Goal: Transaction & Acquisition: Book appointment/travel/reservation

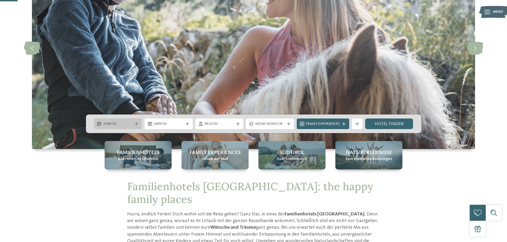
click at [123, 123] on span "Anreise" at bounding box center [118, 124] width 30 height 5
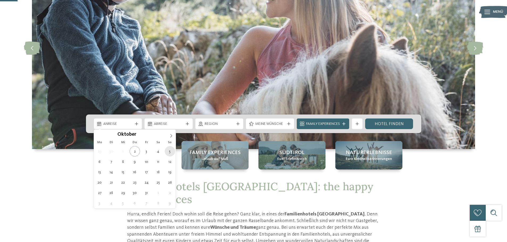
type div "[DATE]"
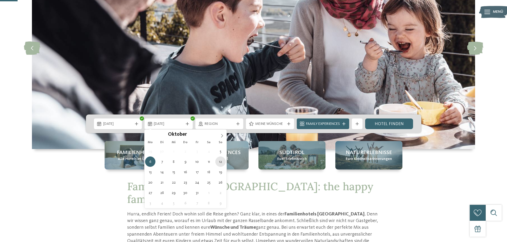
type div "[DATE]"
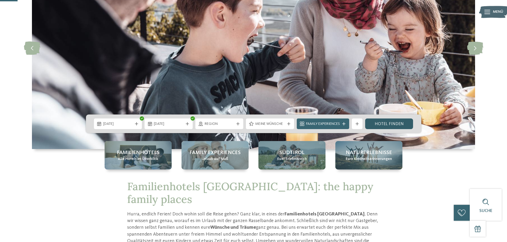
click at [389, 122] on link "Hotel finden" at bounding box center [389, 124] width 48 height 11
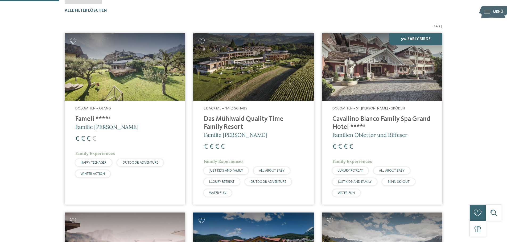
scroll to position [68, 0]
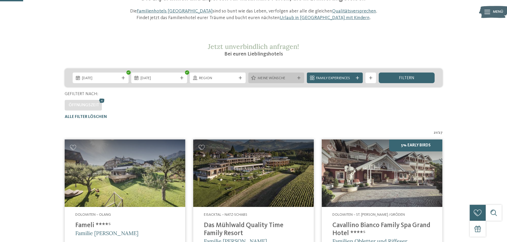
click at [283, 76] on span "Meine Wünsche" at bounding box center [276, 78] width 37 height 5
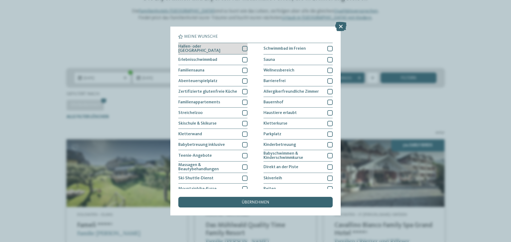
click at [243, 48] on div at bounding box center [244, 48] width 5 height 5
click at [343, 25] on icon at bounding box center [340, 26] width 11 height 9
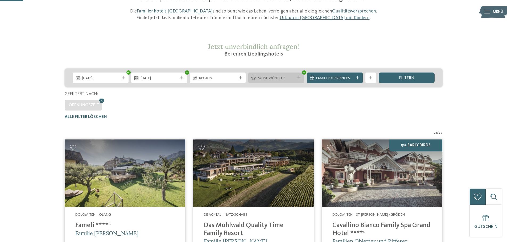
click at [299, 77] on icon at bounding box center [298, 77] width 3 height 3
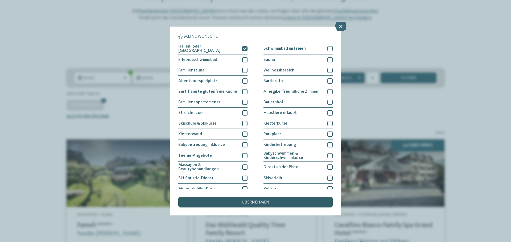
click at [239, 204] on div "übernehmen" at bounding box center [255, 202] width 154 height 11
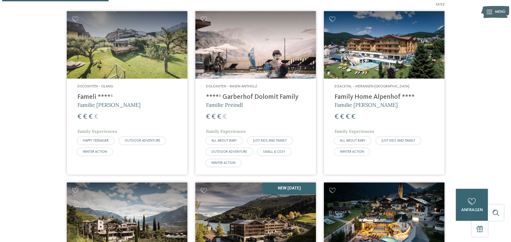
scroll to position [276, 0]
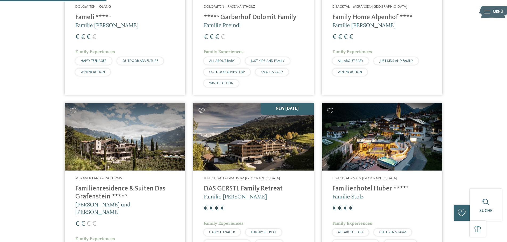
click at [249, 187] on h4 "DAS GERSTL Family Retreat" at bounding box center [253, 189] width 99 height 8
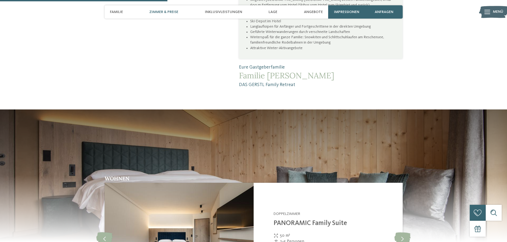
scroll to position [585, 0]
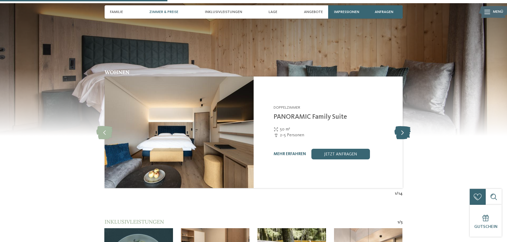
click at [404, 128] on icon at bounding box center [402, 132] width 16 height 13
click at [403, 128] on icon at bounding box center [402, 132] width 16 height 13
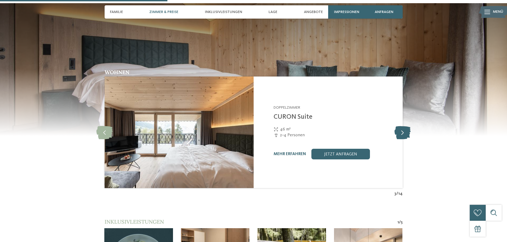
click at [403, 128] on icon at bounding box center [402, 132] width 16 height 13
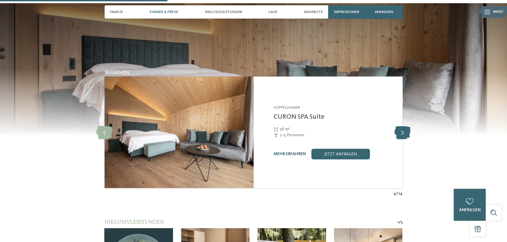
click at [403, 128] on icon at bounding box center [402, 132] width 16 height 13
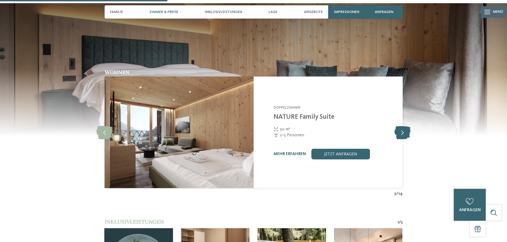
click at [403, 128] on icon at bounding box center [402, 132] width 16 height 13
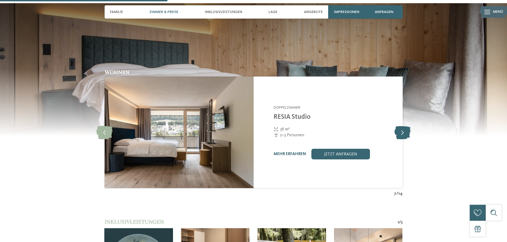
click at [403, 128] on icon at bounding box center [402, 132] width 16 height 13
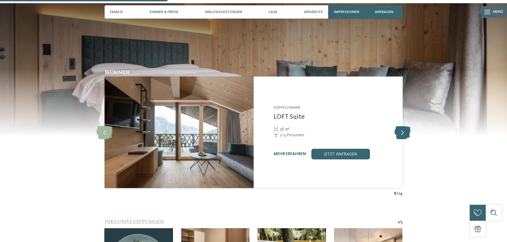
click at [403, 128] on icon at bounding box center [402, 132] width 16 height 13
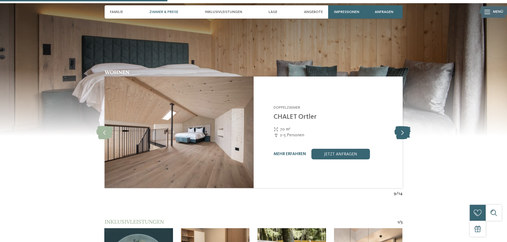
click at [403, 128] on icon at bounding box center [402, 132] width 16 height 13
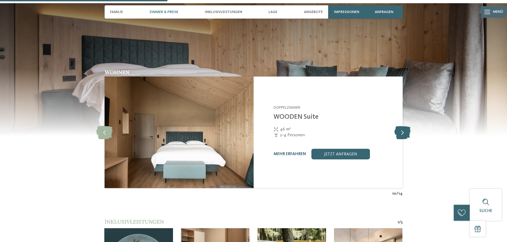
click at [403, 128] on icon at bounding box center [402, 132] width 16 height 13
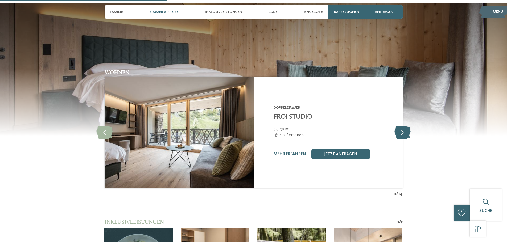
click at [403, 128] on icon at bounding box center [402, 132] width 16 height 13
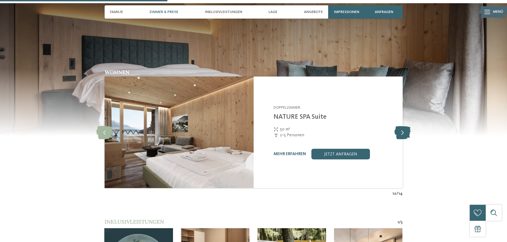
click at [403, 128] on icon at bounding box center [402, 132] width 16 height 13
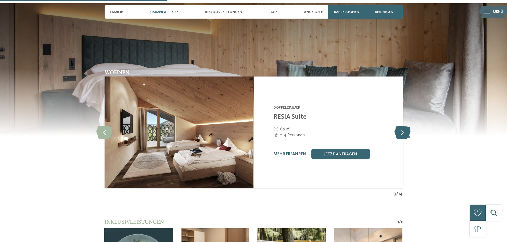
click at [403, 128] on icon at bounding box center [402, 132] width 16 height 13
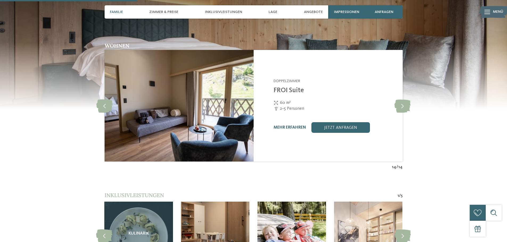
scroll to position [639, 0]
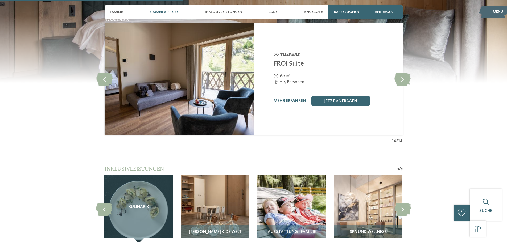
click at [171, 9] on div "Zimmer & Preise" at bounding box center [164, 11] width 34 height 13
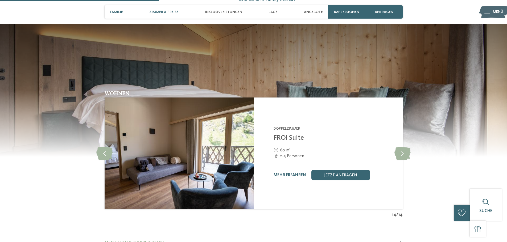
scroll to position [553, 0]
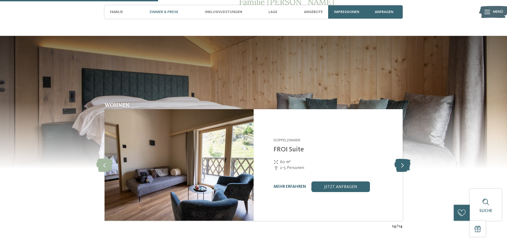
click at [400, 159] on icon at bounding box center [402, 165] width 16 height 13
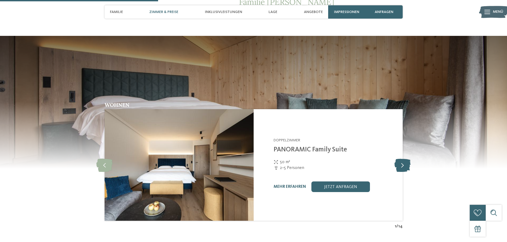
click at [400, 159] on icon at bounding box center [402, 165] width 16 height 13
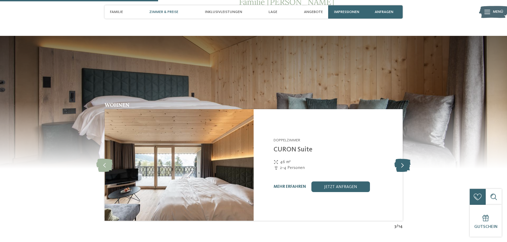
click at [400, 159] on icon at bounding box center [402, 165] width 16 height 13
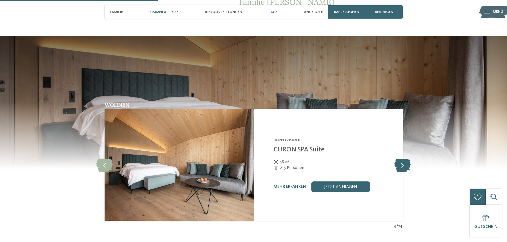
click at [399, 159] on icon at bounding box center [402, 165] width 16 height 13
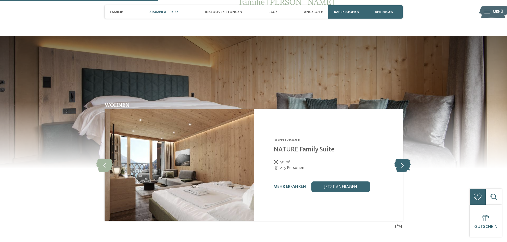
click at [399, 159] on icon at bounding box center [402, 165] width 16 height 13
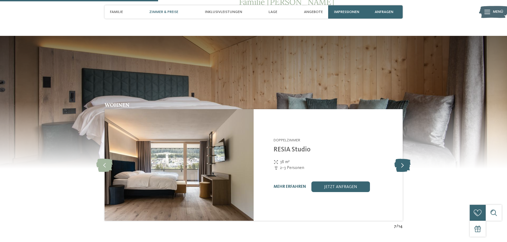
click at [399, 159] on icon at bounding box center [402, 165] width 16 height 13
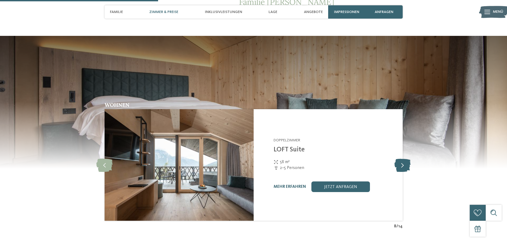
click at [399, 159] on icon at bounding box center [402, 165] width 16 height 13
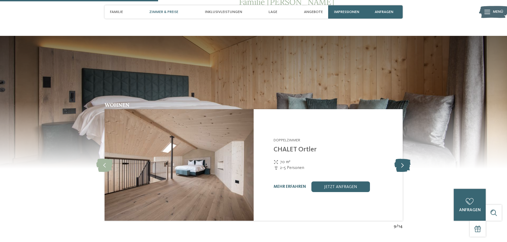
click at [399, 159] on icon at bounding box center [402, 165] width 16 height 13
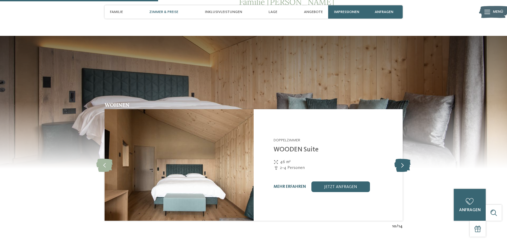
click at [399, 159] on icon at bounding box center [402, 165] width 16 height 13
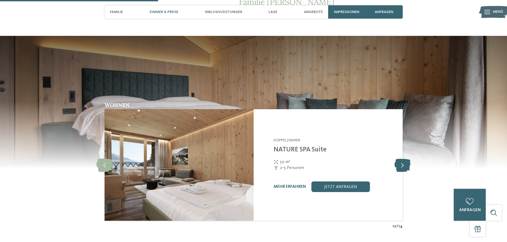
click at [399, 159] on icon at bounding box center [402, 165] width 16 height 13
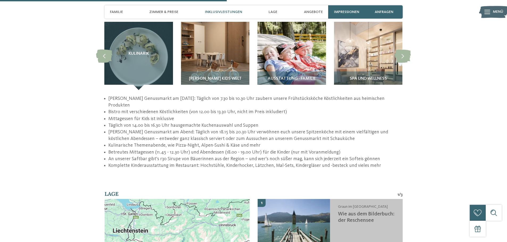
scroll to position [819, 0]
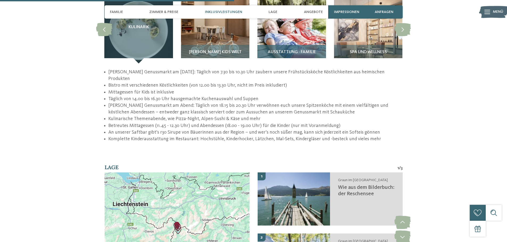
click at [304, 50] on span "Ausstattung - Familie" at bounding box center [292, 52] width 48 height 5
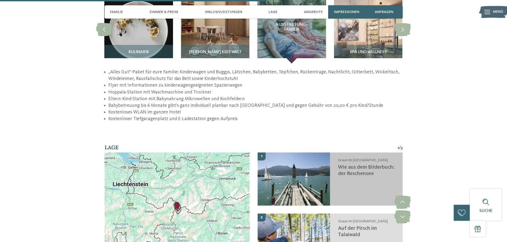
scroll to position [978, 0]
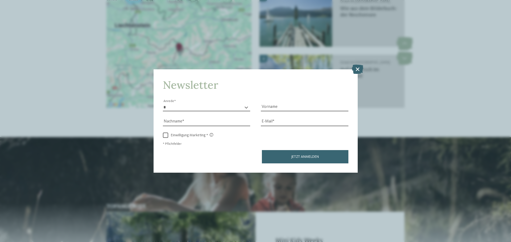
click at [357, 62] on div "Newsletter * **** **** ******* ****** Anrede Vorname Nachname Link" at bounding box center [255, 121] width 511 height 242
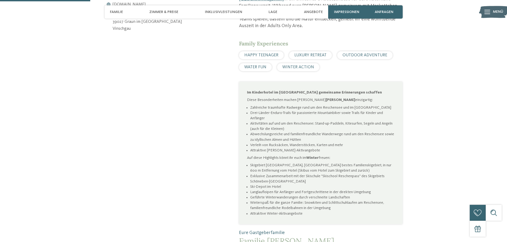
scroll to position [74, 0]
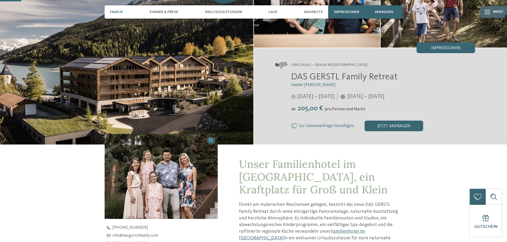
click at [121, 11] on span "Familie" at bounding box center [116, 12] width 13 height 5
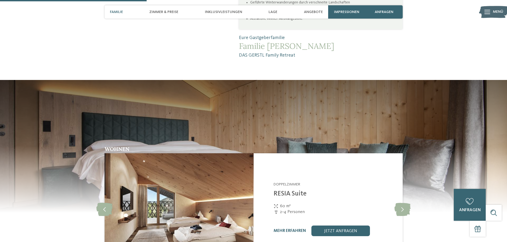
scroll to position [535, 0]
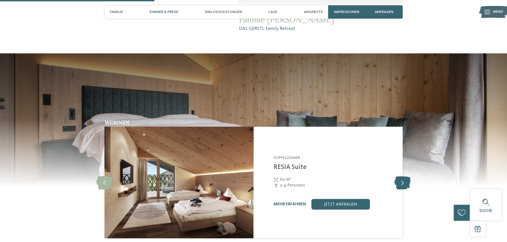
click at [400, 176] on icon at bounding box center [402, 182] width 16 height 13
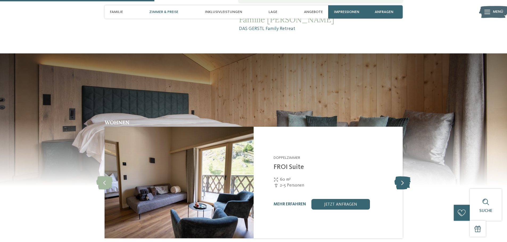
click at [400, 176] on icon at bounding box center [402, 182] width 16 height 13
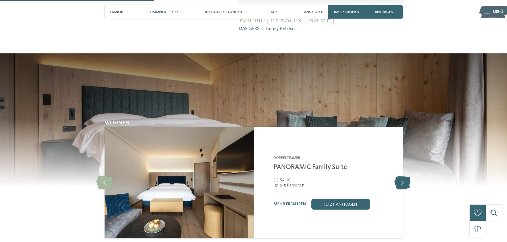
click at [400, 176] on icon at bounding box center [402, 182] width 16 height 13
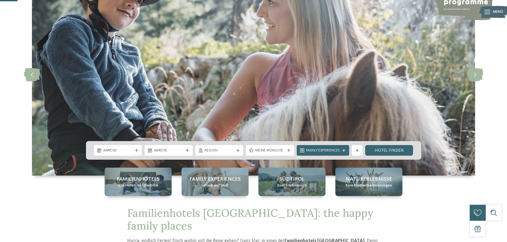
scroll to position [133, 0]
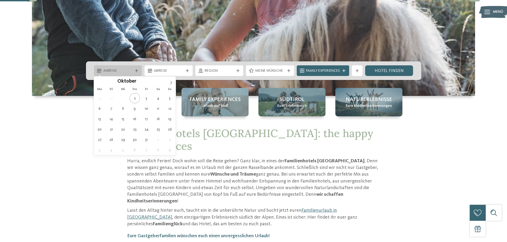
click at [132, 70] on div "Anreise" at bounding box center [118, 71] width 32 height 6
type div "[DATE]"
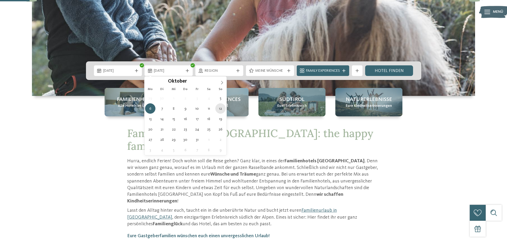
type div "[DATE]"
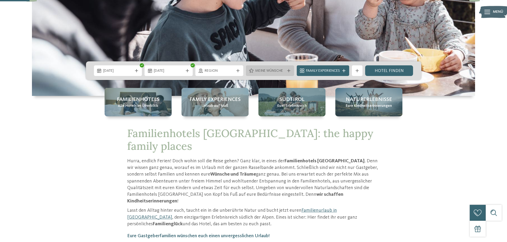
click at [266, 71] on span "Meine Wünsche" at bounding box center [270, 70] width 30 height 5
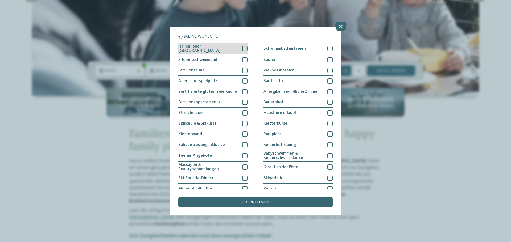
click at [244, 51] on div at bounding box center [244, 48] width 5 height 5
click at [256, 201] on span "übernehmen" at bounding box center [256, 203] width 28 height 4
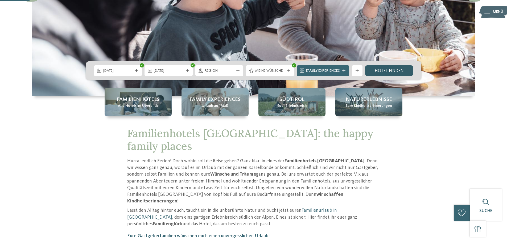
click at [382, 72] on link "Hotel finden" at bounding box center [389, 70] width 48 height 11
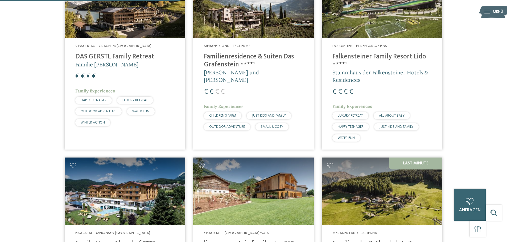
scroll to position [494, 0]
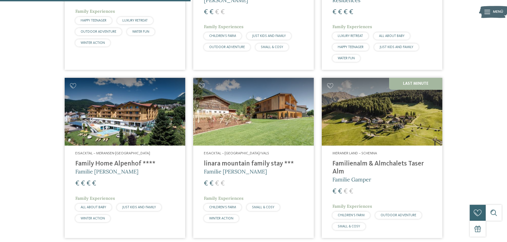
click at [129, 160] on h4 "Family Home Alpenhof ****" at bounding box center [124, 164] width 99 height 8
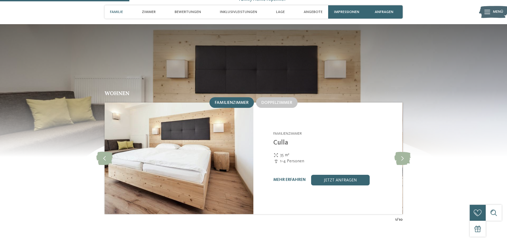
scroll to position [559, 0]
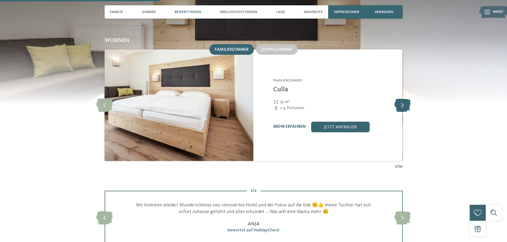
click at [400, 102] on icon at bounding box center [402, 105] width 16 height 13
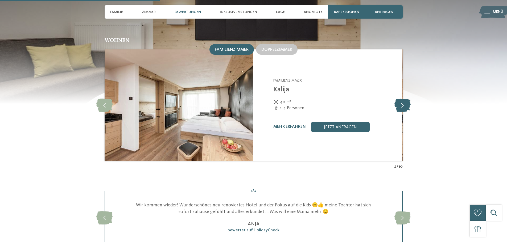
click at [400, 102] on icon at bounding box center [402, 105] width 16 height 13
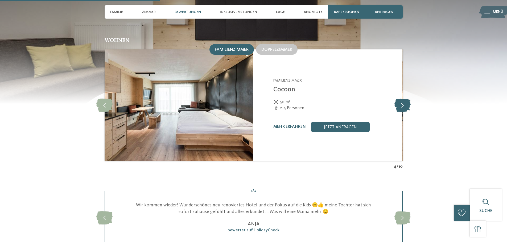
click at [400, 102] on icon at bounding box center [402, 105] width 16 height 13
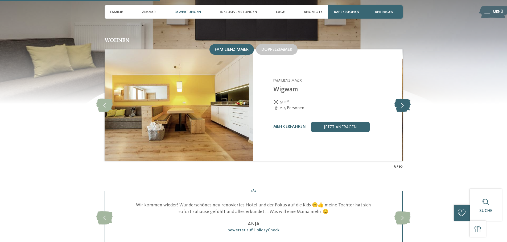
click at [400, 102] on icon at bounding box center [402, 105] width 16 height 13
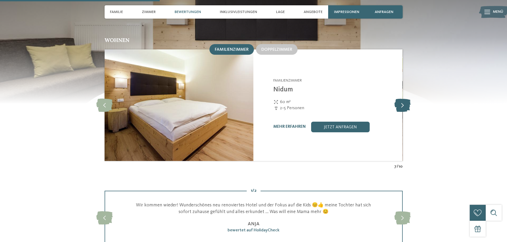
click at [400, 102] on icon at bounding box center [402, 105] width 16 height 13
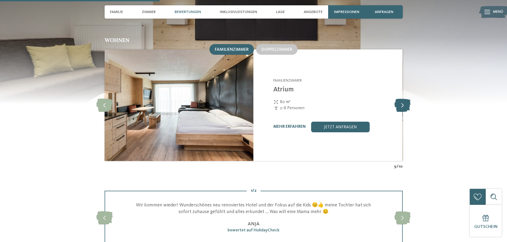
click at [399, 102] on icon at bounding box center [402, 105] width 16 height 13
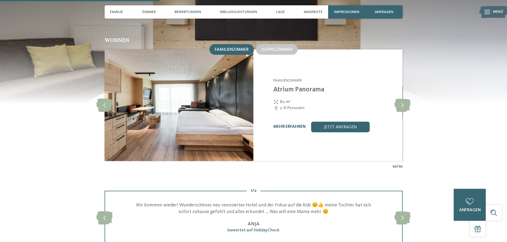
click at [301, 125] on link "mehr erfahren" at bounding box center [289, 127] width 32 height 4
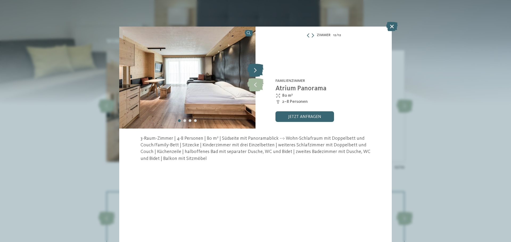
click at [253, 71] on icon at bounding box center [255, 70] width 16 height 13
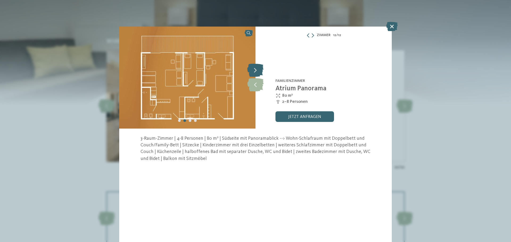
click at [253, 71] on icon at bounding box center [255, 70] width 16 height 13
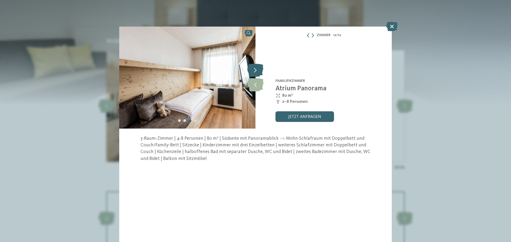
click at [253, 71] on icon at bounding box center [255, 70] width 16 height 13
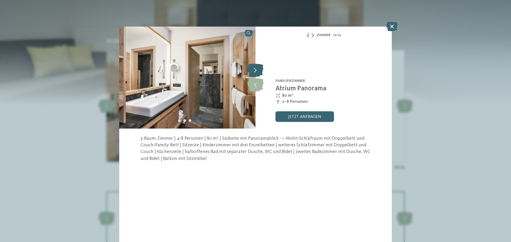
click at [253, 71] on icon at bounding box center [255, 70] width 16 height 13
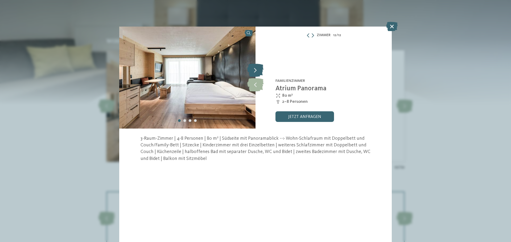
click at [253, 71] on icon at bounding box center [255, 70] width 16 height 13
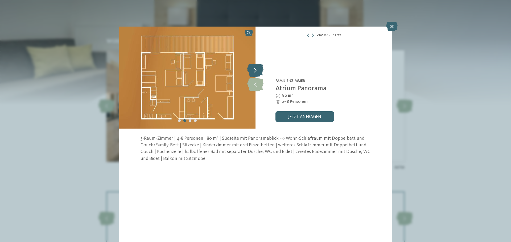
click at [253, 71] on icon at bounding box center [255, 70] width 16 height 13
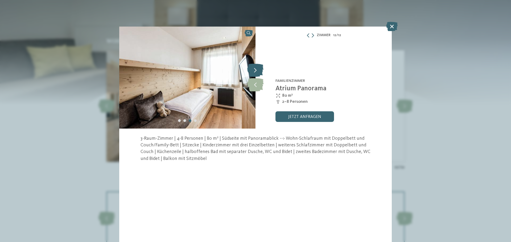
click at [253, 71] on icon at bounding box center [255, 70] width 16 height 13
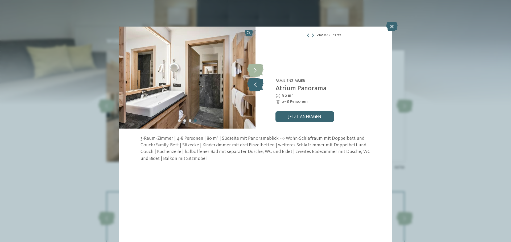
click at [259, 82] on icon at bounding box center [255, 84] width 16 height 13
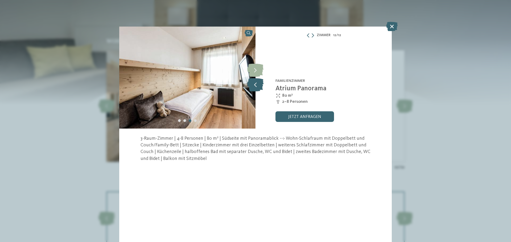
click at [259, 81] on icon at bounding box center [255, 84] width 16 height 13
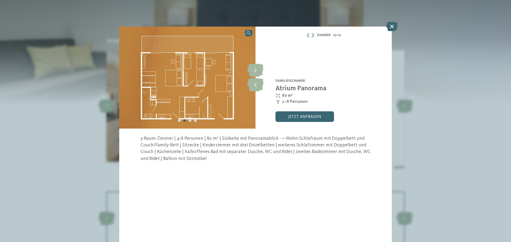
drag, startPoint x: 259, startPoint y: 81, endPoint x: 53, endPoint y: 138, distance: 213.3
click at [53, 138] on div "Zimmer 12 / 12 slide 12 of 12 3" at bounding box center [255, 121] width 511 height 242
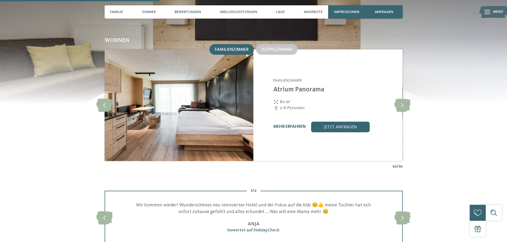
click at [293, 125] on link "mehr erfahren" at bounding box center [289, 127] width 32 height 4
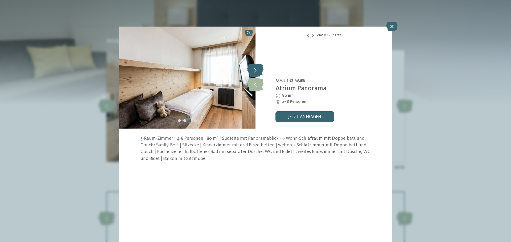
click at [254, 76] on icon at bounding box center [255, 70] width 16 height 13
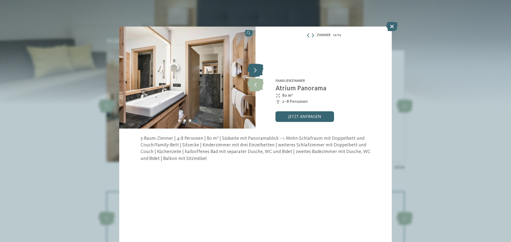
click at [254, 76] on icon at bounding box center [255, 70] width 16 height 13
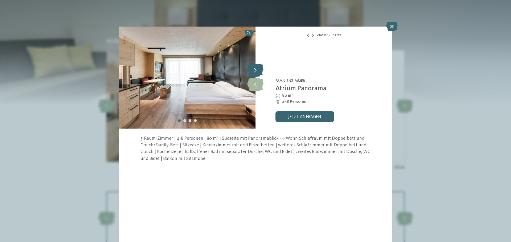
click at [254, 76] on icon at bounding box center [255, 70] width 16 height 13
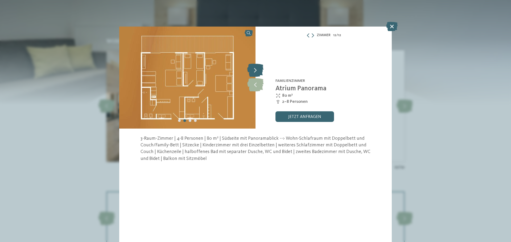
click at [254, 76] on icon at bounding box center [255, 70] width 16 height 13
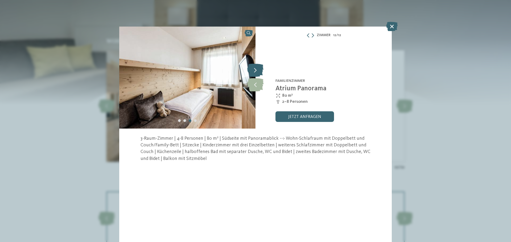
click at [254, 76] on icon at bounding box center [255, 70] width 16 height 13
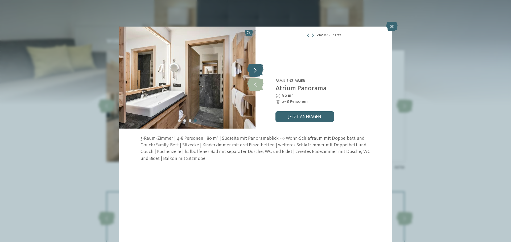
click at [254, 76] on icon at bounding box center [255, 70] width 16 height 13
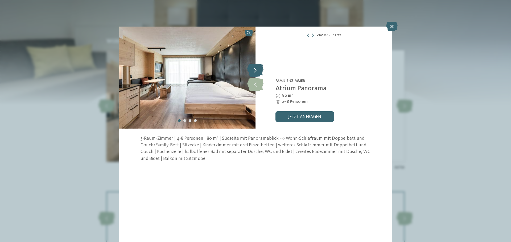
click at [254, 76] on icon at bounding box center [255, 70] width 16 height 13
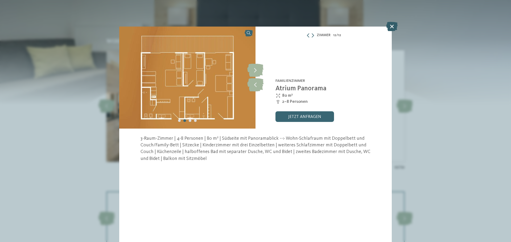
click at [394, 26] on icon at bounding box center [391, 26] width 11 height 9
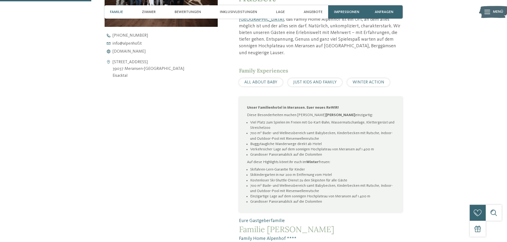
scroll to position [506, 0]
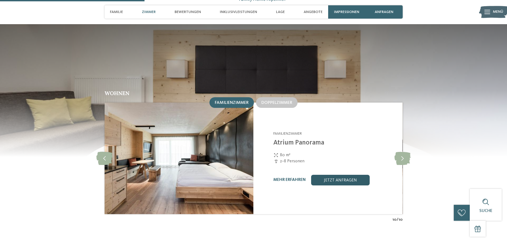
click at [328, 175] on link "jetzt anfragen" at bounding box center [340, 180] width 59 height 11
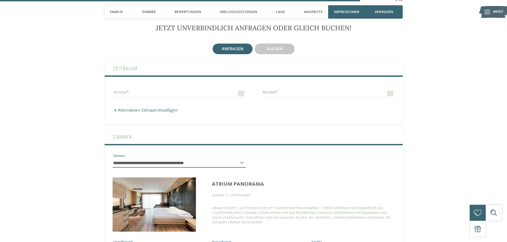
scroll to position [1362, 0]
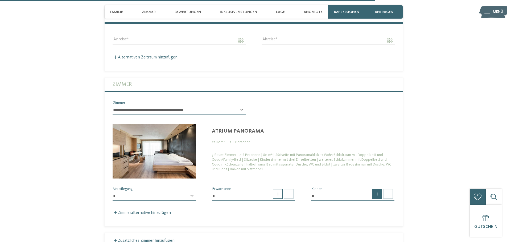
click at [377, 189] on span at bounding box center [377, 194] width 10 height 10
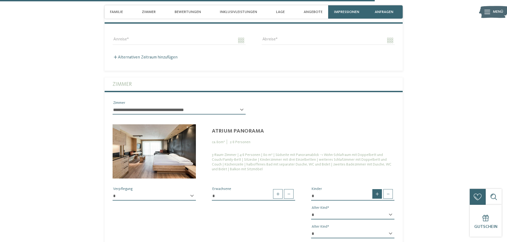
click at [377, 189] on span at bounding box center [377, 194] width 10 height 10
type input "*"
click at [192, 192] on div "**********" at bounding box center [154, 199] width 83 height 14
click at [190, 192] on div "**********" at bounding box center [154, 199] width 83 height 14
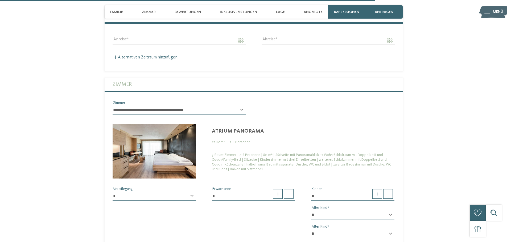
click at [190, 192] on select "**********" at bounding box center [154, 196] width 83 height 9
select select "*"
click at [113, 192] on select "**********" at bounding box center [154, 196] width 83 height 9
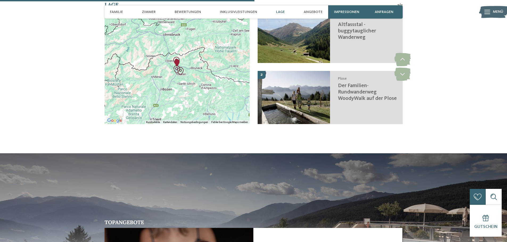
scroll to position [856, 0]
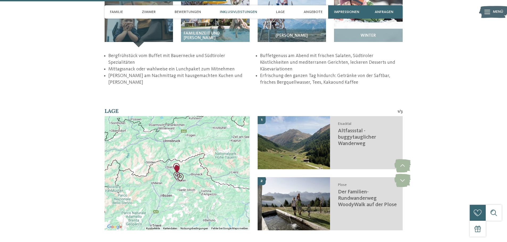
click at [177, 174] on img "Der Familien-Rundwanderweg WoodyWalk auf der Plose" at bounding box center [180, 178] width 8 height 8
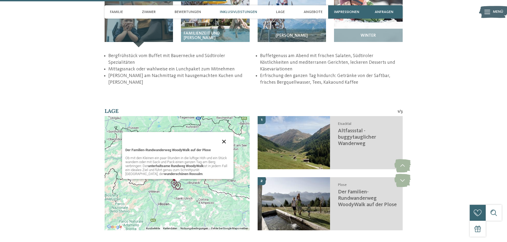
click at [225, 135] on button "Schließen" at bounding box center [224, 141] width 13 height 13
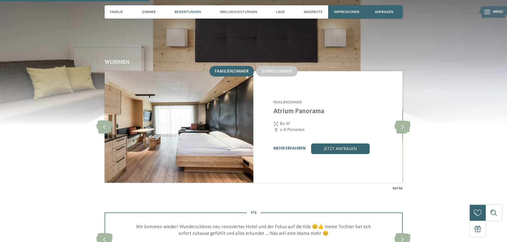
scroll to position [564, 0]
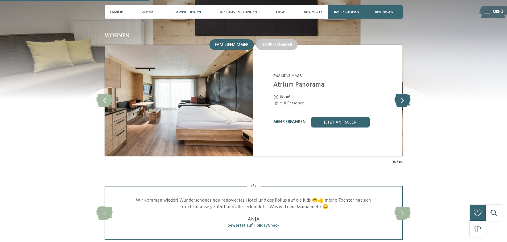
click at [398, 96] on icon at bounding box center [402, 100] width 16 height 13
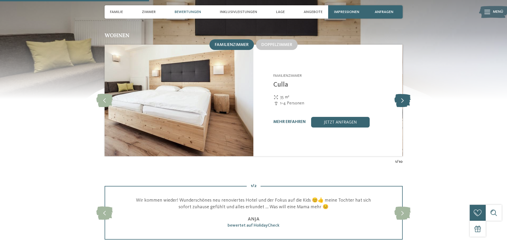
click at [398, 96] on icon at bounding box center [402, 100] width 16 height 13
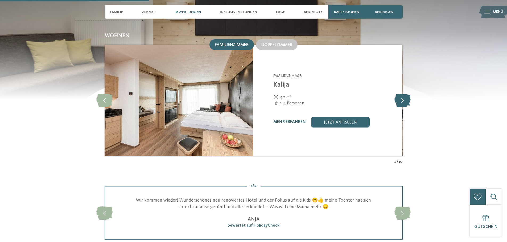
click at [396, 96] on icon at bounding box center [402, 100] width 16 height 13
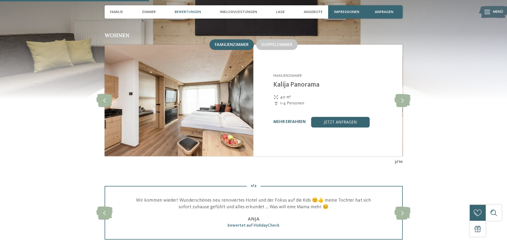
click at [96, 91] on div "Wohnen Familienzimmer Doppelzimmer 4" at bounding box center [254, 99] width 362 height 132
click at [100, 94] on icon at bounding box center [104, 100] width 16 height 13
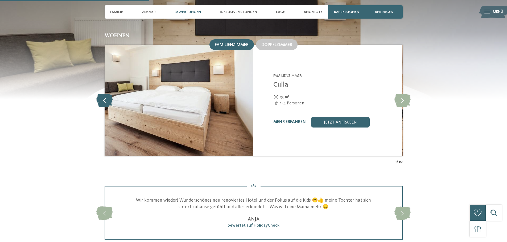
click at [100, 94] on icon at bounding box center [104, 100] width 16 height 13
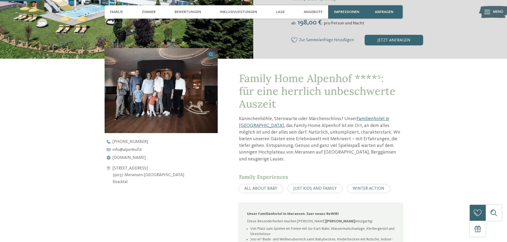
scroll to position [80, 0]
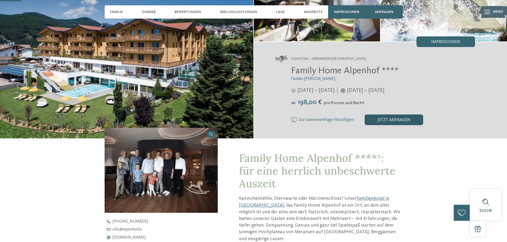
click at [392, 117] on div "jetzt anfragen" at bounding box center [393, 120] width 59 height 11
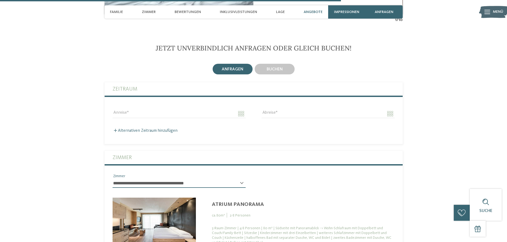
scroll to position [1290, 0]
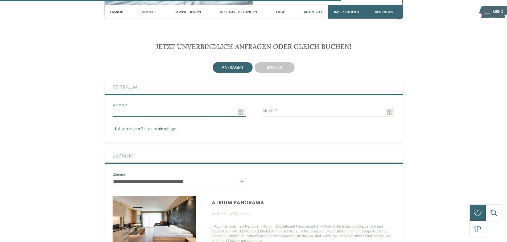
click at [117, 108] on input "Anreise" at bounding box center [179, 112] width 133 height 9
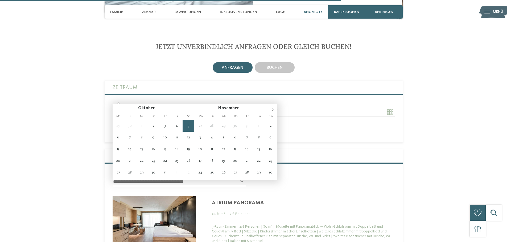
type input "**********"
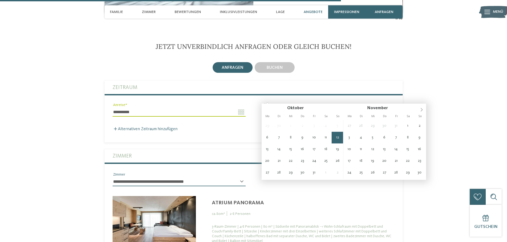
type input "**********"
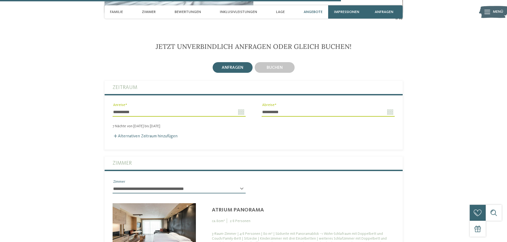
click at [138, 157] on label "Zimmer" at bounding box center [254, 163] width 282 height 13
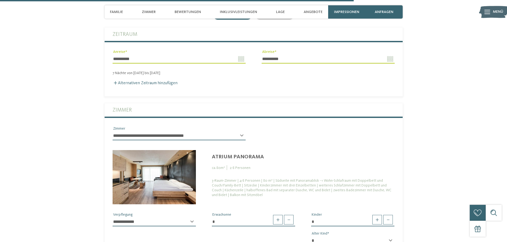
click at [239, 131] on select "**********" at bounding box center [179, 135] width 133 height 9
select select "*****"
click at [113, 131] on select "**********" at bounding box center [179, 135] width 133 height 9
type input "*"
click at [240, 131] on select "**********" at bounding box center [179, 135] width 133 height 9
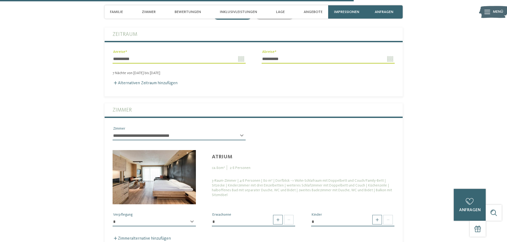
select select "*****"
click at [113, 131] on select "**********" at bounding box center [179, 135] width 133 height 9
type input "*"
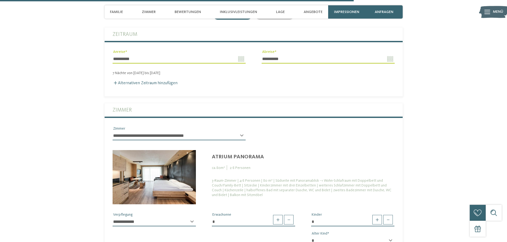
click at [242, 131] on select "**********" at bounding box center [179, 135] width 133 height 9
select select "*****"
click at [113, 131] on select "**********" at bounding box center [179, 135] width 133 height 9
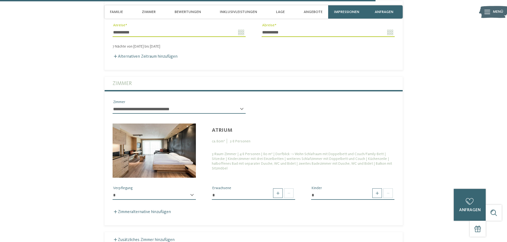
scroll to position [1396, 0]
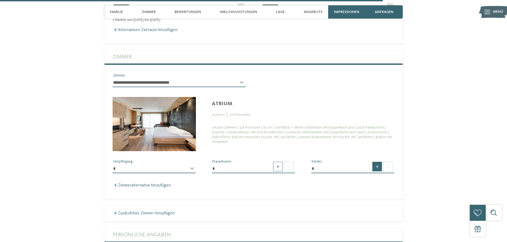
click at [378, 162] on span at bounding box center [377, 167] width 10 height 10
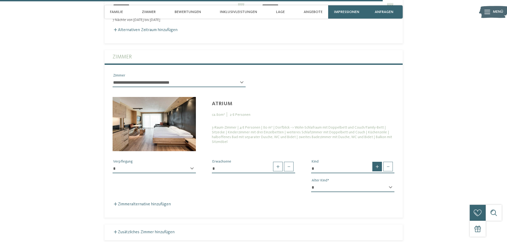
click at [378, 162] on span at bounding box center [377, 167] width 10 height 10
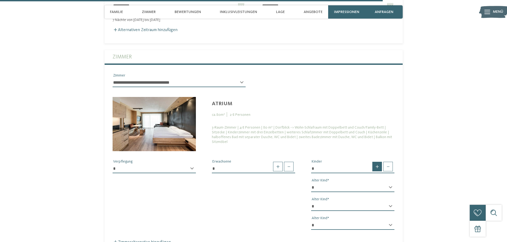
click at [378, 162] on span at bounding box center [377, 167] width 10 height 10
type input "*"
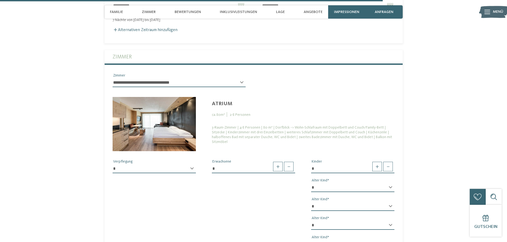
click at [384, 183] on select "* * * * * * * * * * * ** ** ** ** ** ** ** **" at bounding box center [352, 187] width 83 height 9
select select "*"
click at [311, 183] on select "* * * * * * * * * * * ** ** ** ** ** ** ** **" at bounding box center [352, 187] width 83 height 9
click at [347, 202] on select "* * * * * * * * * * * ** ** ** ** ** ** ** **" at bounding box center [352, 206] width 83 height 9
select select "*"
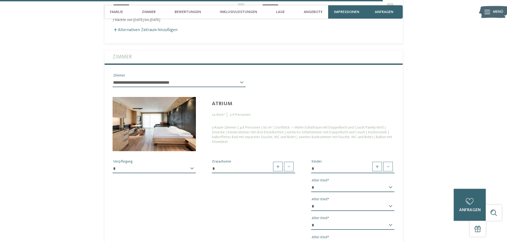
click at [311, 202] on select "* * * * * * * * * * * ** ** ** ** ** ** ** **" at bounding box center [352, 206] width 83 height 9
click at [349, 221] on select "* * * * * * * * * * * ** ** ** ** ** ** ** **" at bounding box center [352, 225] width 83 height 9
select select "*"
click at [311, 221] on select "* * * * * * * * * * * ** ** ** ** ** ** ** **" at bounding box center [352, 225] width 83 height 9
click at [350, 225] on div "* * * * * * * * * * * ** ** ** ** ** ** ** ** Alter Kind * * * * * * * * * * * …" at bounding box center [352, 218] width 83 height 70
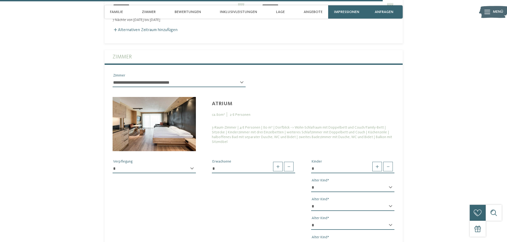
click at [324, 226] on div "* * * * * * * * * * * ** ** ** ** ** ** ** ** Alter Kind * * * * * * * * * * * …" at bounding box center [352, 218] width 83 height 70
click at [387, 240] on select "* * * * * * * * * * * ** ** ** ** ** ** ** **" at bounding box center [352, 244] width 83 height 9
select select "*"
click at [311, 240] on select "* * * * * * * * * * * ** ** ** ** ** ** ** **" at bounding box center [352, 244] width 83 height 9
click at [267, 202] on div "**********" at bounding box center [254, 202] width 298 height 102
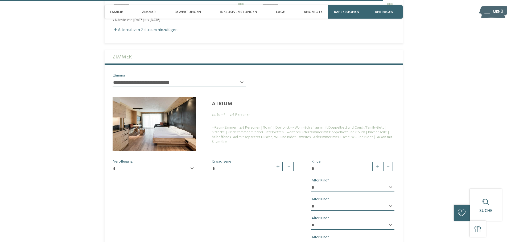
click at [189, 164] on select "**********" at bounding box center [154, 168] width 83 height 9
select select "*"
click at [113, 164] on select "**********" at bounding box center [154, 168] width 83 height 9
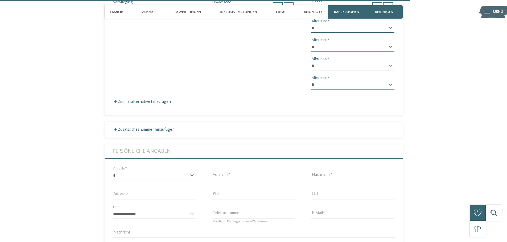
scroll to position [1636, 0]
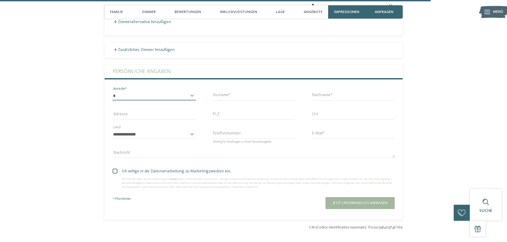
click at [152, 92] on select "* **** **** ******* ******" at bounding box center [154, 96] width 83 height 9
select select "*"
click at [113, 92] on select "* **** **** ******* ******" at bounding box center [154, 96] width 83 height 9
click at [224, 92] on input "Vorname" at bounding box center [253, 96] width 83 height 9
type input "*****"
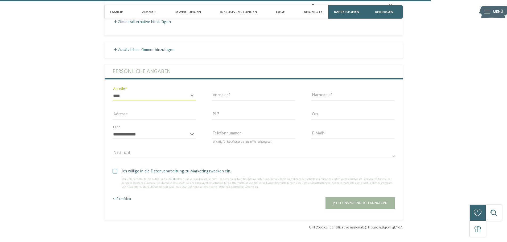
type input "********"
type input "**********"
type input "****"
type input "*****"
select select "**"
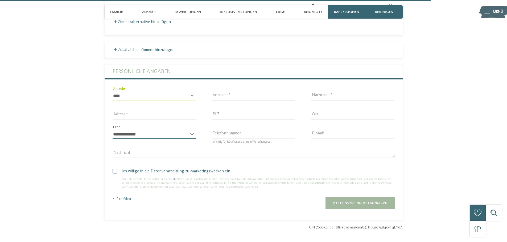
type input "**********"
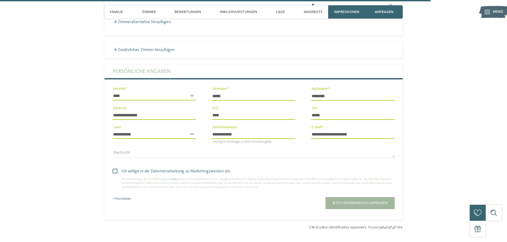
click at [113, 169] on span at bounding box center [115, 171] width 5 height 5
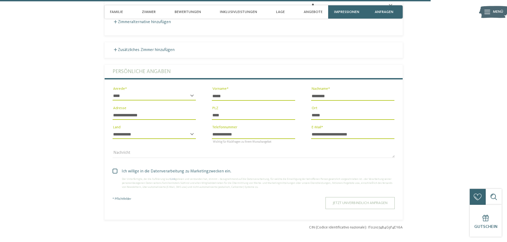
click at [358, 197] on button "Jetzt unverbindlich anfragen" at bounding box center [359, 203] width 69 height 12
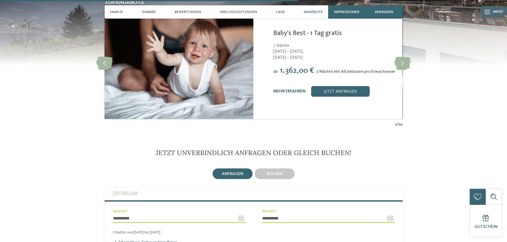
scroll to position [1050, 0]
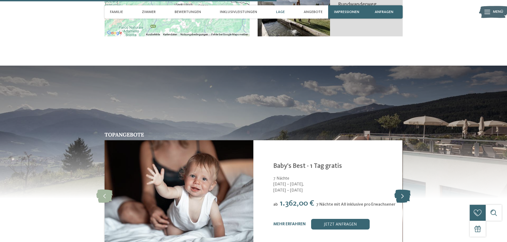
click at [397, 190] on icon at bounding box center [402, 196] width 16 height 13
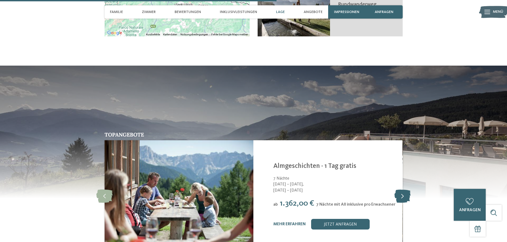
click at [397, 190] on icon at bounding box center [402, 196] width 16 height 13
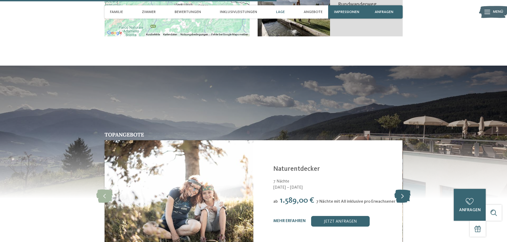
click at [397, 190] on icon at bounding box center [402, 196] width 16 height 13
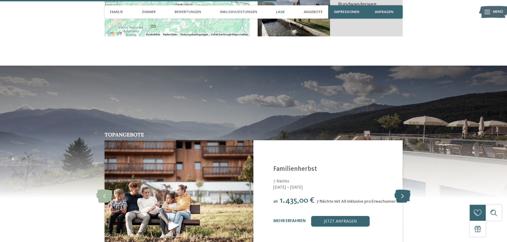
click at [396, 190] on icon at bounding box center [402, 196] width 16 height 13
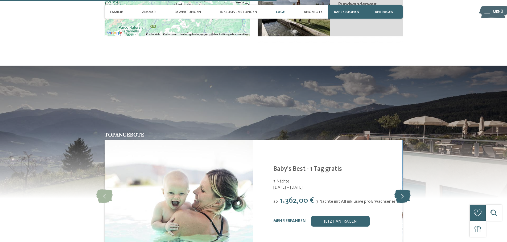
click at [396, 190] on icon at bounding box center [402, 196] width 16 height 13
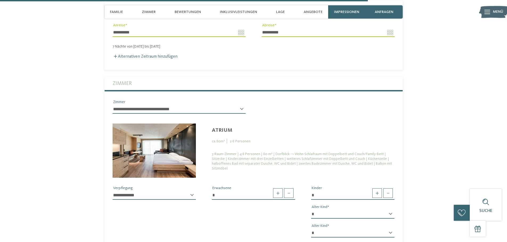
scroll to position [1396, 0]
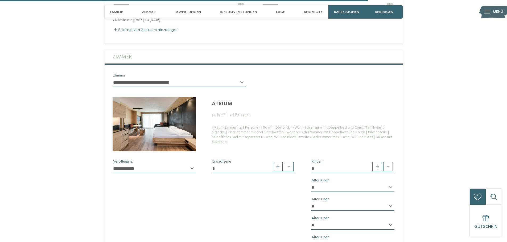
click at [241, 78] on div "**********" at bounding box center [179, 85] width 133 height 14
click at [236, 78] on select "**********" at bounding box center [179, 82] width 133 height 9
select select "*****"
click at [113, 78] on select "**********" at bounding box center [179, 82] width 133 height 9
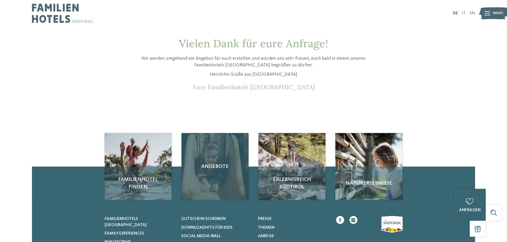
click at [228, 180] on div "Angebote" at bounding box center [214, 166] width 67 height 67
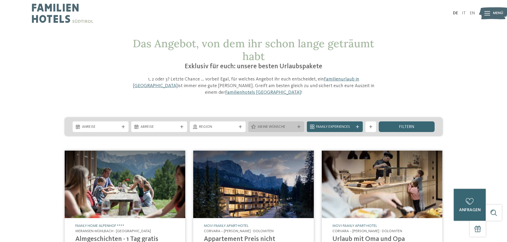
click at [271, 125] on span "Meine Wünsche" at bounding box center [276, 127] width 37 height 5
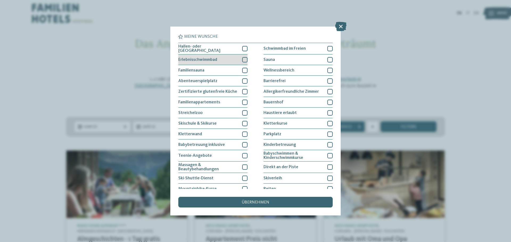
click at [223, 61] on div "Erlebnisschwimmbad" at bounding box center [212, 60] width 69 height 11
click at [262, 205] on div "übernehmen" at bounding box center [255, 202] width 154 height 11
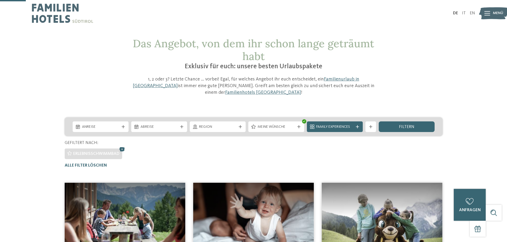
scroll to position [27, 0]
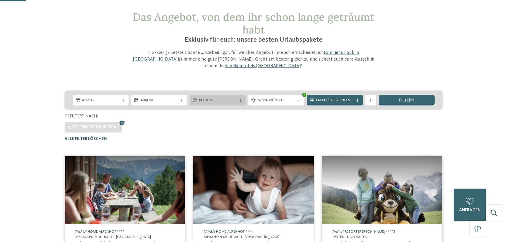
click at [208, 98] on span "Region" at bounding box center [217, 100] width 37 height 5
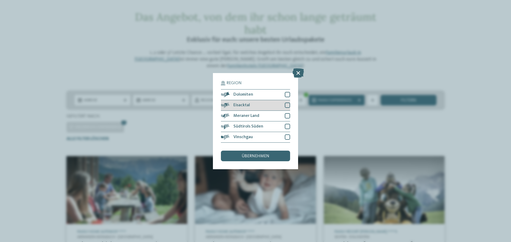
click at [250, 106] on div "Eisacktal" at bounding box center [255, 105] width 69 height 11
click at [266, 157] on span "übernehmen" at bounding box center [256, 156] width 28 height 4
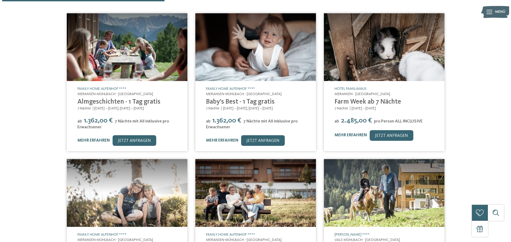
scroll to position [223, 0]
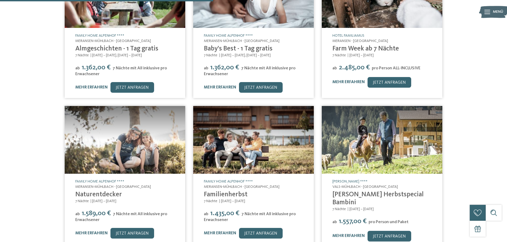
click at [230, 192] on link "Familienherbst" at bounding box center [226, 195] width 44 height 7
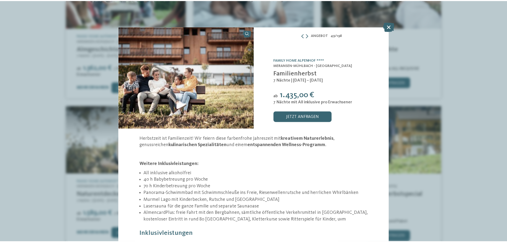
scroll to position [22, 0]
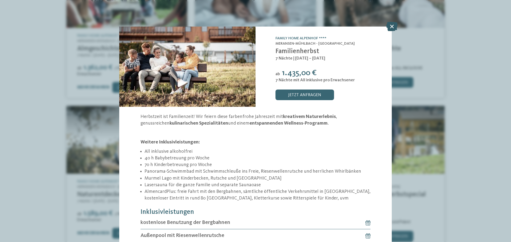
click at [391, 28] on icon at bounding box center [391, 26] width 11 height 9
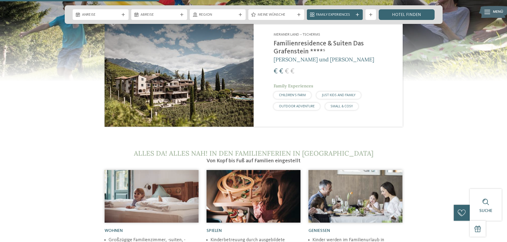
scroll to position [532, 0]
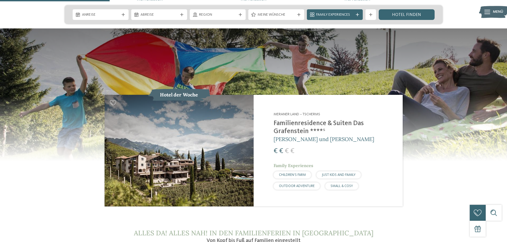
click at [296, 120] on h2 "Familienresidence & Suiten Das Grafenstein ****ˢ" at bounding box center [335, 128] width 122 height 16
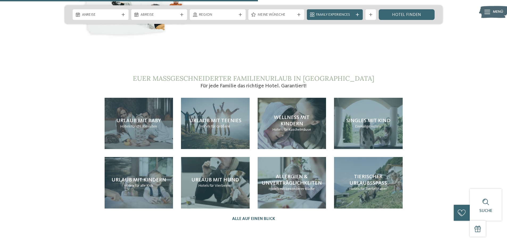
scroll to position [1357, 0]
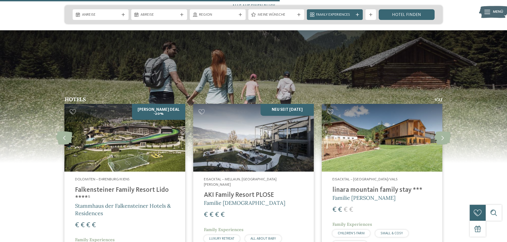
click at [220, 192] on h4 "AKI Family Resort PLOSE" at bounding box center [253, 196] width 99 height 8
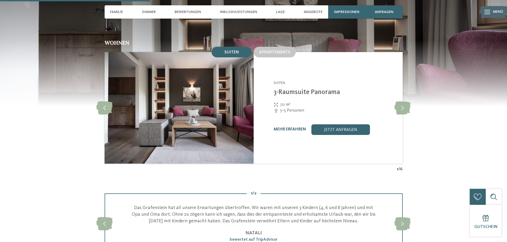
scroll to position [506, 0]
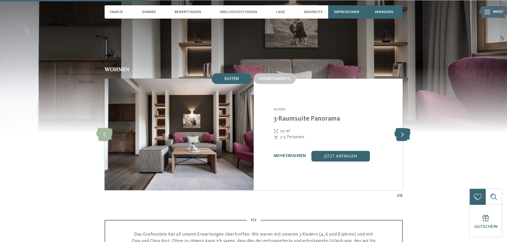
click at [402, 128] on icon at bounding box center [402, 134] width 16 height 13
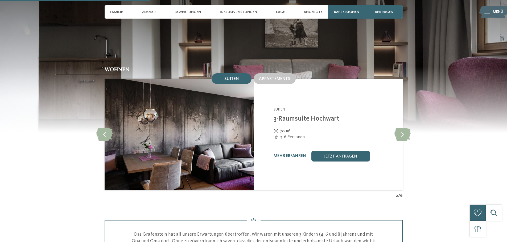
drag, startPoint x: 402, startPoint y: 123, endPoint x: 41, endPoint y: 21, distance: 375.1
click at [395, 137] on div "slide 3 of 6 Familienresidence & Suiten Das Grafenstein ****S Tscherms - Merane…" at bounding box center [254, 135] width 298 height 112
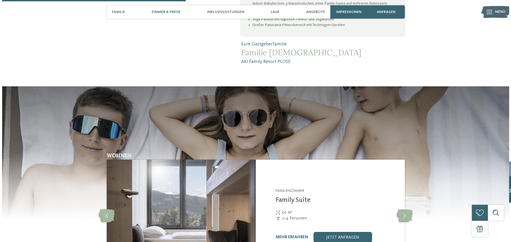
scroll to position [692, 0]
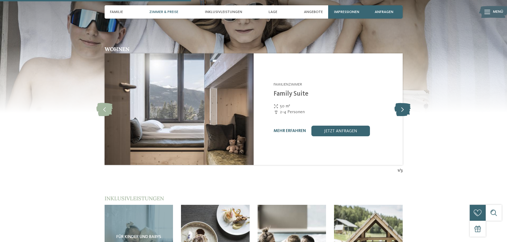
click at [405, 103] on icon at bounding box center [402, 109] width 16 height 13
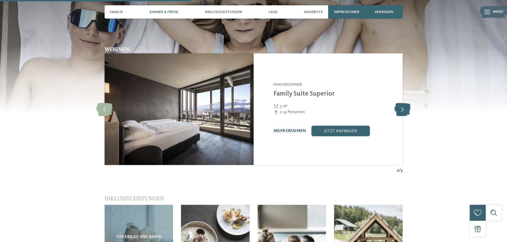
click at [405, 103] on icon at bounding box center [402, 109] width 16 height 13
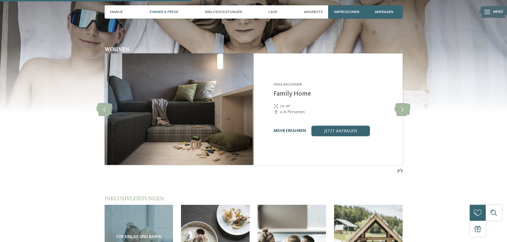
click at [299, 129] on link "mehr erfahren" at bounding box center [290, 131] width 32 height 4
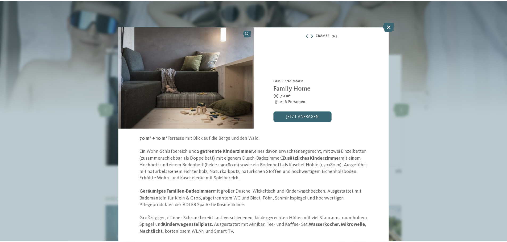
scroll to position [27, 0]
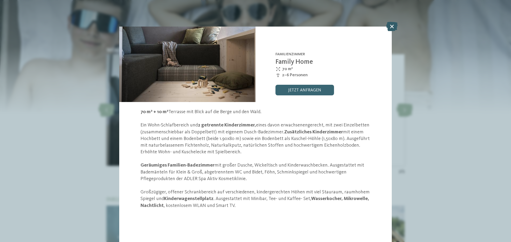
click at [393, 31] on icon at bounding box center [391, 26] width 11 height 9
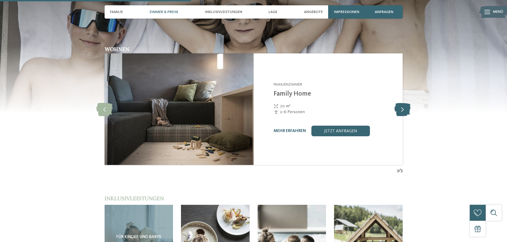
click at [403, 103] on icon at bounding box center [402, 109] width 16 height 13
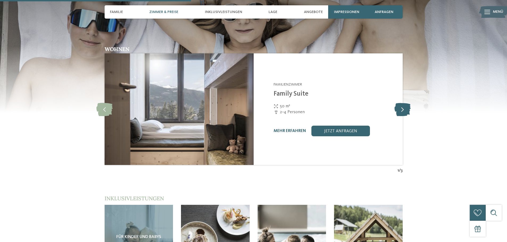
click at [403, 103] on icon at bounding box center [402, 109] width 16 height 13
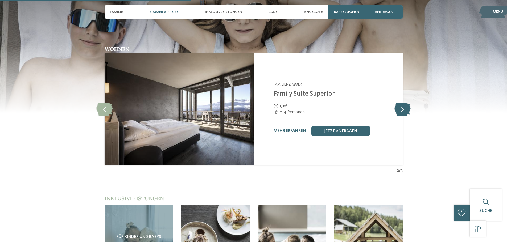
click at [403, 103] on icon at bounding box center [402, 109] width 16 height 13
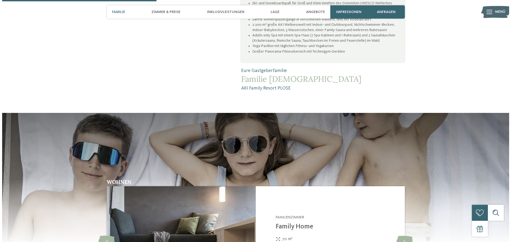
scroll to position [692, 0]
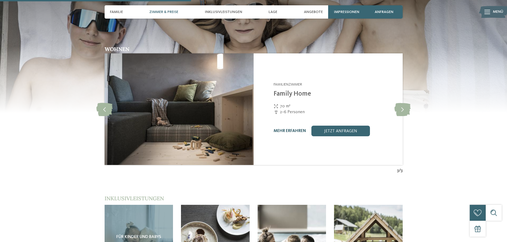
click at [293, 129] on link "mehr erfahren" at bounding box center [290, 131] width 32 height 4
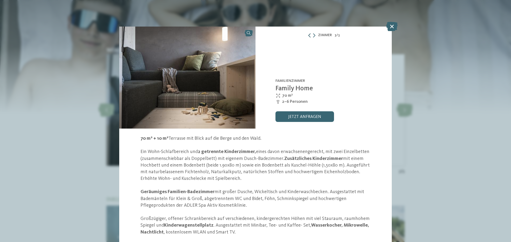
click at [307, 36] on icon at bounding box center [309, 35] width 4 height 4
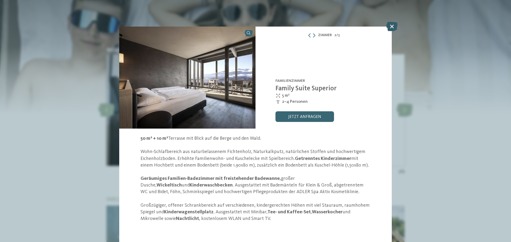
click at [393, 22] on icon at bounding box center [391, 26] width 11 height 9
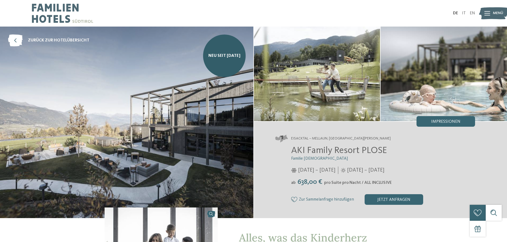
click at [495, 14] on span "Menü" at bounding box center [498, 13] width 10 height 5
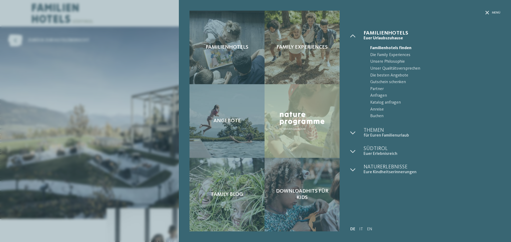
click at [484, 8] on div "Familienhotels Family Experiences" at bounding box center [345, 121] width 332 height 242
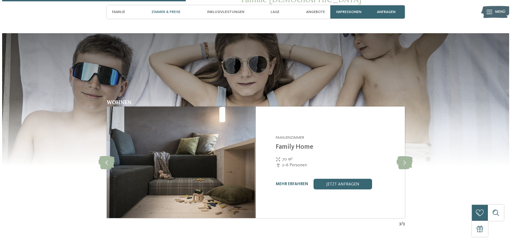
scroll to position [665, 0]
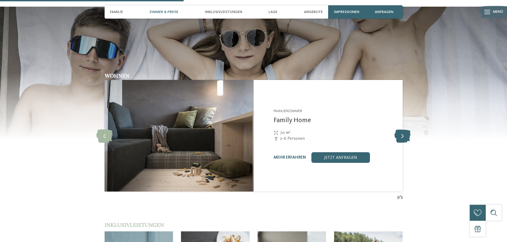
click at [402, 129] on icon at bounding box center [402, 135] width 16 height 13
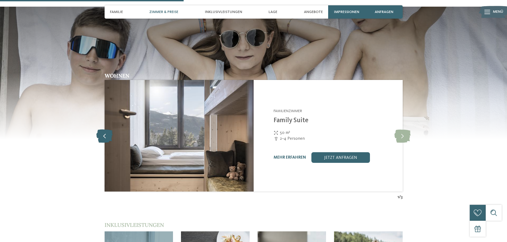
click at [107, 129] on icon at bounding box center [104, 135] width 16 height 13
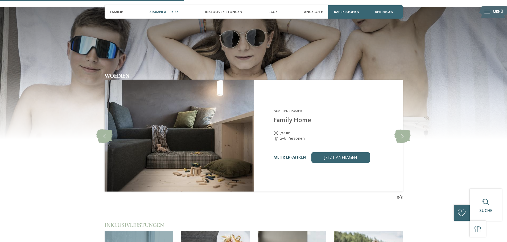
click at [290, 156] on link "mehr erfahren" at bounding box center [290, 158] width 32 height 4
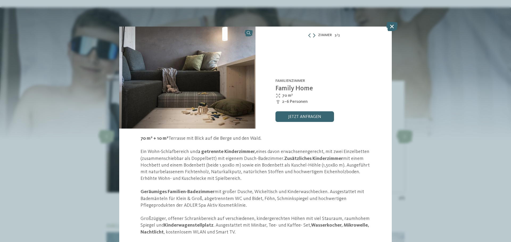
click at [313, 33] on icon at bounding box center [314, 35] width 2 height 4
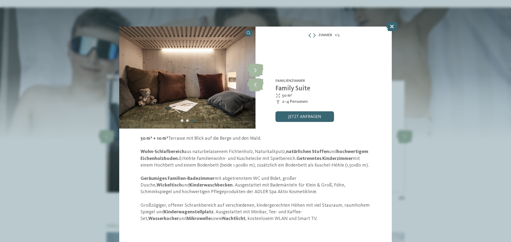
click at [309, 35] on icon at bounding box center [310, 35] width 4 height 4
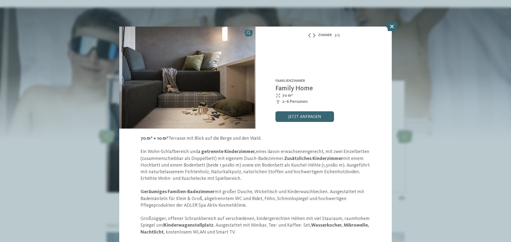
click at [245, 34] on link at bounding box center [187, 78] width 136 height 102
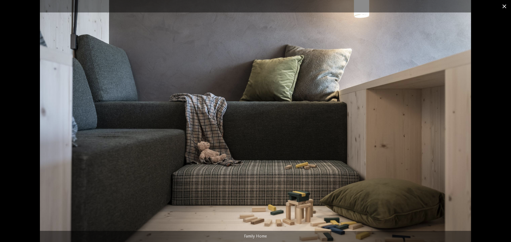
click at [504, 7] on span at bounding box center [504, 6] width 13 height 13
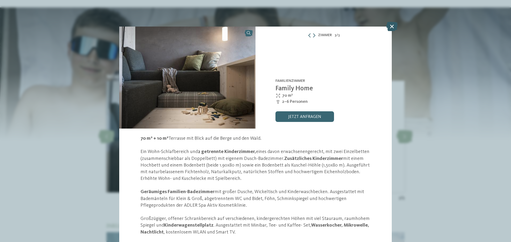
click at [390, 25] on icon at bounding box center [391, 26] width 11 height 9
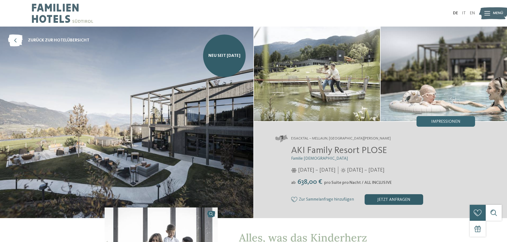
click at [379, 198] on div "jetzt anfragen" at bounding box center [393, 199] width 59 height 11
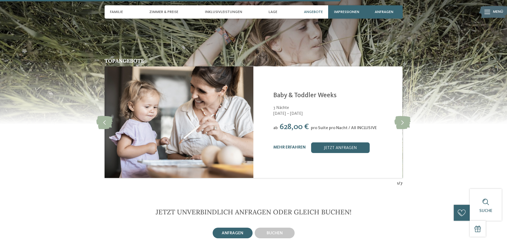
scroll to position [1286, 0]
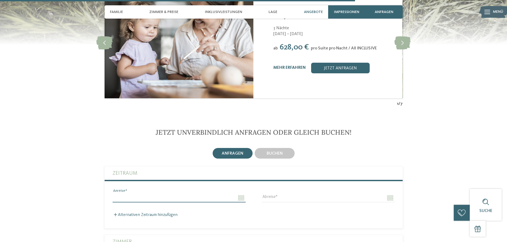
click at [127, 194] on input "Anreise" at bounding box center [179, 198] width 133 height 9
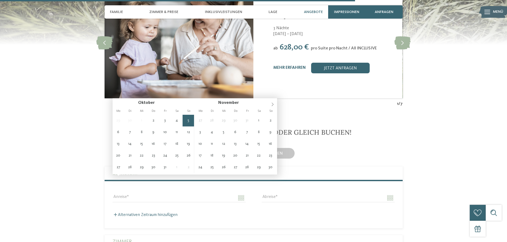
type input "**********"
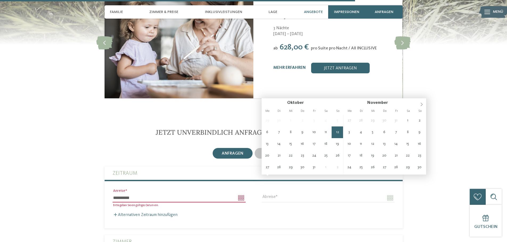
type input "**********"
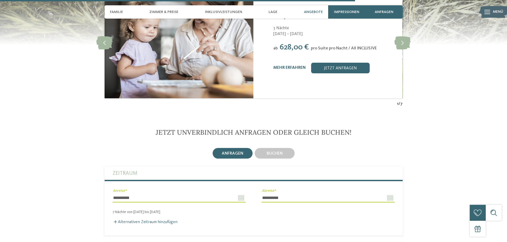
scroll to position [1393, 0]
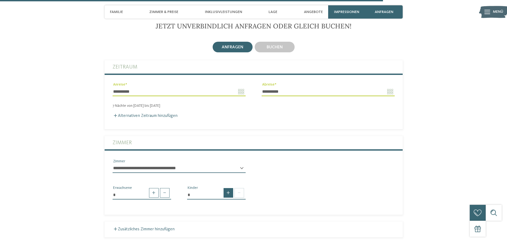
click at [229, 188] on span at bounding box center [228, 193] width 10 height 10
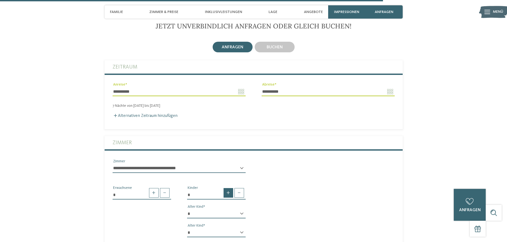
click at [228, 188] on span at bounding box center [228, 193] width 10 height 10
type input "*"
click at [240, 210] on div "* * * * * * * * * * * ** ** ** ** ** ** ** ** Alter Kind" at bounding box center [216, 217] width 59 height 14
click at [126, 114] on label "Alternativen Zeitraum hinzufügen" at bounding box center [145, 116] width 65 height 4
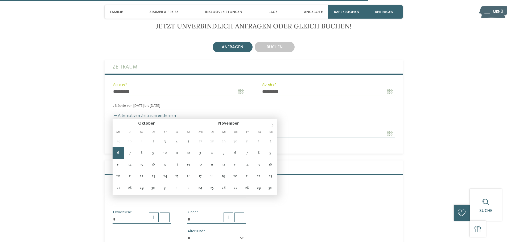
type input "**********"
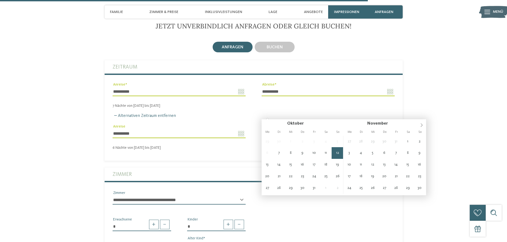
click at [387, 129] on input "**********" at bounding box center [328, 133] width 133 height 9
type input "**********"
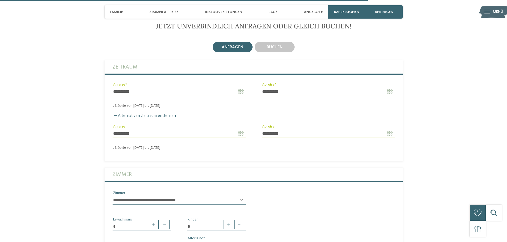
click at [229, 241] on select "* * * * * * * * * * * ** ** ** ** ** ** ** **" at bounding box center [216, 245] width 59 height 9
select select "*"
click at [187, 241] on select "* * * * * * * * * * * ** ** ** ** ** ** ** **" at bounding box center [216, 245] width 59 height 9
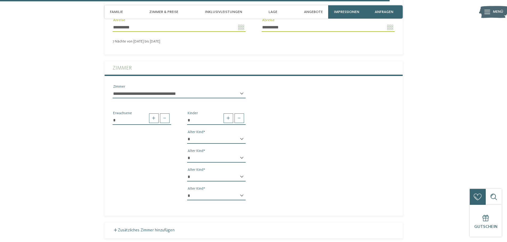
click at [208, 154] on select "* * * * * * * * * * * ** ** ** ** ** ** ** **" at bounding box center [216, 158] width 59 height 9
select select "*"
click at [187, 154] on select "* * * * * * * * * * * ** ** ** ** ** ** ** **" at bounding box center [216, 158] width 59 height 9
click at [200, 173] on select "* * * * * * * * * * * ** ** ** ** ** ** ** **" at bounding box center [216, 177] width 59 height 9
select select "*"
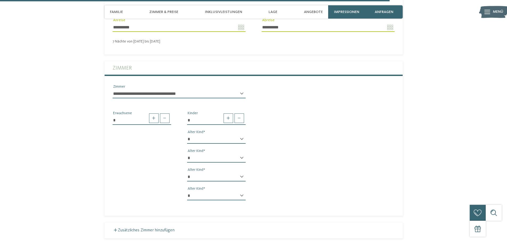
click at [187, 173] on select "* * * * * * * * * * * ** ** ** ** ** ** ** **" at bounding box center [216, 177] width 59 height 9
click at [197, 192] on select "* * * * * * * * * * * ** ** ** ** ** ** ** **" at bounding box center [216, 196] width 59 height 9
select select "*"
click at [187, 192] on select "* * * * * * * * * * * ** ** ** ** ** ** ** **" at bounding box center [216, 196] width 59 height 9
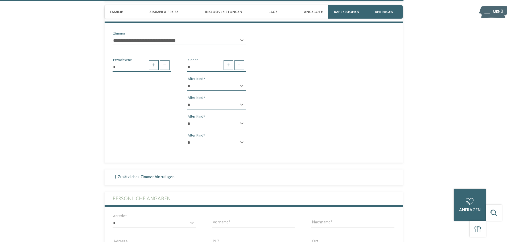
scroll to position [1579, 0]
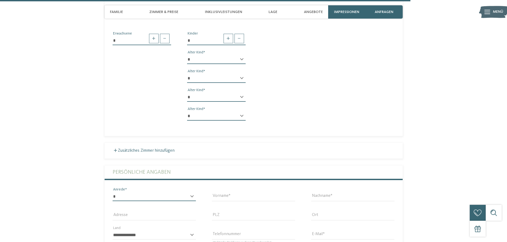
click at [165, 192] on select "* **** **** ******* ******" at bounding box center [154, 196] width 83 height 9
select select "*"
click at [113, 192] on select "* **** **** ******* ******" at bounding box center [154, 196] width 83 height 9
click at [247, 192] on input "Vorname" at bounding box center [253, 196] width 83 height 9
type input "*****"
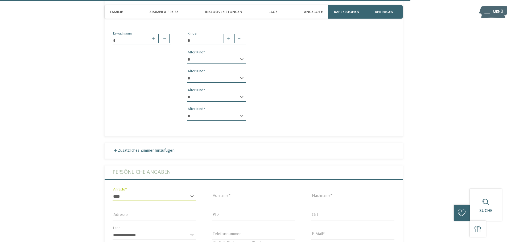
type input "********"
type input "**********"
type input "****"
type input "*****"
select select "**"
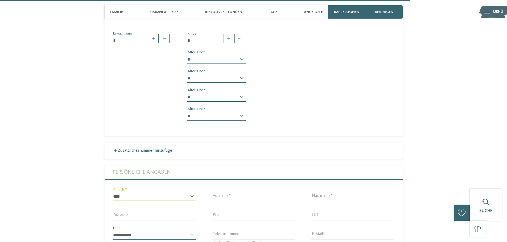
type input "**********"
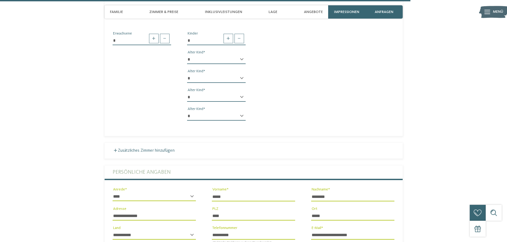
click at [117, 212] on input "**********" at bounding box center [154, 216] width 83 height 9
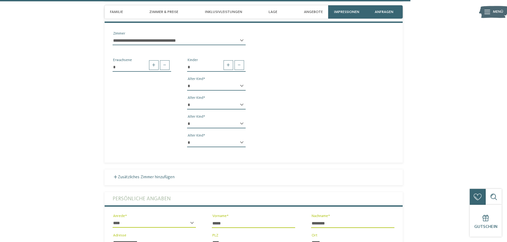
scroll to position [1659, 0]
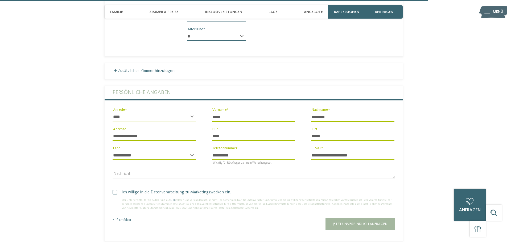
type input "**********"
drag, startPoint x: 116, startPoint y: 171, endPoint x: 132, endPoint y: 185, distance: 21.7
click at [116, 190] on span at bounding box center [115, 192] width 5 height 5
click at [379, 218] on button "Jetzt unverbindlich anfragen" at bounding box center [359, 224] width 69 height 12
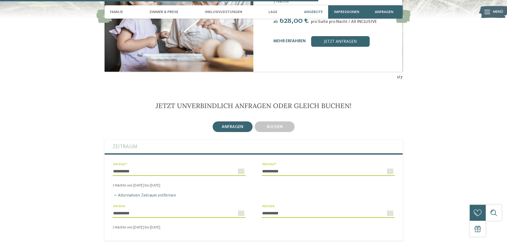
scroll to position [1153, 0]
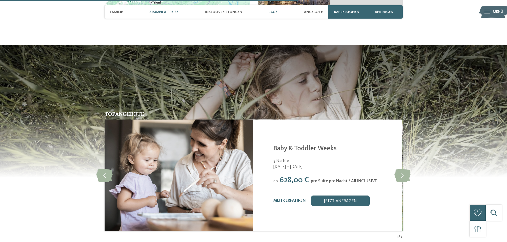
click at [159, 12] on span "Zimmer & Preise" at bounding box center [163, 12] width 29 height 5
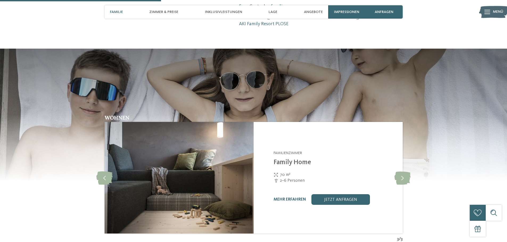
click at [117, 15] on div "Familie" at bounding box center [116, 11] width 18 height 13
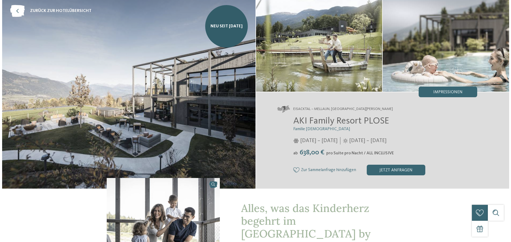
scroll to position [0, 0]
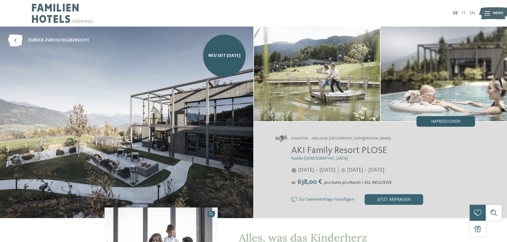
click at [447, 120] on span "Impressionen" at bounding box center [445, 122] width 29 height 4
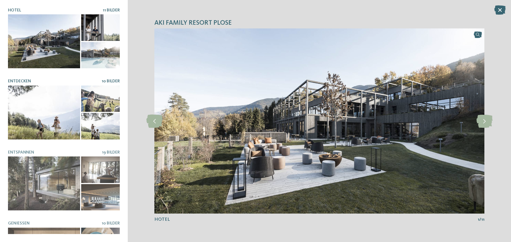
click at [110, 82] on span "10 Bilder" at bounding box center [111, 81] width 18 height 4
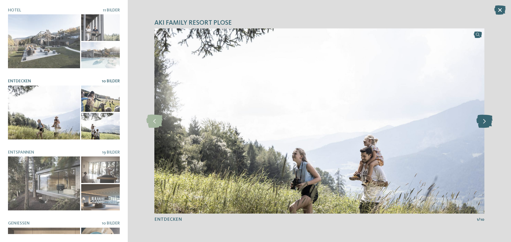
click at [486, 124] on icon at bounding box center [484, 121] width 16 height 13
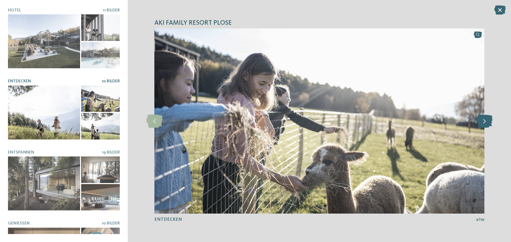
click at [486, 124] on icon at bounding box center [484, 121] width 16 height 13
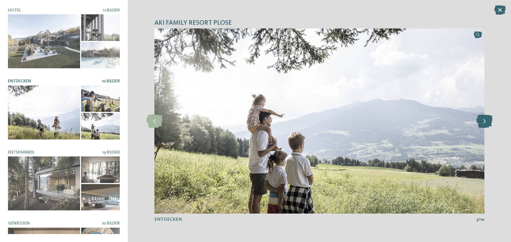
click at [485, 121] on icon at bounding box center [484, 121] width 16 height 13
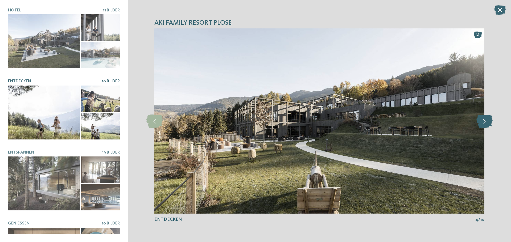
click at [485, 121] on icon at bounding box center [484, 121] width 16 height 13
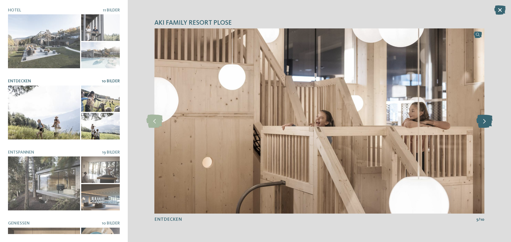
click at [485, 121] on icon at bounding box center [484, 121] width 16 height 13
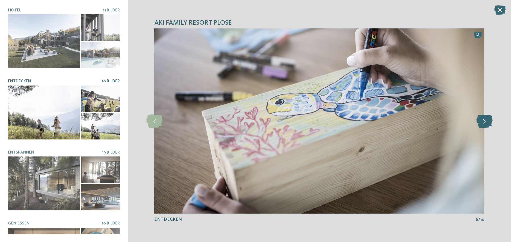
click at [485, 121] on icon at bounding box center [484, 121] width 16 height 13
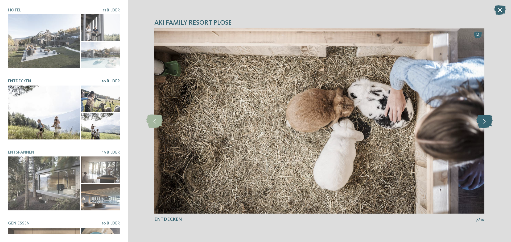
click at [484, 120] on icon at bounding box center [484, 121] width 16 height 13
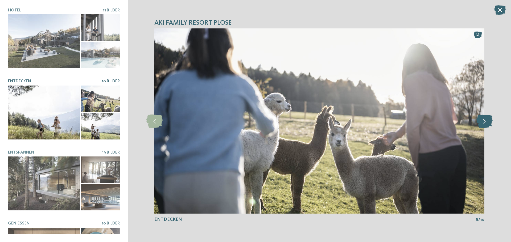
click at [484, 120] on icon at bounding box center [484, 121] width 16 height 13
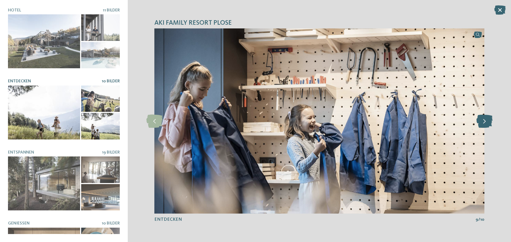
click at [484, 120] on icon at bounding box center [484, 121] width 16 height 13
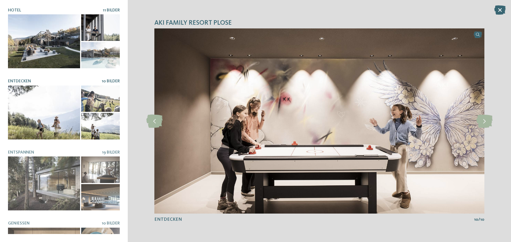
click at [106, 8] on span "11 Bilder" at bounding box center [111, 10] width 17 height 4
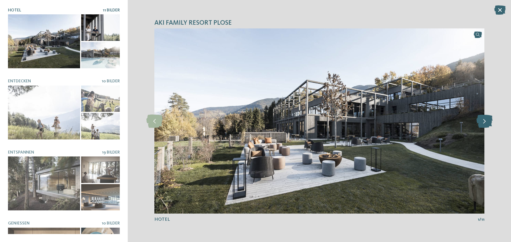
click at [486, 122] on icon at bounding box center [484, 121] width 16 height 13
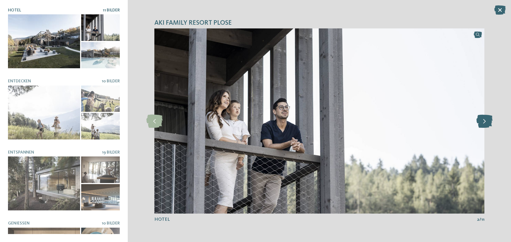
click at [486, 122] on icon at bounding box center [484, 121] width 16 height 13
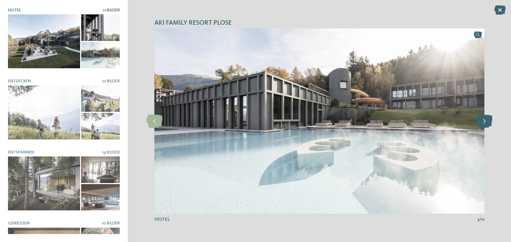
click at [486, 119] on icon at bounding box center [484, 121] width 16 height 13
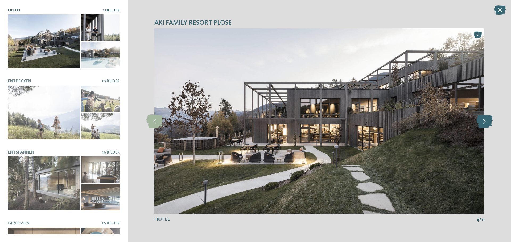
click at [486, 119] on icon at bounding box center [484, 121] width 16 height 13
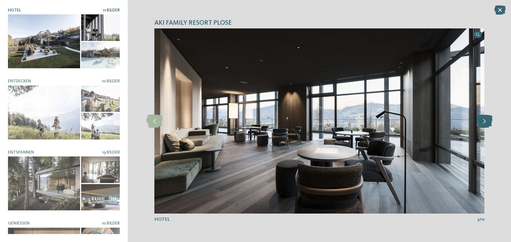
click at [486, 119] on icon at bounding box center [484, 121] width 16 height 13
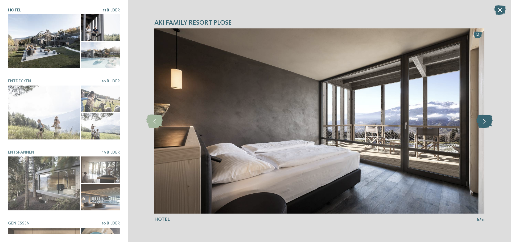
click at [486, 119] on icon at bounding box center [484, 121] width 16 height 13
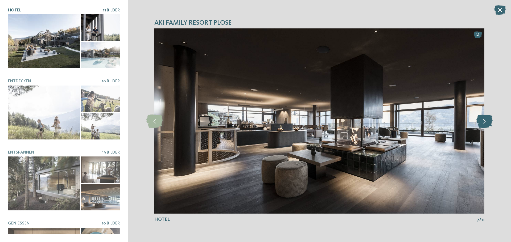
click at [486, 119] on icon at bounding box center [484, 121] width 16 height 13
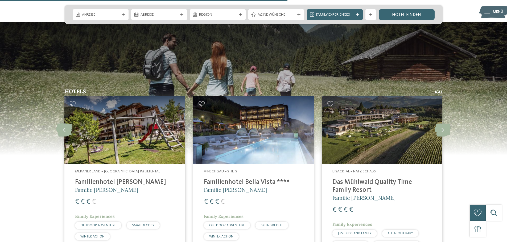
scroll to position [1391, 0]
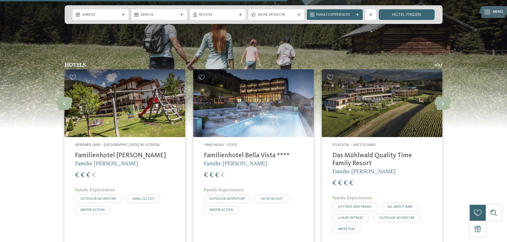
click at [399, 152] on h4 "Das Mühlwald Quality Time Family Resort" at bounding box center [381, 160] width 99 height 16
click at [243, 14] on div "Region" at bounding box center [218, 14] width 56 height 11
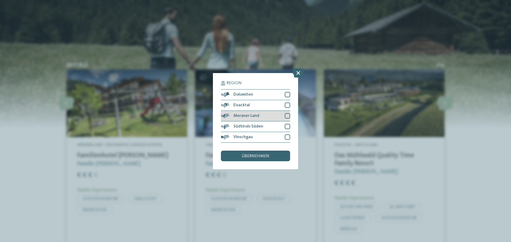
click at [287, 114] on div at bounding box center [287, 115] width 5 height 5
click at [288, 126] on div at bounding box center [287, 126] width 5 height 5
click at [264, 157] on span "übernehmen" at bounding box center [256, 156] width 28 height 4
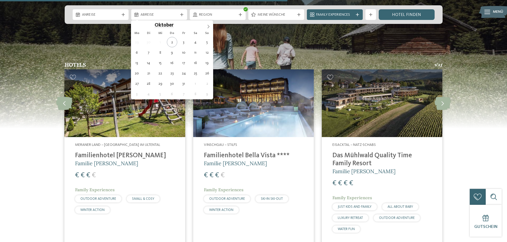
click at [158, 18] on div "Abreise" at bounding box center [159, 14] width 56 height 11
type div "[DATE]"
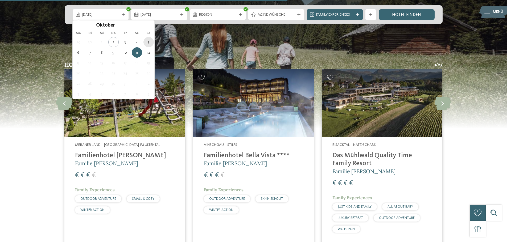
type div "[DATE]"
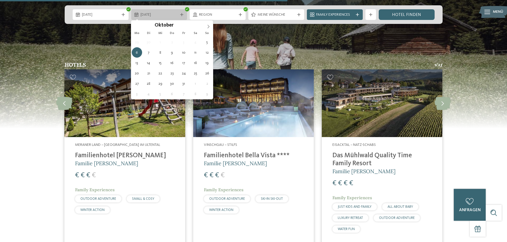
click at [178, 14] on div "[DATE]" at bounding box center [159, 15] width 40 height 6
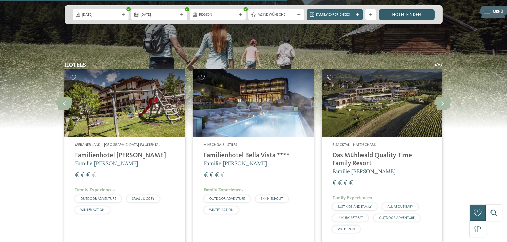
click at [391, 15] on link "Hotel finden" at bounding box center [407, 14] width 56 height 11
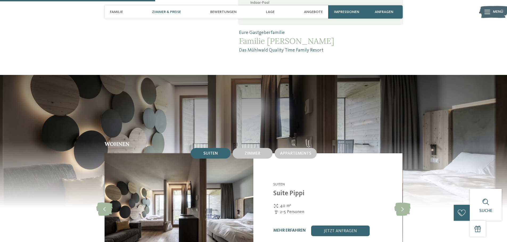
scroll to position [559, 0]
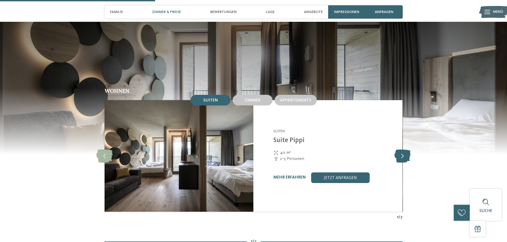
click at [408, 150] on icon at bounding box center [402, 156] width 16 height 13
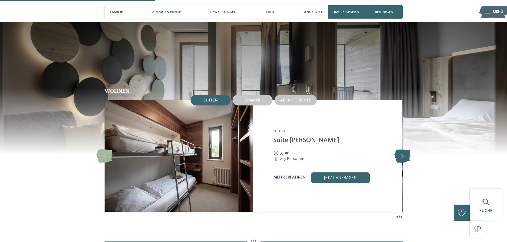
click at [408, 150] on icon at bounding box center [402, 156] width 16 height 13
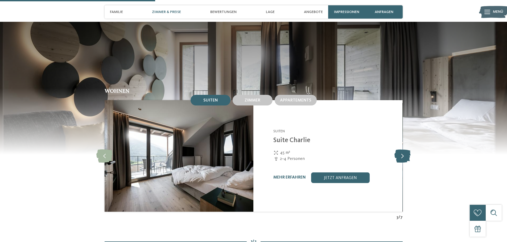
click at [408, 150] on icon at bounding box center [402, 156] width 16 height 13
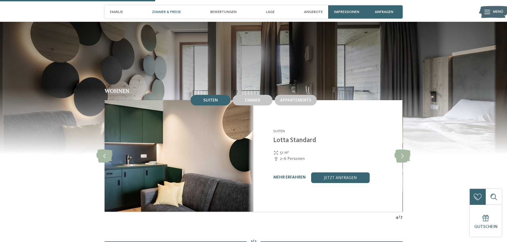
click at [299, 173] on div "mehr erfahren jetzt anfragen" at bounding box center [334, 178] width 122 height 11
click at [299, 176] on link "mehr erfahren" at bounding box center [289, 178] width 32 height 4
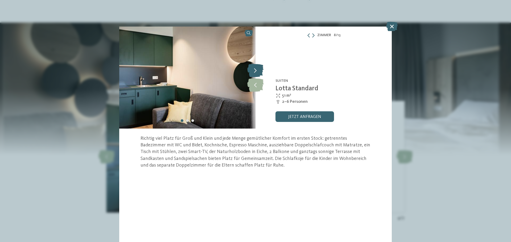
click at [258, 73] on icon at bounding box center [255, 70] width 16 height 13
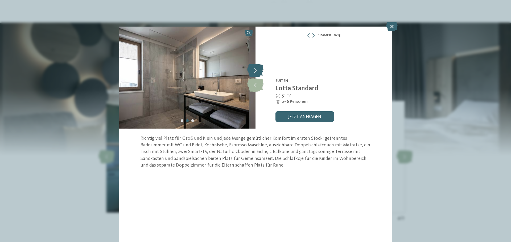
click at [258, 73] on icon at bounding box center [255, 70] width 16 height 13
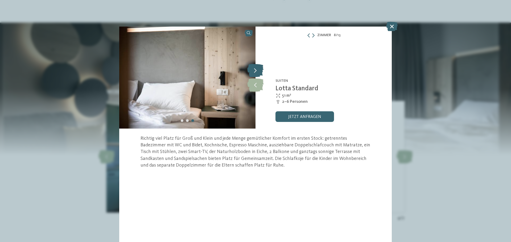
click at [258, 73] on icon at bounding box center [255, 70] width 16 height 13
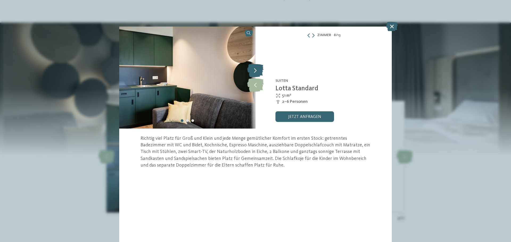
click at [258, 73] on icon at bounding box center [255, 70] width 16 height 13
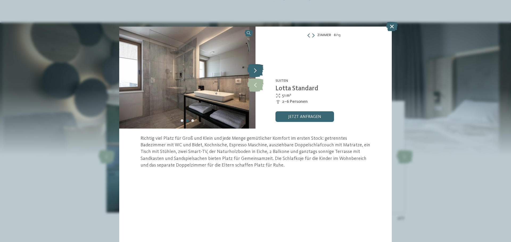
click at [258, 73] on icon at bounding box center [255, 70] width 16 height 13
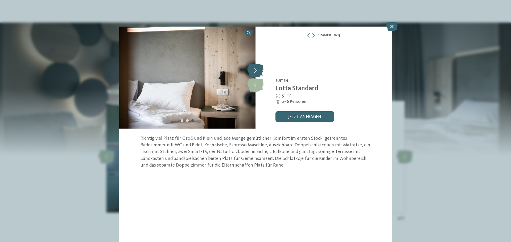
click at [258, 73] on icon at bounding box center [255, 70] width 16 height 13
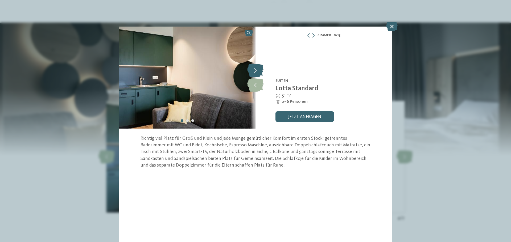
click at [258, 73] on icon at bounding box center [255, 70] width 16 height 13
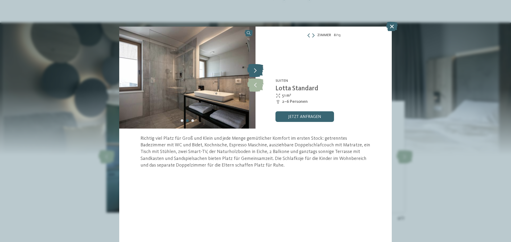
click at [258, 73] on icon at bounding box center [255, 70] width 16 height 13
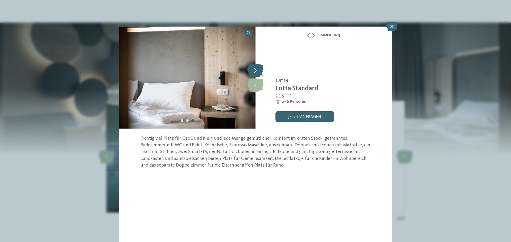
click at [258, 73] on icon at bounding box center [255, 70] width 16 height 13
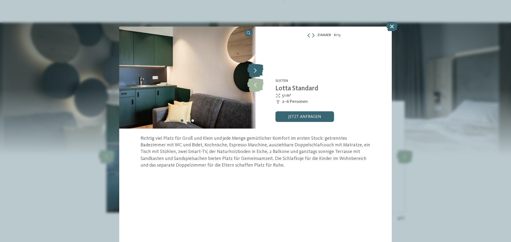
click at [258, 73] on icon at bounding box center [255, 70] width 16 height 13
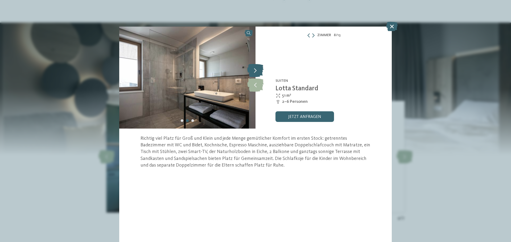
click at [258, 73] on icon at bounding box center [255, 70] width 16 height 13
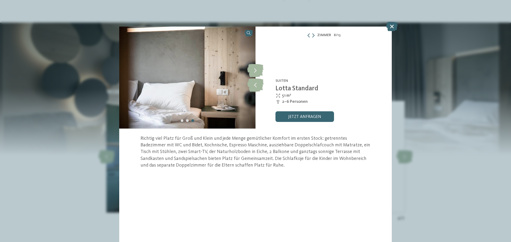
click at [383, 27] on div "Das Mühlwald - Quality Time Family Resort Natz-Schabs - Eisacktal Suiten Lotta …" at bounding box center [323, 78] width 136 height 102
click at [390, 29] on icon at bounding box center [391, 26] width 11 height 9
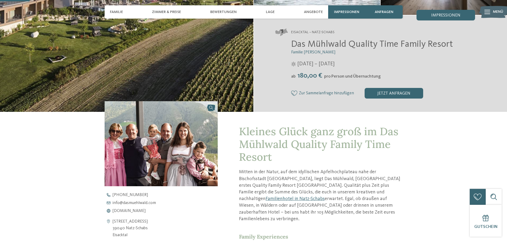
scroll to position [53, 0]
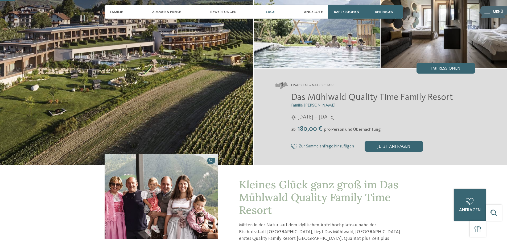
click at [270, 12] on span "Lage" at bounding box center [270, 12] width 9 height 5
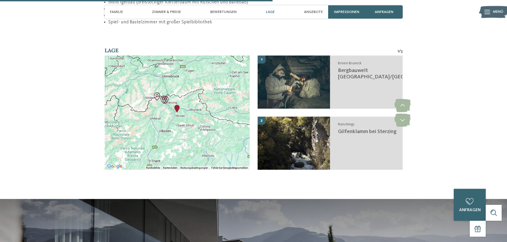
scroll to position [988, 0]
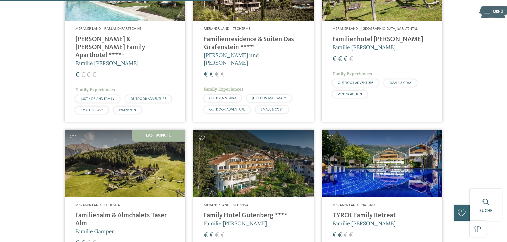
scroll to position [201, 0]
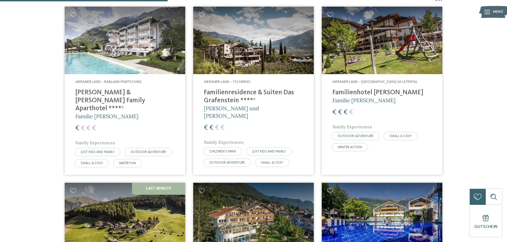
click at [262, 94] on h4 "Familienresidence & Suiten Das Grafenstein ****ˢ" at bounding box center [253, 97] width 99 height 16
click at [374, 99] on span "Familie [PERSON_NAME]" at bounding box center [363, 100] width 63 height 7
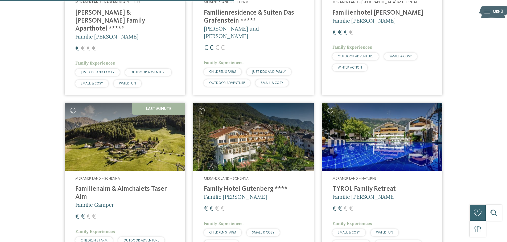
click at [231, 185] on h4 "Family Hotel Gutenberg ****" at bounding box center [253, 189] width 99 height 8
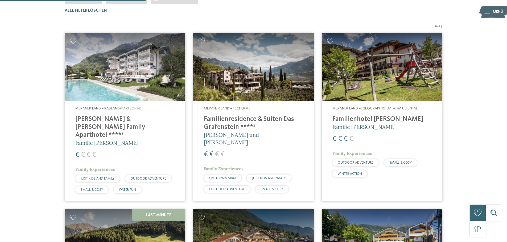
scroll to position [308, 0]
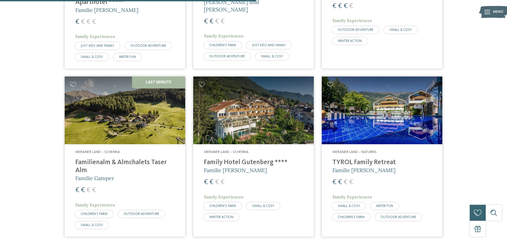
click at [356, 159] on h4 "TYROL Family Retreat" at bounding box center [381, 163] width 99 height 8
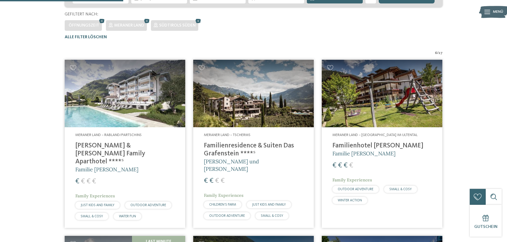
scroll to position [95, 0]
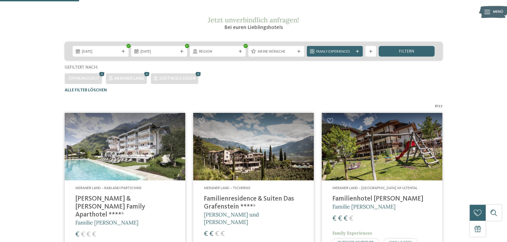
click at [123, 195] on h4 "[PERSON_NAME] & [PERSON_NAME] Family Aparthotel ****ˢ" at bounding box center [124, 207] width 99 height 24
click at [240, 48] on div "Region" at bounding box center [218, 51] width 56 height 11
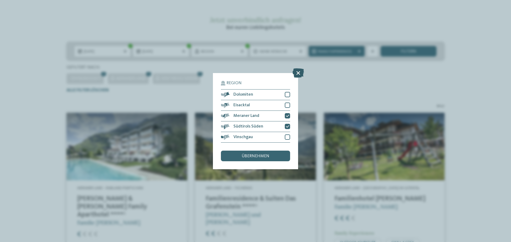
click at [298, 76] on icon at bounding box center [297, 72] width 11 height 9
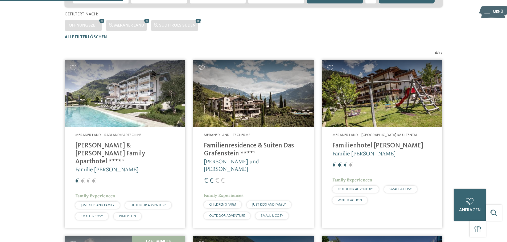
scroll to position [201, 0]
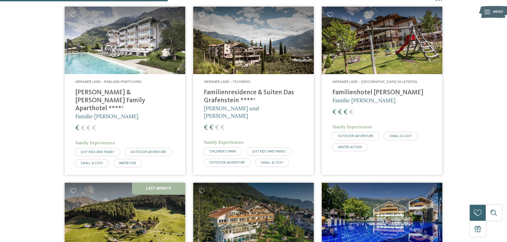
drag, startPoint x: 347, startPoint y: 88, endPoint x: 343, endPoint y: 91, distance: 5.0
click at [343, 91] on h4 "Familienhotel Viktoria" at bounding box center [381, 93] width 99 height 8
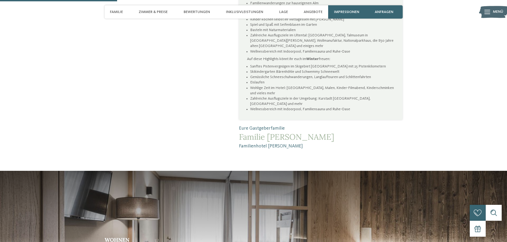
scroll to position [559, 0]
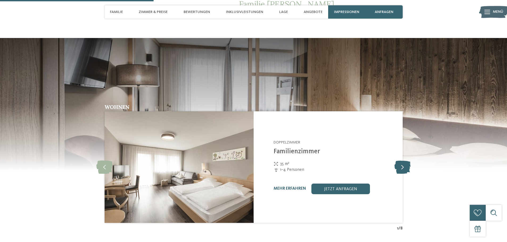
click at [407, 161] on icon at bounding box center [402, 167] width 16 height 13
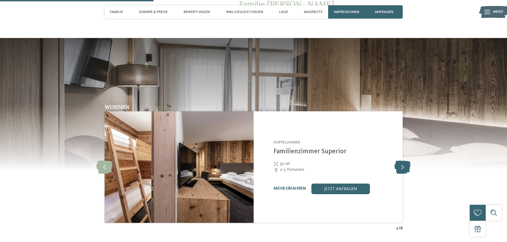
click at [407, 161] on icon at bounding box center [402, 167] width 16 height 13
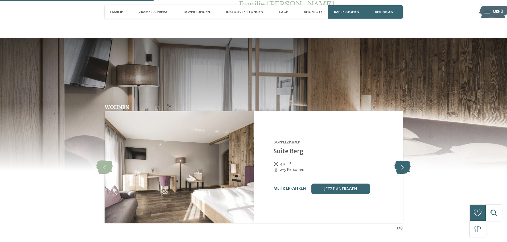
click at [408, 161] on icon at bounding box center [402, 167] width 16 height 13
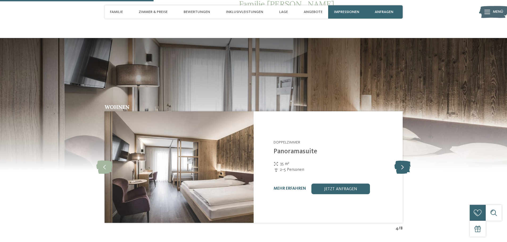
click at [399, 161] on icon at bounding box center [402, 167] width 16 height 13
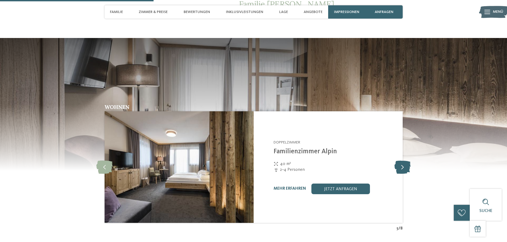
click at [399, 161] on icon at bounding box center [402, 167] width 16 height 13
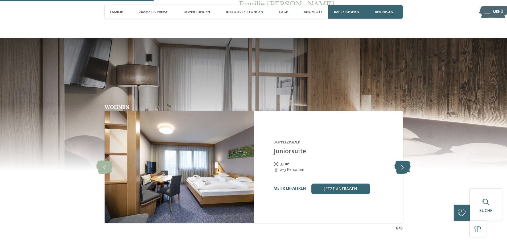
click at [399, 161] on icon at bounding box center [402, 167] width 16 height 13
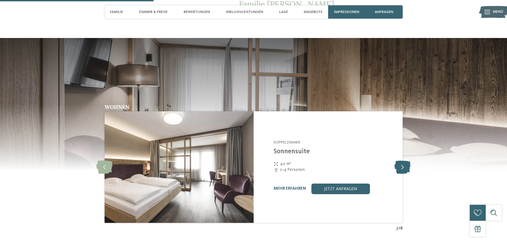
click at [399, 161] on icon at bounding box center [402, 167] width 16 height 13
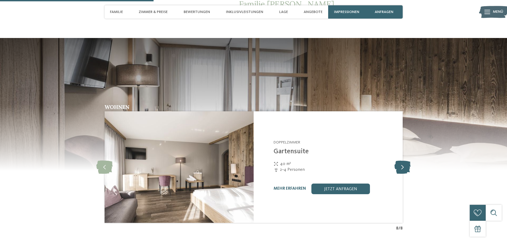
click at [399, 161] on icon at bounding box center [402, 167] width 16 height 13
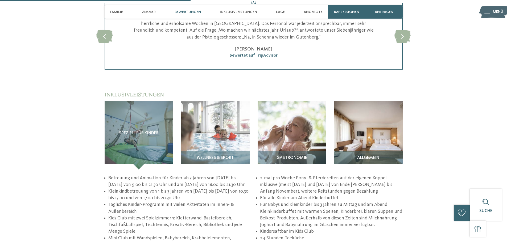
scroll to position [479, 0]
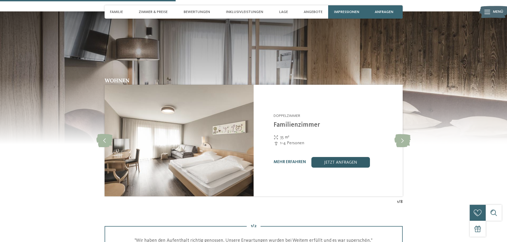
scroll to position [639, 0]
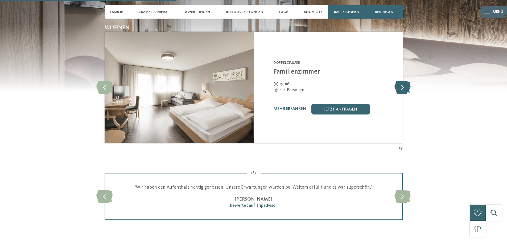
click at [396, 81] on icon at bounding box center [402, 87] width 16 height 13
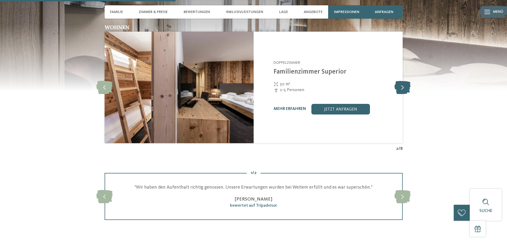
click at [408, 81] on icon at bounding box center [402, 87] width 16 height 13
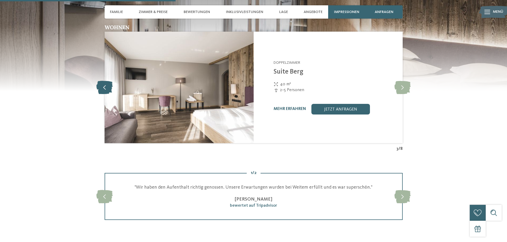
click at [100, 81] on icon at bounding box center [104, 87] width 16 height 13
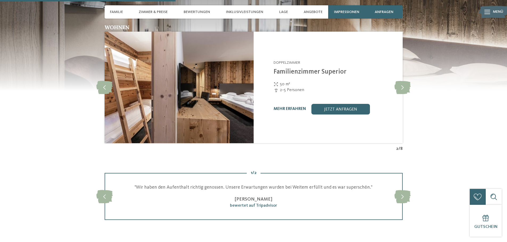
click at [297, 107] on link "mehr erfahren" at bounding box center [290, 109] width 32 height 4
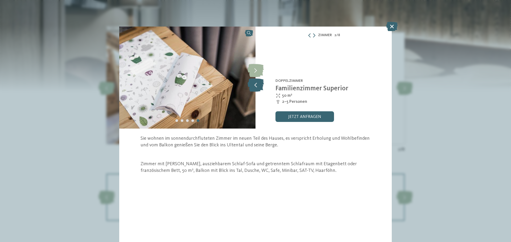
click at [257, 84] on icon at bounding box center [255, 84] width 16 height 13
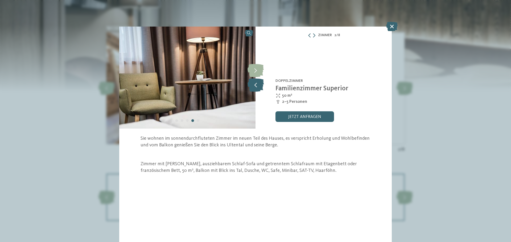
click at [257, 84] on icon at bounding box center [255, 84] width 16 height 13
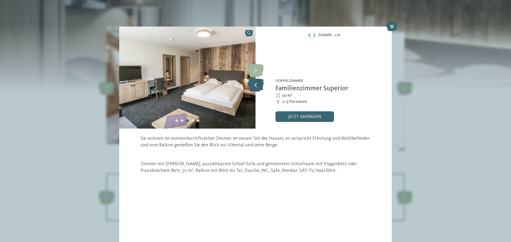
click at [255, 85] on icon at bounding box center [255, 84] width 16 height 13
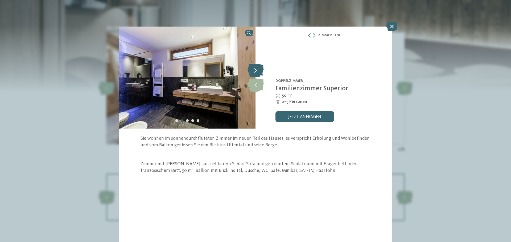
click at [250, 65] on icon at bounding box center [255, 70] width 16 height 13
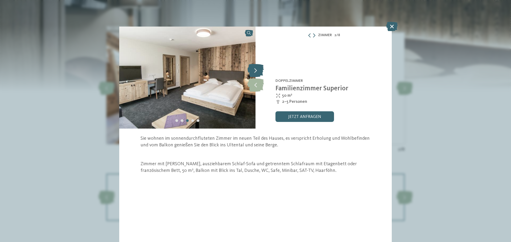
click at [259, 74] on icon at bounding box center [255, 70] width 16 height 13
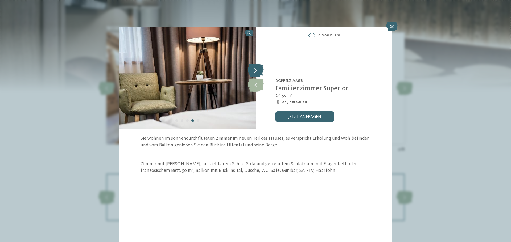
click at [259, 74] on icon at bounding box center [255, 70] width 16 height 13
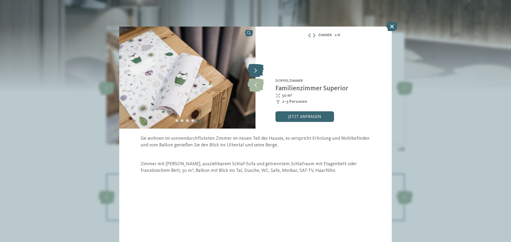
click at [258, 74] on icon at bounding box center [255, 70] width 16 height 13
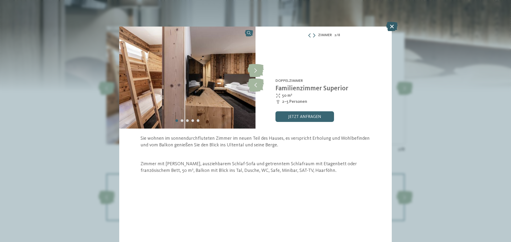
click at [395, 24] on icon at bounding box center [391, 26] width 11 height 9
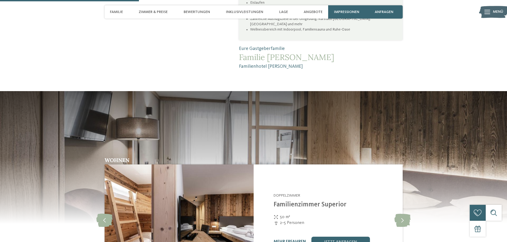
scroll to position [559, 0]
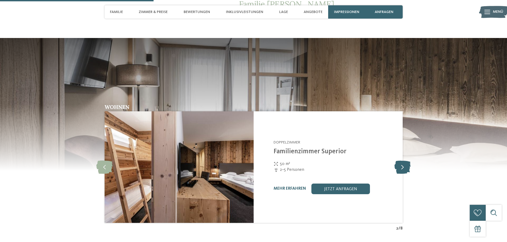
click at [397, 161] on icon at bounding box center [402, 167] width 16 height 13
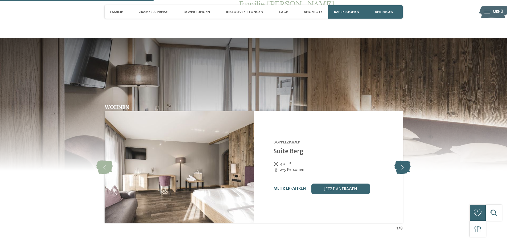
click at [397, 161] on icon at bounding box center [402, 167] width 16 height 13
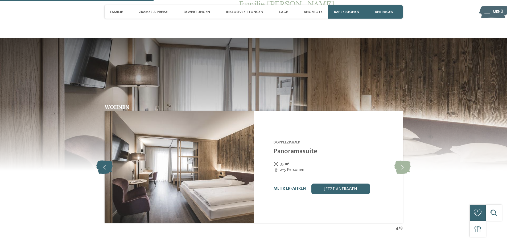
click at [101, 161] on icon at bounding box center [104, 167] width 16 height 13
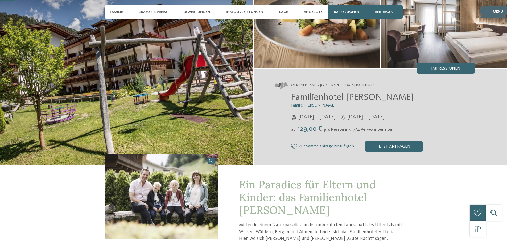
scroll to position [27, 0]
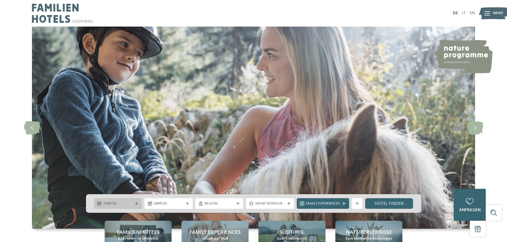
click at [133, 201] on div "Anreise" at bounding box center [118, 204] width 32 height 6
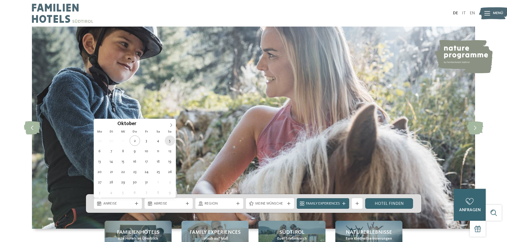
type div "[DATE]"
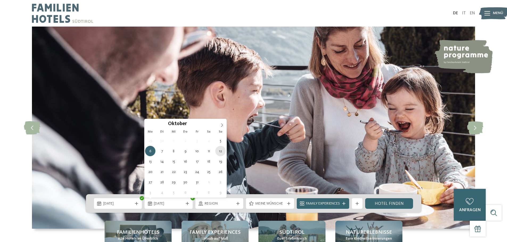
type div "[DATE]"
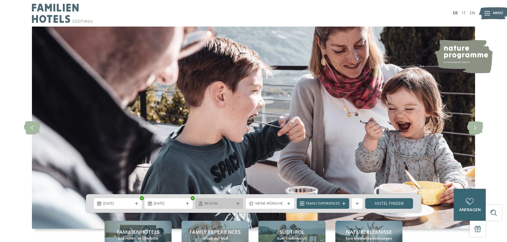
click at [224, 205] on span "Region" at bounding box center [220, 203] width 30 height 5
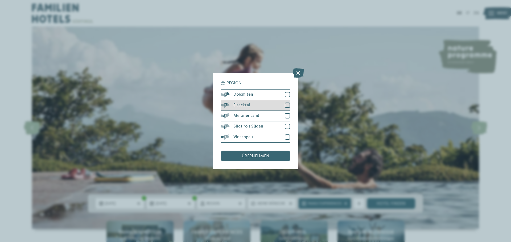
click at [286, 105] on div at bounding box center [287, 105] width 5 height 5
click at [277, 153] on div "übernehmen" at bounding box center [255, 156] width 69 height 11
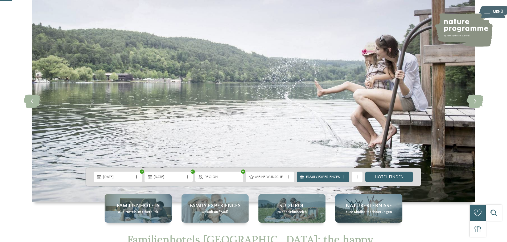
scroll to position [53, 0]
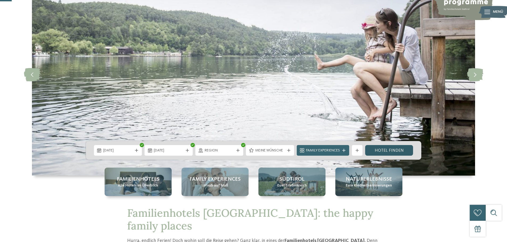
click at [386, 150] on link "Hotel finden" at bounding box center [389, 150] width 48 height 11
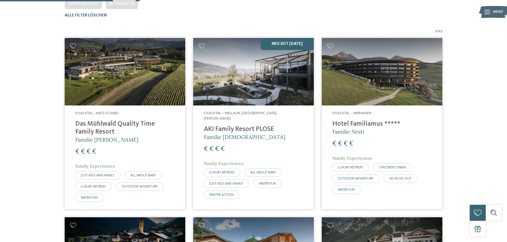
scroll to position [175, 0]
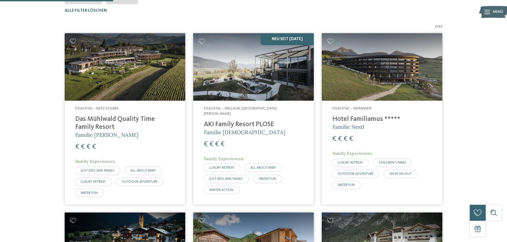
click at [106, 82] on img at bounding box center [125, 67] width 121 height 68
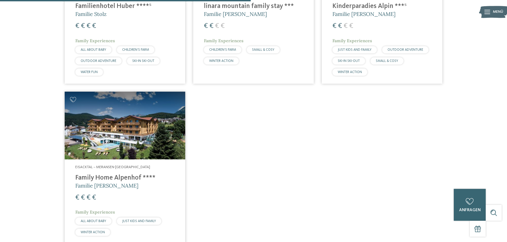
scroll to position [361, 0]
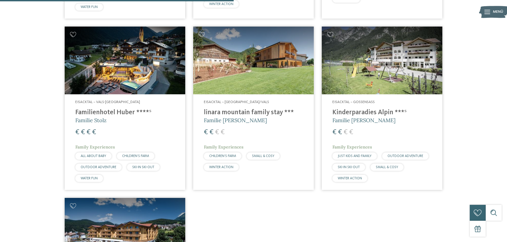
click at [274, 66] on img at bounding box center [253, 61] width 121 height 68
click at [372, 82] on img at bounding box center [382, 61] width 121 height 68
click at [244, 113] on h4 "linara mountain family stay ***" at bounding box center [253, 113] width 99 height 8
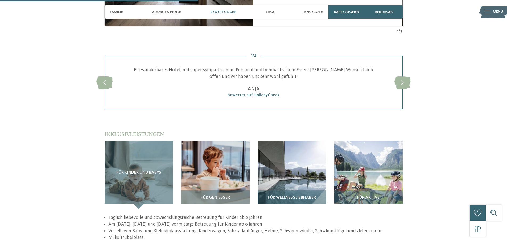
scroll to position [585, 0]
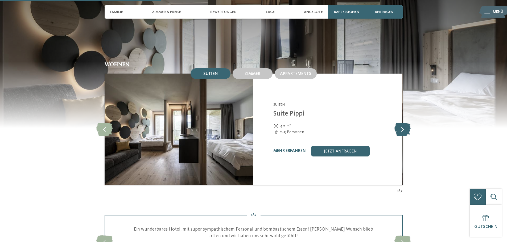
click at [399, 123] on icon at bounding box center [402, 129] width 16 height 13
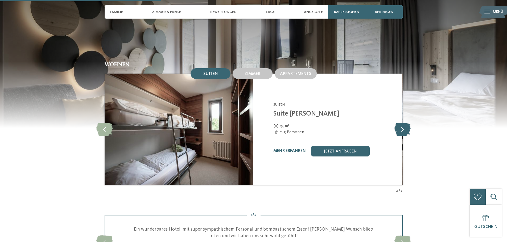
click at [399, 123] on icon at bounding box center [402, 129] width 16 height 13
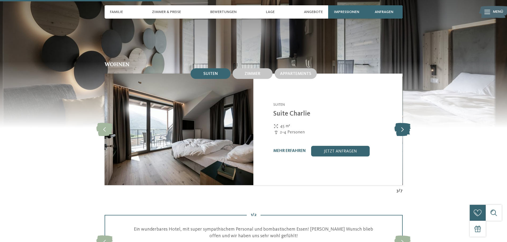
click at [399, 123] on icon at bounding box center [402, 129] width 16 height 13
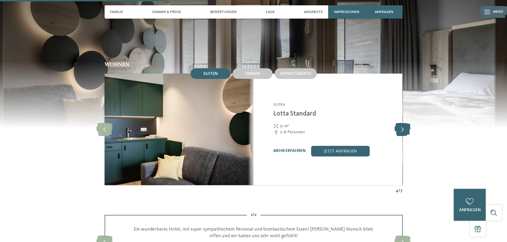
click at [399, 123] on icon at bounding box center [402, 129] width 16 height 13
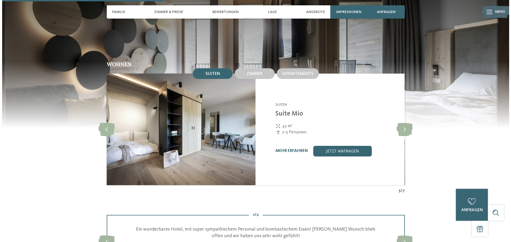
scroll to position [506, 0]
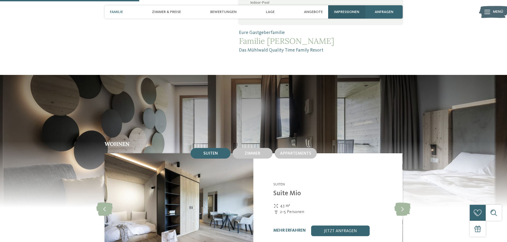
click at [335, 10] on span "Impressionen" at bounding box center [346, 12] width 25 height 5
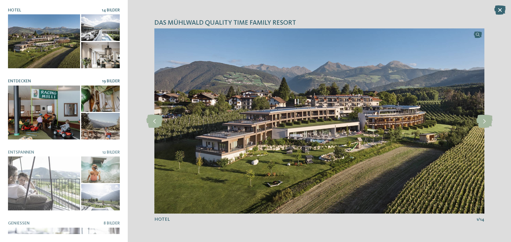
click at [107, 81] on span "19 Bilder" at bounding box center [111, 81] width 18 height 4
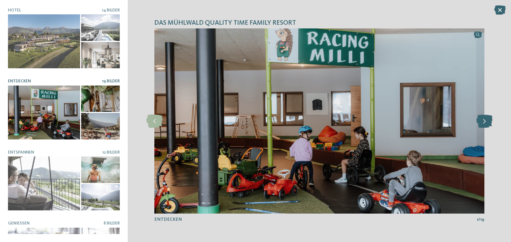
click at [482, 122] on icon at bounding box center [484, 121] width 16 height 13
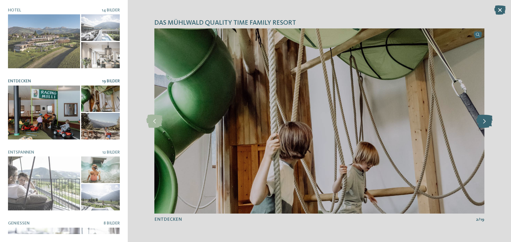
click at [482, 121] on icon at bounding box center [484, 121] width 16 height 13
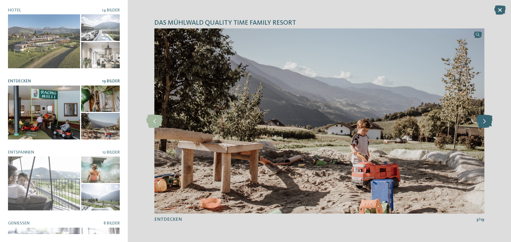
click at [482, 121] on icon at bounding box center [484, 121] width 16 height 13
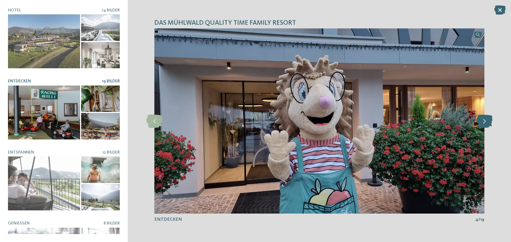
click at [482, 121] on icon at bounding box center [484, 121] width 16 height 13
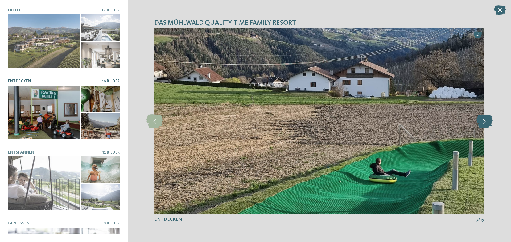
click at [482, 121] on icon at bounding box center [484, 121] width 16 height 13
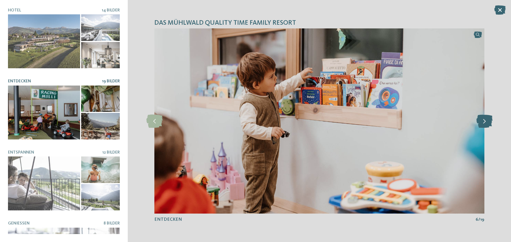
click at [482, 121] on icon at bounding box center [484, 121] width 16 height 13
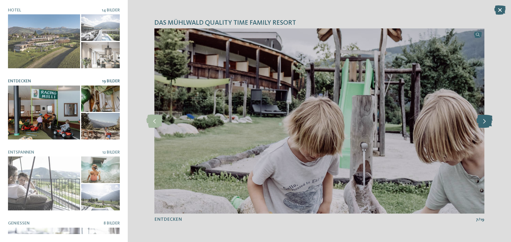
click at [482, 121] on icon at bounding box center [484, 121] width 16 height 13
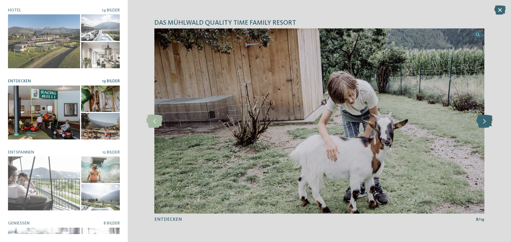
click at [482, 121] on icon at bounding box center [484, 121] width 16 height 13
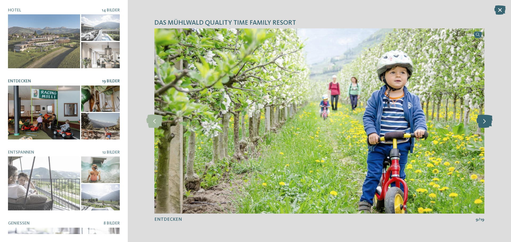
click at [482, 121] on icon at bounding box center [484, 121] width 16 height 13
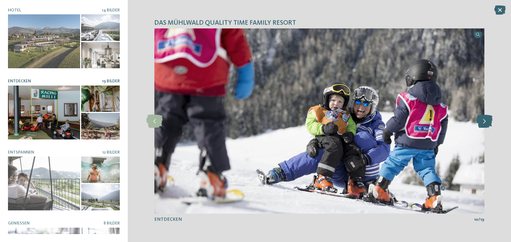
click at [482, 121] on icon at bounding box center [484, 121] width 16 height 13
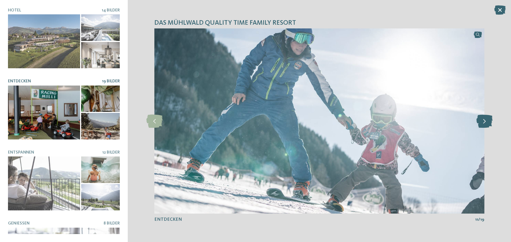
click at [482, 121] on icon at bounding box center [484, 121] width 16 height 13
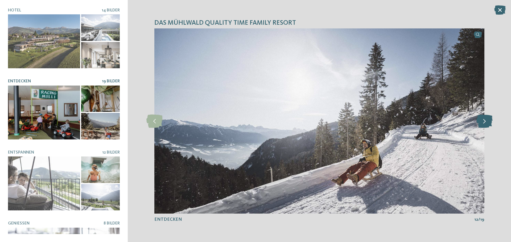
click at [482, 122] on icon at bounding box center [484, 121] width 16 height 13
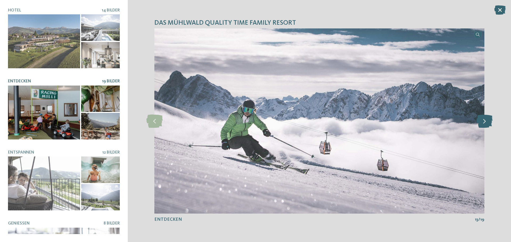
click at [482, 122] on icon at bounding box center [484, 121] width 16 height 13
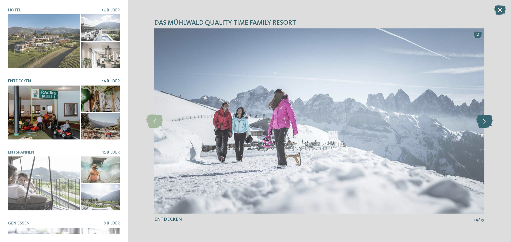
click at [482, 122] on icon at bounding box center [484, 121] width 16 height 13
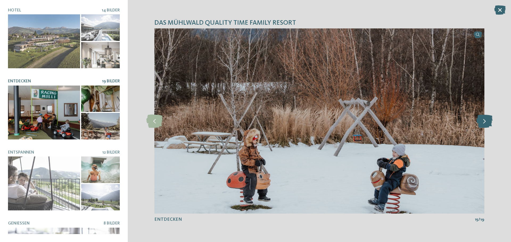
click at [482, 122] on icon at bounding box center [484, 121] width 16 height 13
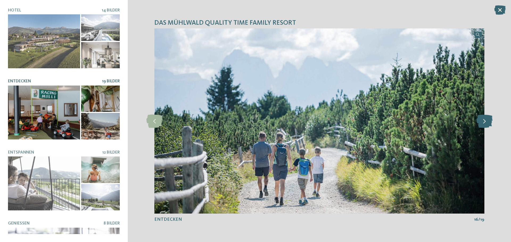
click at [482, 122] on icon at bounding box center [484, 121] width 16 height 13
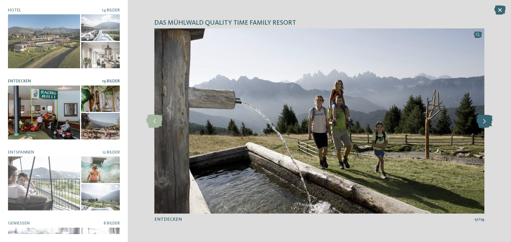
click at [482, 122] on icon at bounding box center [484, 121] width 16 height 13
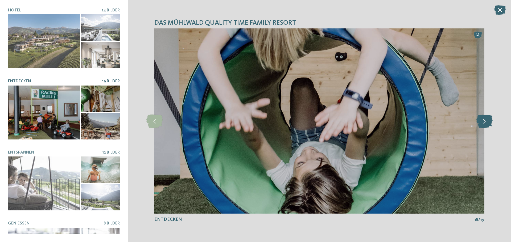
click at [482, 122] on icon at bounding box center [484, 121] width 16 height 13
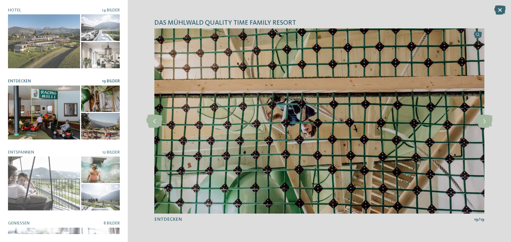
click at [111, 147] on div "Hotel 14 Bilder" at bounding box center [64, 121] width 112 height 226
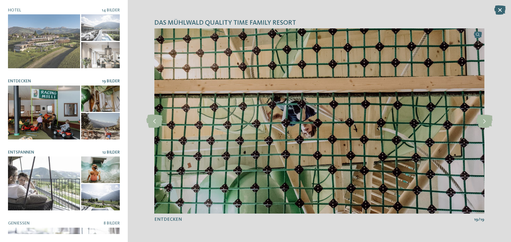
click at [111, 151] on span "12 Bilder" at bounding box center [111, 153] width 18 height 4
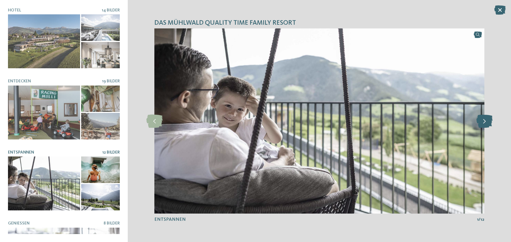
click at [489, 122] on icon at bounding box center [484, 121] width 16 height 13
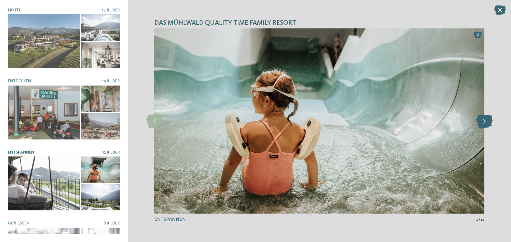
click at [489, 122] on icon at bounding box center [484, 121] width 16 height 13
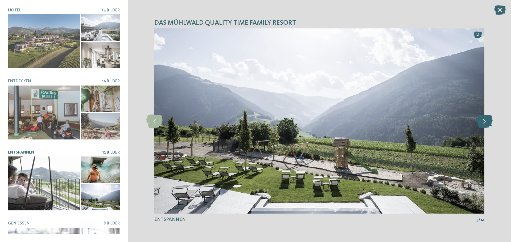
click at [483, 121] on icon at bounding box center [484, 121] width 16 height 13
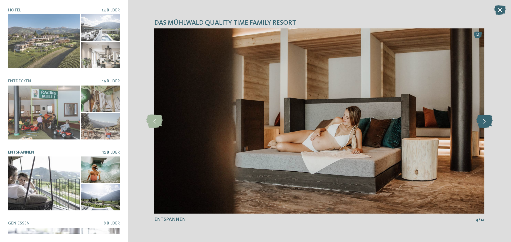
click at [483, 121] on icon at bounding box center [484, 121] width 16 height 13
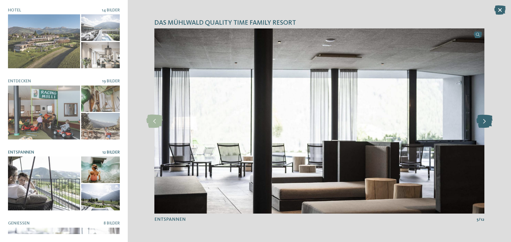
click at [483, 120] on icon at bounding box center [484, 121] width 16 height 13
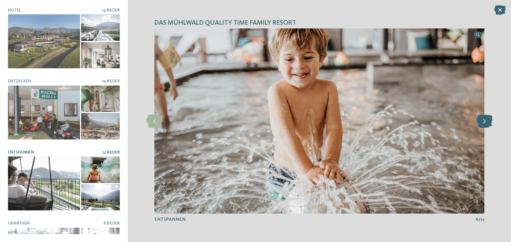
click at [483, 120] on icon at bounding box center [484, 121] width 16 height 13
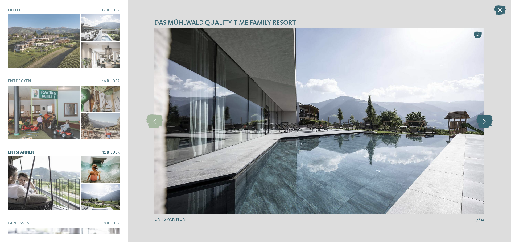
click at [483, 120] on icon at bounding box center [484, 121] width 16 height 13
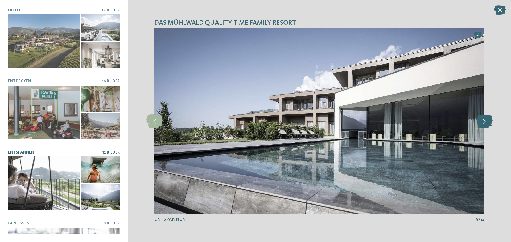
click at [483, 120] on icon at bounding box center [484, 121] width 16 height 13
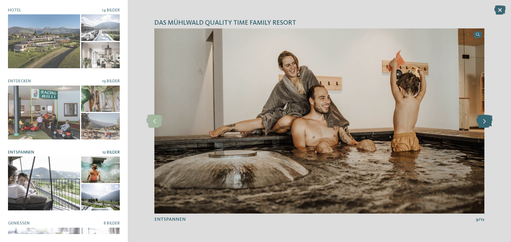
click at [483, 120] on icon at bounding box center [484, 121] width 16 height 13
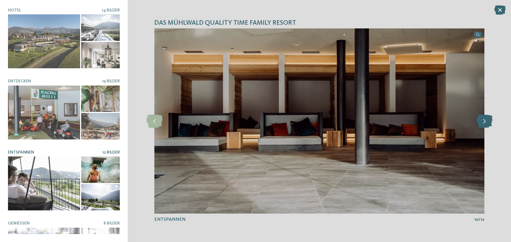
click at [483, 120] on icon at bounding box center [484, 121] width 16 height 13
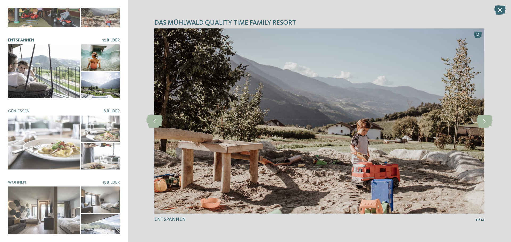
scroll to position [0, 0]
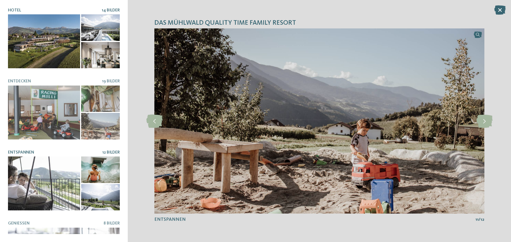
click at [112, 11] on span "14 Bilder" at bounding box center [111, 10] width 18 height 4
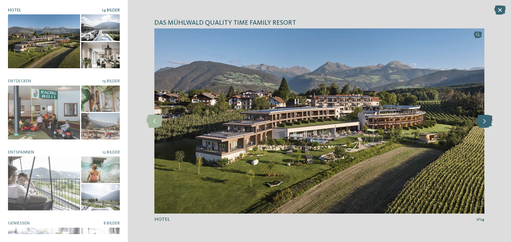
click at [484, 119] on icon at bounding box center [484, 121] width 16 height 13
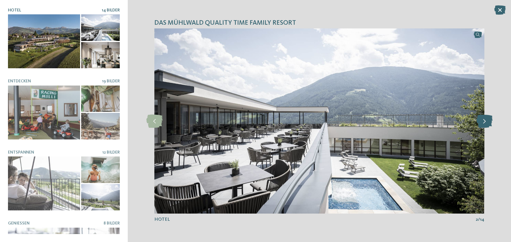
click at [484, 118] on icon at bounding box center [484, 121] width 16 height 13
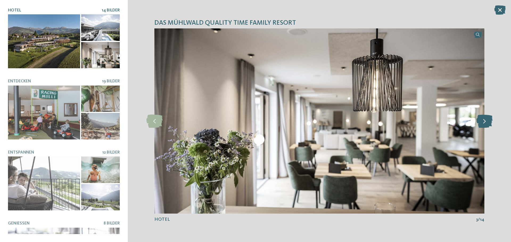
click at [484, 118] on icon at bounding box center [484, 121] width 16 height 13
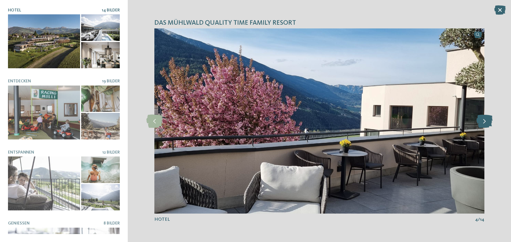
click at [484, 118] on icon at bounding box center [484, 121] width 16 height 13
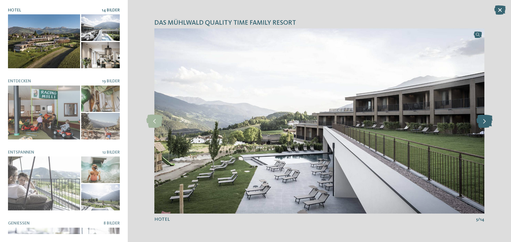
click at [484, 118] on icon at bounding box center [484, 121] width 16 height 13
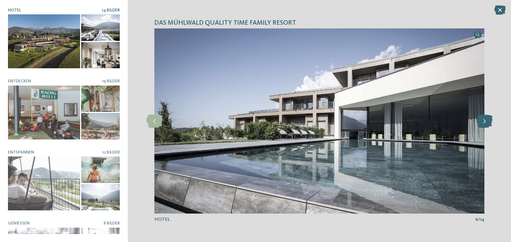
click at [484, 118] on icon at bounding box center [484, 121] width 16 height 13
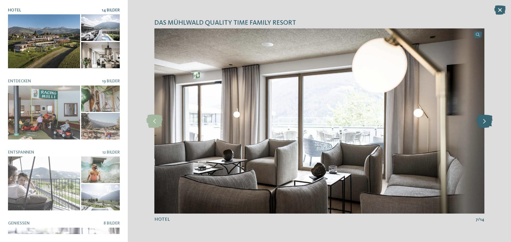
click at [484, 118] on icon at bounding box center [484, 121] width 16 height 13
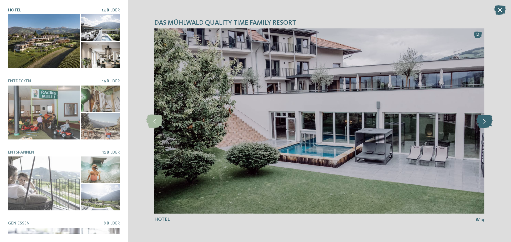
click at [484, 118] on icon at bounding box center [484, 121] width 16 height 13
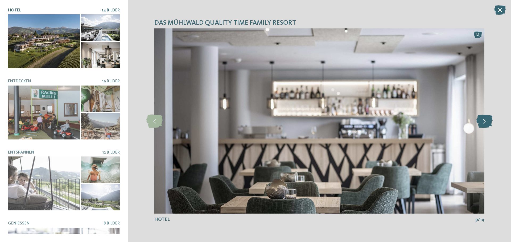
click at [484, 118] on icon at bounding box center [484, 121] width 16 height 13
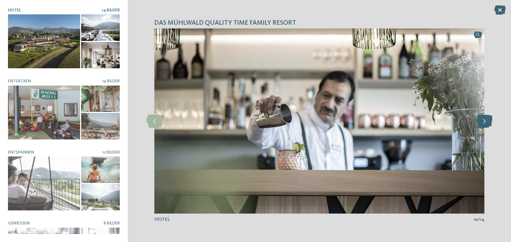
click at [484, 118] on icon at bounding box center [484, 121] width 16 height 13
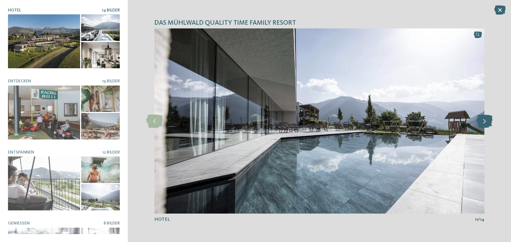
click at [484, 118] on icon at bounding box center [484, 121] width 16 height 13
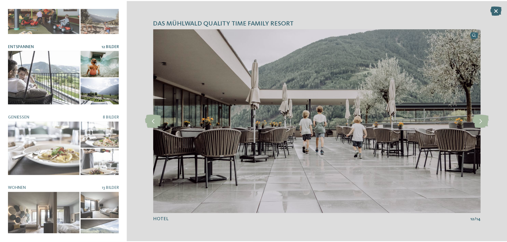
scroll to position [112, 0]
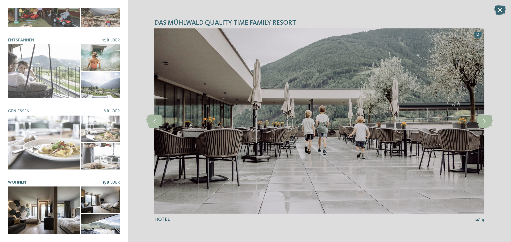
click at [107, 181] on span "13 Bilder" at bounding box center [110, 183] width 17 height 4
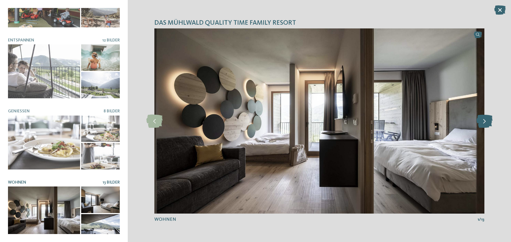
click at [487, 121] on icon at bounding box center [484, 121] width 16 height 13
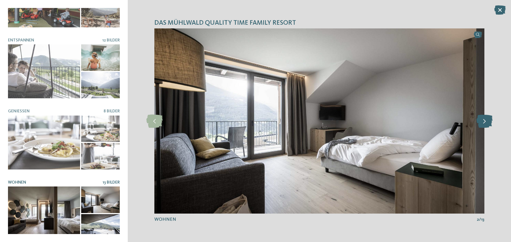
click at [487, 121] on icon at bounding box center [484, 121] width 16 height 13
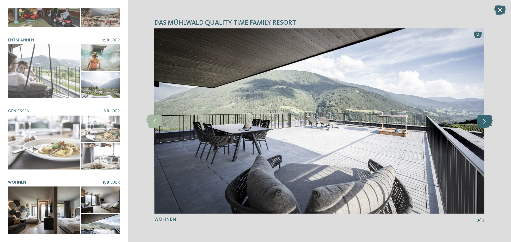
click at [487, 121] on icon at bounding box center [484, 121] width 16 height 13
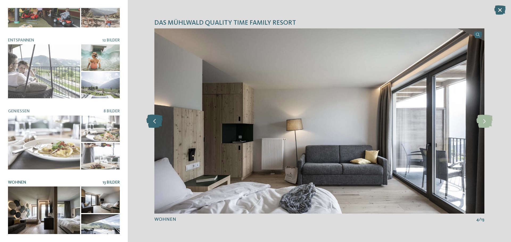
click at [157, 120] on icon at bounding box center [154, 121] width 16 height 13
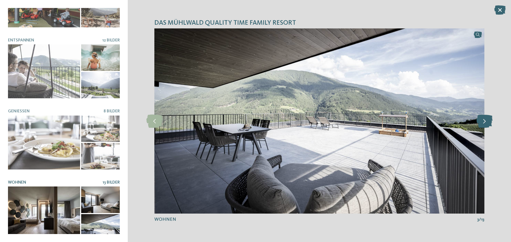
click at [482, 120] on icon at bounding box center [484, 121] width 16 height 13
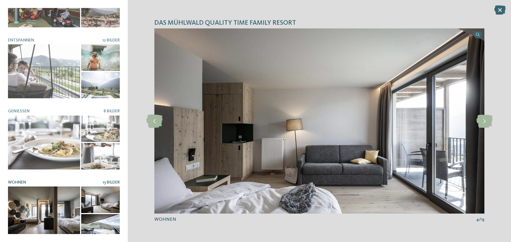
click at [499, 4] on div "Das Mühlwald Quality Time Family Resort slide 12 of 14 12" at bounding box center [319, 121] width 383 height 242
click at [498, 12] on icon at bounding box center [499, 9] width 11 height 9
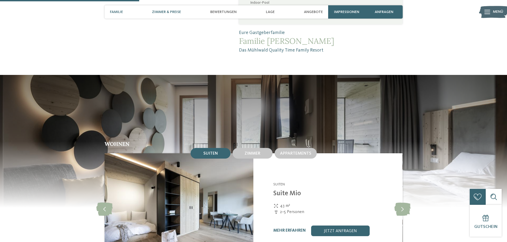
click at [159, 11] on span "Zimmer & Preise" at bounding box center [166, 12] width 29 height 5
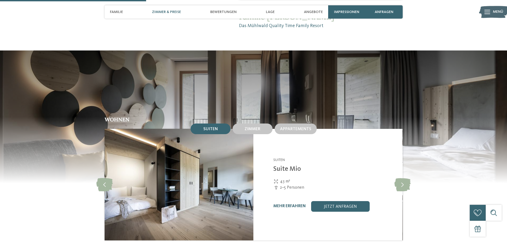
scroll to position [534, 0]
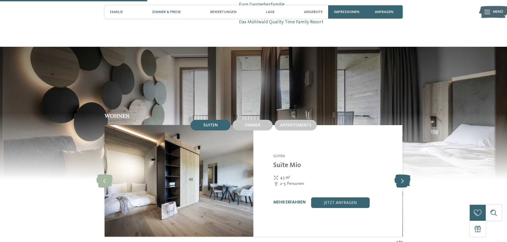
click at [402, 175] on icon at bounding box center [402, 181] width 16 height 13
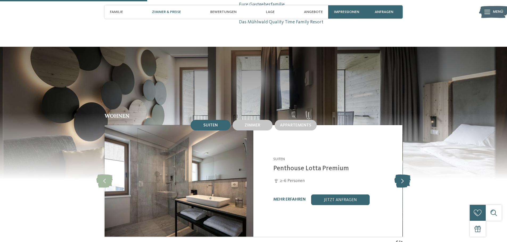
click at [402, 175] on icon at bounding box center [402, 181] width 16 height 13
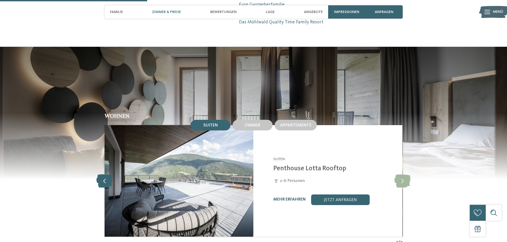
click at [107, 175] on icon at bounding box center [104, 181] width 16 height 13
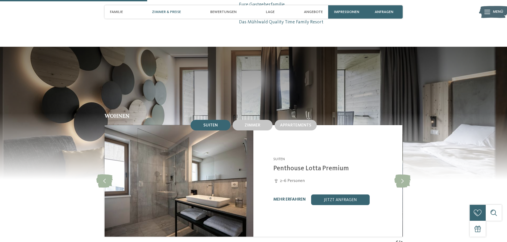
click at [295, 198] on link "mehr erfahren" at bounding box center [289, 200] width 32 height 4
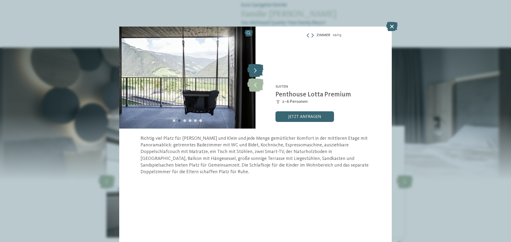
click at [258, 70] on icon at bounding box center [255, 70] width 16 height 13
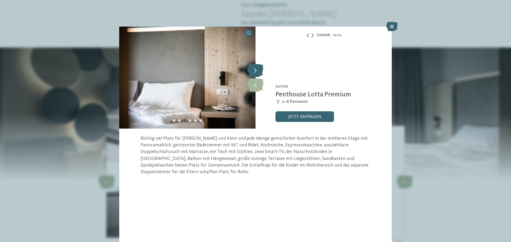
click at [258, 70] on icon at bounding box center [255, 70] width 16 height 13
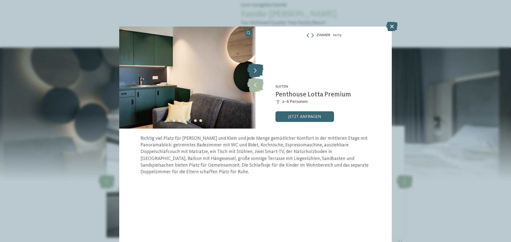
click at [258, 70] on icon at bounding box center [255, 70] width 16 height 13
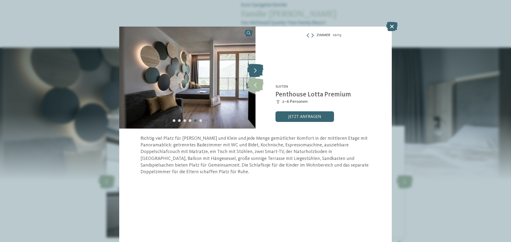
click at [258, 70] on icon at bounding box center [255, 70] width 16 height 13
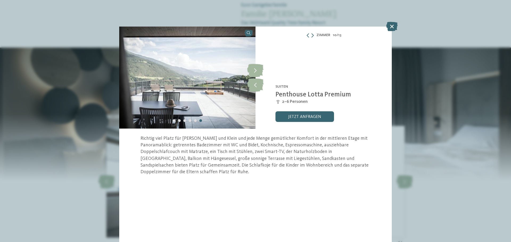
click at [391, 27] on icon at bounding box center [391, 26] width 11 height 9
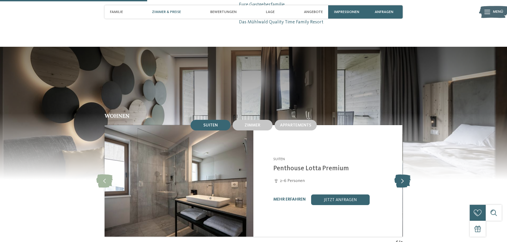
click at [403, 175] on icon at bounding box center [402, 181] width 16 height 13
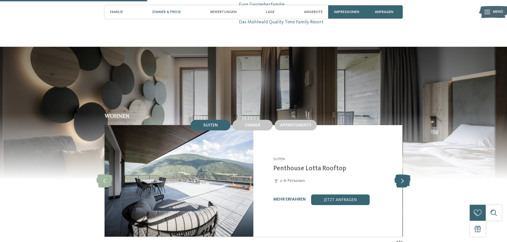
click at [403, 175] on icon at bounding box center [402, 181] width 16 height 13
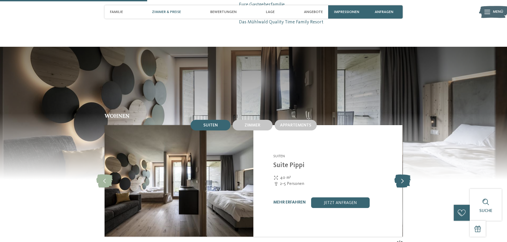
click at [403, 175] on icon at bounding box center [402, 181] width 16 height 13
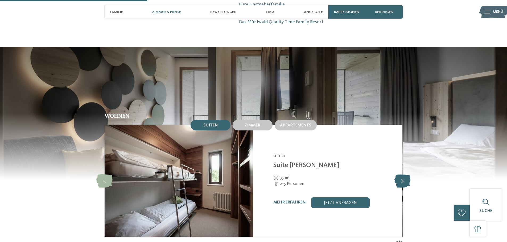
click at [403, 175] on icon at bounding box center [402, 181] width 16 height 13
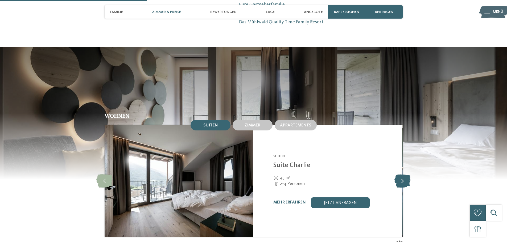
click at [403, 175] on icon at bounding box center [402, 181] width 16 height 13
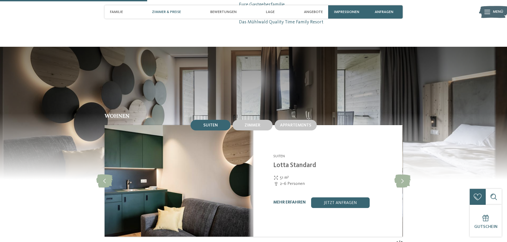
click at [291, 201] on link "mehr erfahren" at bounding box center [289, 203] width 32 height 4
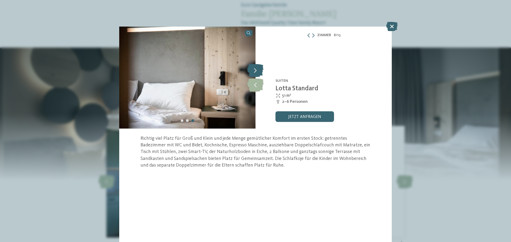
click at [258, 69] on icon at bounding box center [255, 70] width 16 height 13
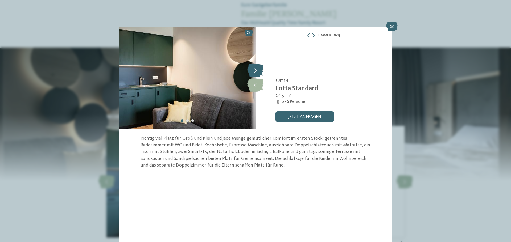
click at [258, 69] on icon at bounding box center [255, 70] width 16 height 13
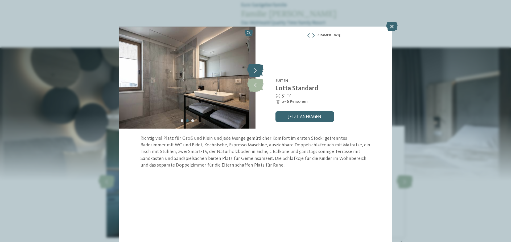
click at [258, 69] on icon at bounding box center [255, 70] width 16 height 13
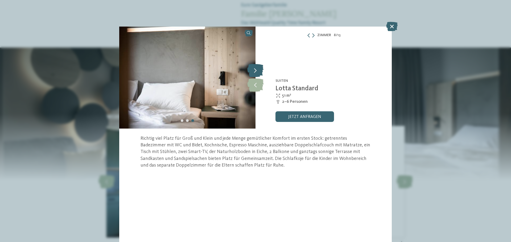
click at [258, 69] on icon at bounding box center [255, 70] width 16 height 13
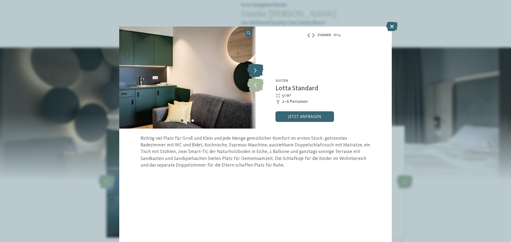
click at [258, 69] on icon at bounding box center [255, 70] width 16 height 13
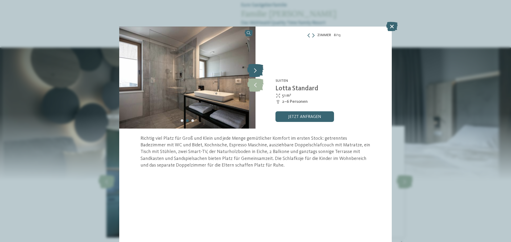
click at [259, 70] on icon at bounding box center [255, 70] width 16 height 13
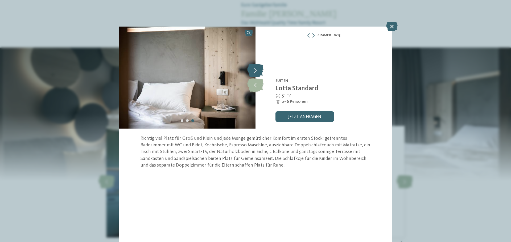
click at [255, 70] on icon at bounding box center [255, 70] width 16 height 13
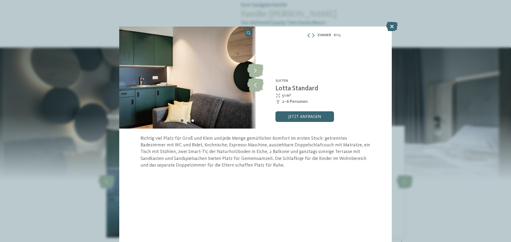
click at [396, 23] on icon at bounding box center [391, 26] width 11 height 9
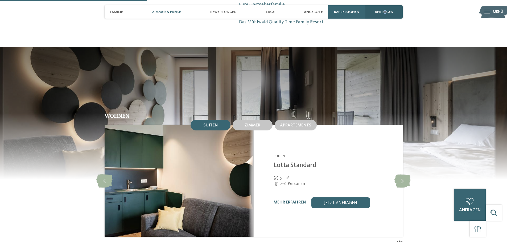
click at [385, 12] on span "anfragen" at bounding box center [384, 12] width 19 height 5
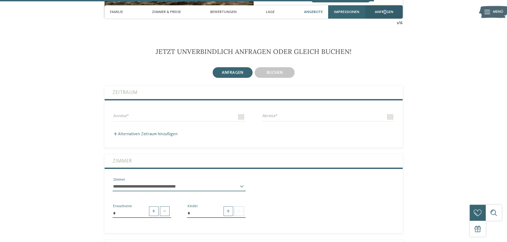
scroll to position [1357, 0]
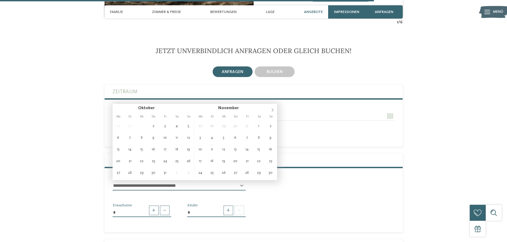
click at [158, 112] on input "Anreise" at bounding box center [179, 116] width 133 height 9
type input "**********"
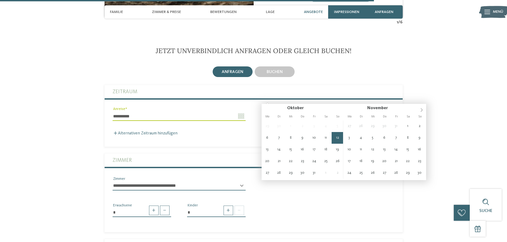
type input "**********"
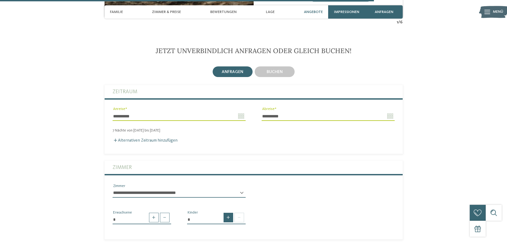
click at [226, 213] on span at bounding box center [228, 218] width 10 height 10
type input "*"
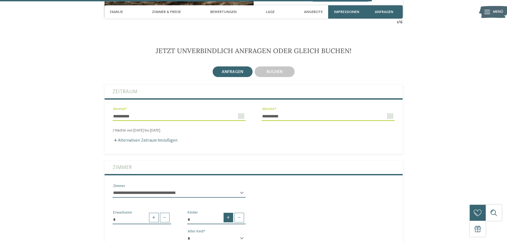
scroll to position [1436, 0]
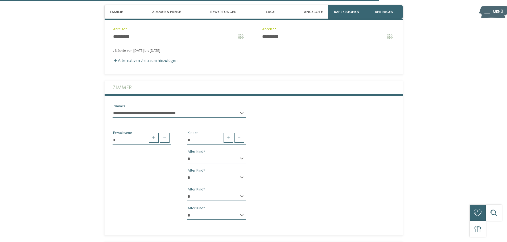
click at [200, 136] on div "* Kinder * * * * * * * * * * * ** ** ** ** ** ** ** ** Alter Kind * * * * * * *…" at bounding box center [216, 177] width 74 height 94
click at [199, 155] on select "* * * * * * * * * * * ** ** ** ** ** ** ** **" at bounding box center [216, 159] width 59 height 9
select select "*"
click at [187, 155] on select "* * * * * * * * * * * ** ** ** ** ** ** ** **" at bounding box center [216, 159] width 59 height 9
click at [201, 173] on select "* * * * * * * * * * * ** ** ** ** ** ** ** **" at bounding box center [216, 177] width 59 height 9
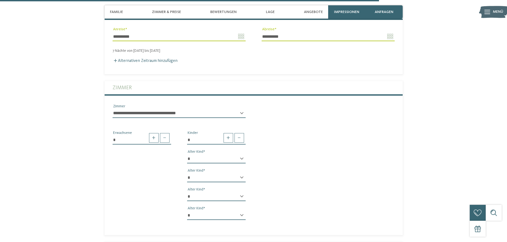
select select "*"
click at [187, 173] on select "* * * * * * * * * * * ** ** ** ** ** ** ** **" at bounding box center [216, 177] width 59 height 9
click at [201, 192] on select "* * * * * * * * * * * ** ** ** ** ** ** ** **" at bounding box center [216, 196] width 59 height 9
select select "*"
click at [187, 192] on select "* * * * * * * * * * * ** ** ** ** ** ** ** **" at bounding box center [216, 196] width 59 height 9
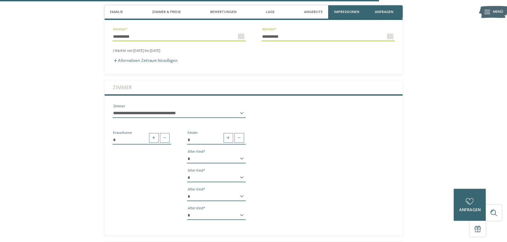
click at [203, 211] on select "* * * * * * * * * * * ** ** ** ** ** ** ** **" at bounding box center [216, 215] width 59 height 9
select select "*"
click at [187, 211] on select "* * * * * * * * * * * ** ** ** ** ** ** ** **" at bounding box center [216, 215] width 59 height 9
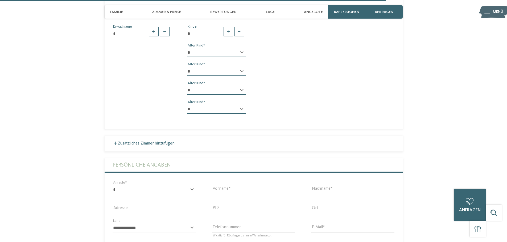
scroll to position [1596, 0]
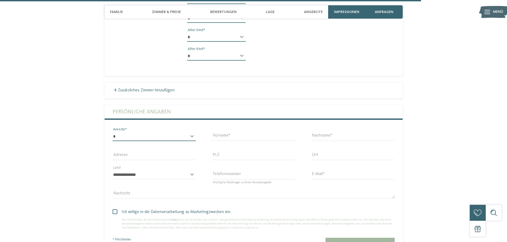
click at [176, 132] on select "* **** **** ******* ******" at bounding box center [154, 136] width 83 height 9
select select "*"
click at [113, 132] on select "* **** **** ******* ******" at bounding box center [154, 136] width 83 height 9
click at [243, 132] on input "Vorname" at bounding box center [253, 136] width 83 height 9
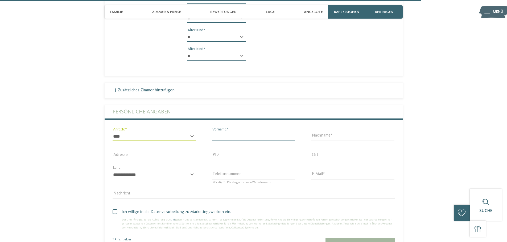
type input "*****"
type input "********"
type input "**********"
type input "****"
type input "*****"
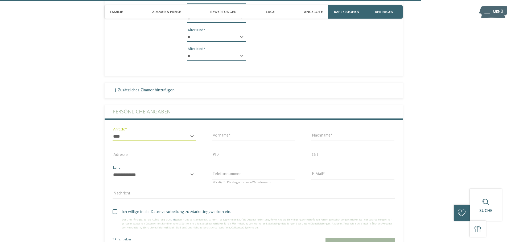
select select "**"
type input "**********"
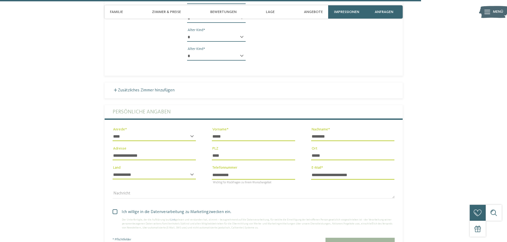
click at [114, 210] on span at bounding box center [115, 212] width 5 height 5
click at [344, 238] on button "Jetzt unverbindlich anfragen" at bounding box center [359, 244] width 69 height 12
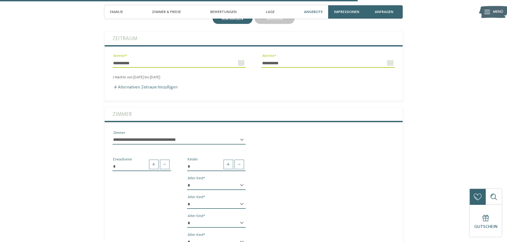
scroll to position [1250, 0]
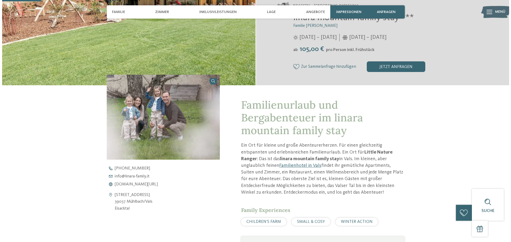
scroll to position [213, 0]
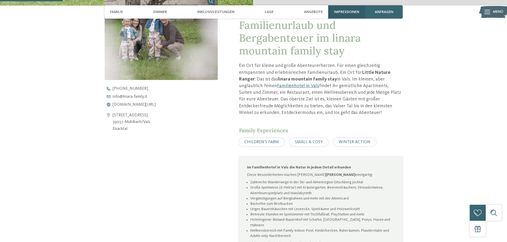
click at [343, 11] on span "Impressionen" at bounding box center [346, 12] width 25 height 5
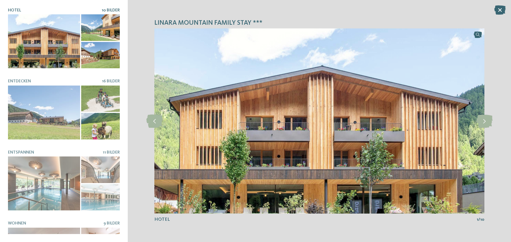
click at [104, 77] on div "HOTEL 10 Bilder" at bounding box center [64, 121] width 112 height 226
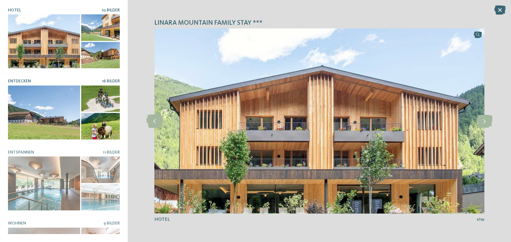
click at [104, 79] on span "16 Bilder" at bounding box center [111, 81] width 18 height 4
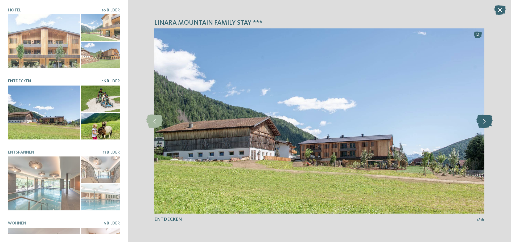
click at [482, 124] on icon at bounding box center [484, 121] width 16 height 13
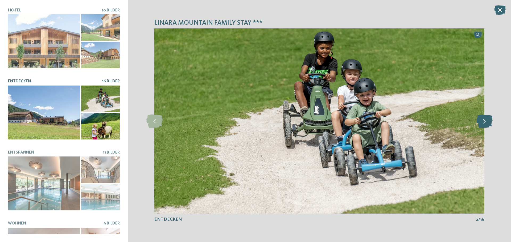
click at [482, 124] on icon at bounding box center [484, 121] width 16 height 13
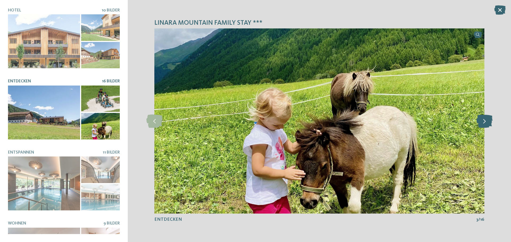
click at [482, 124] on icon at bounding box center [484, 121] width 16 height 13
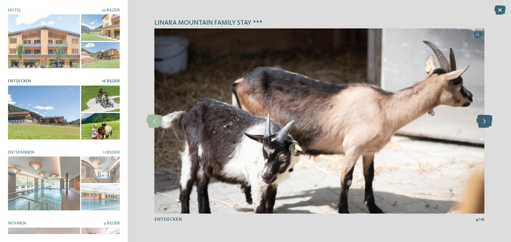
click at [482, 124] on icon at bounding box center [484, 121] width 16 height 13
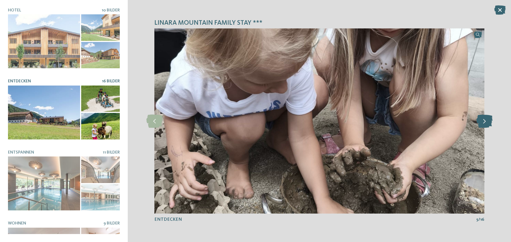
click at [482, 124] on icon at bounding box center [484, 121] width 16 height 13
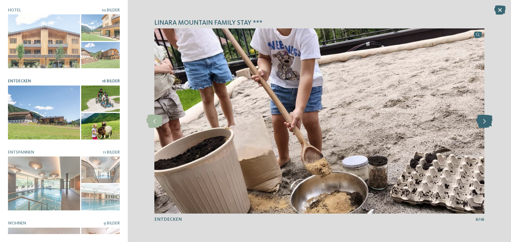
click at [482, 124] on icon at bounding box center [484, 121] width 16 height 13
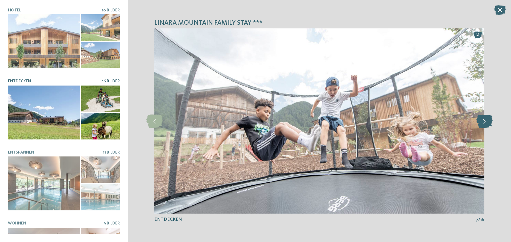
click at [482, 124] on icon at bounding box center [484, 121] width 16 height 13
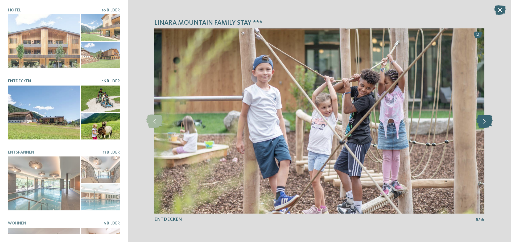
click at [482, 124] on icon at bounding box center [484, 121] width 16 height 13
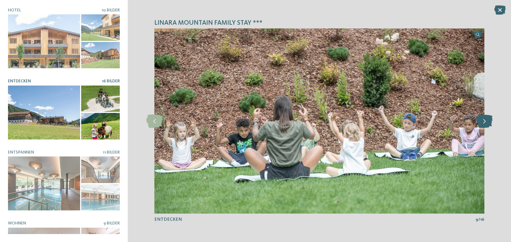
click at [482, 124] on icon at bounding box center [484, 121] width 16 height 13
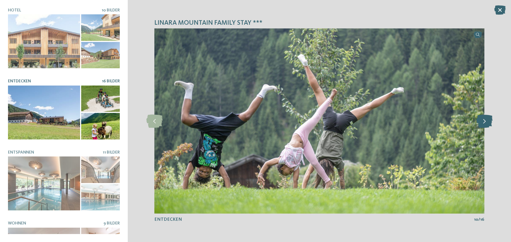
click at [482, 124] on icon at bounding box center [484, 121] width 16 height 13
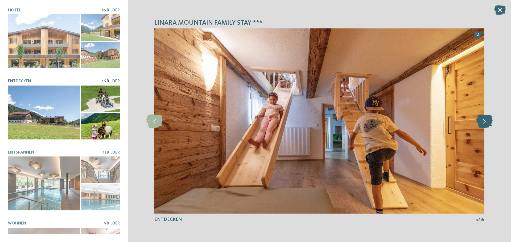
click at [482, 124] on icon at bounding box center [484, 121] width 16 height 13
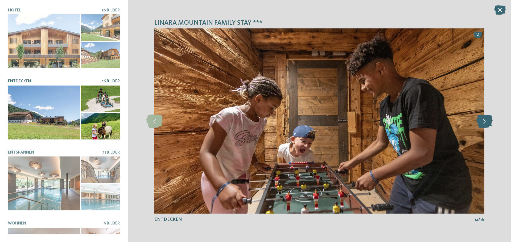
click at [482, 124] on icon at bounding box center [484, 121] width 16 height 13
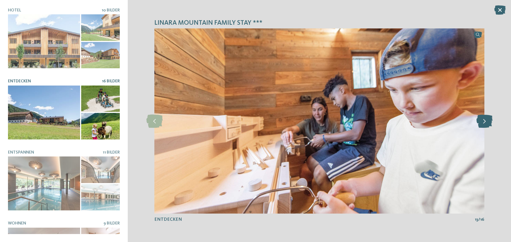
click at [482, 124] on icon at bounding box center [484, 121] width 16 height 13
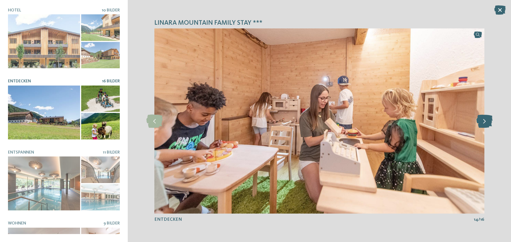
click at [482, 124] on icon at bounding box center [484, 121] width 16 height 13
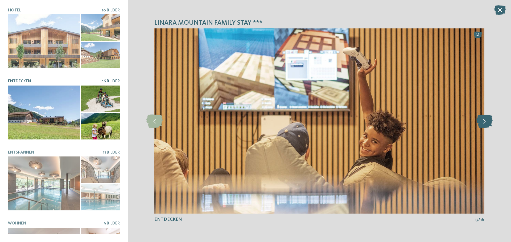
click at [482, 124] on icon at bounding box center [484, 121] width 16 height 13
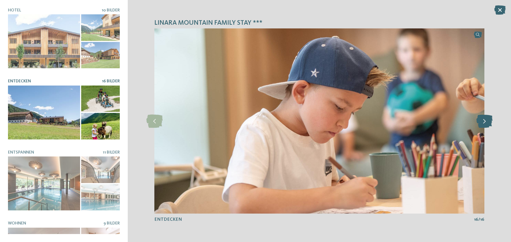
click at [482, 124] on icon at bounding box center [484, 121] width 16 height 13
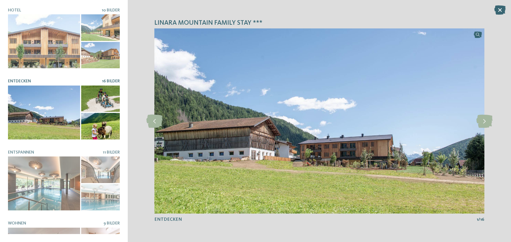
click at [500, 4] on div "linara mountain family stay *** slide 1 of 10 1 /" at bounding box center [319, 121] width 383 height 242
click at [105, 147] on div "HOTEL 10 Bilder" at bounding box center [64, 121] width 112 height 226
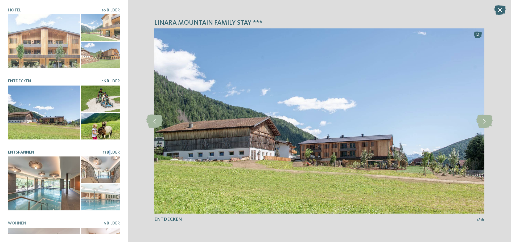
click at [107, 151] on span "11 Bilder" at bounding box center [111, 153] width 17 height 4
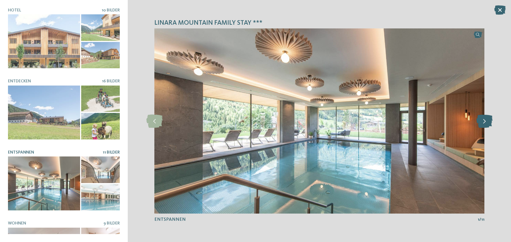
click at [483, 124] on icon at bounding box center [484, 121] width 16 height 13
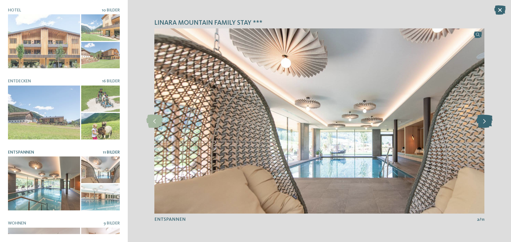
click at [483, 124] on icon at bounding box center [484, 121] width 16 height 13
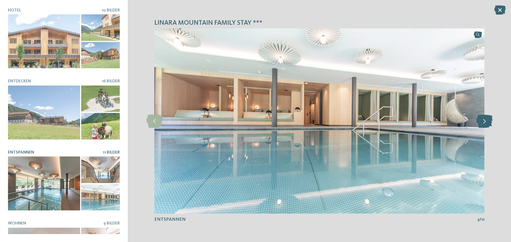
click at [483, 124] on icon at bounding box center [484, 121] width 16 height 13
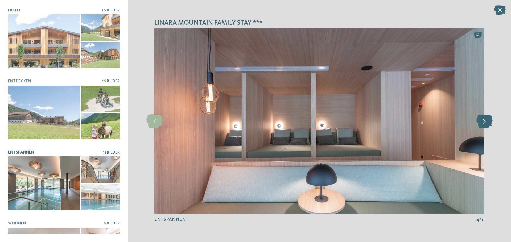
click at [483, 124] on icon at bounding box center [484, 121] width 16 height 13
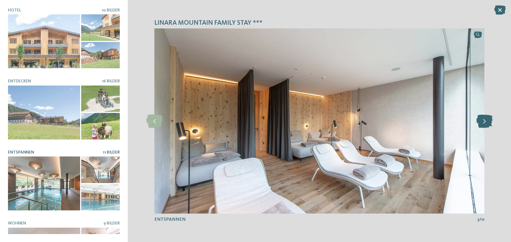
click at [483, 124] on icon at bounding box center [484, 121] width 16 height 13
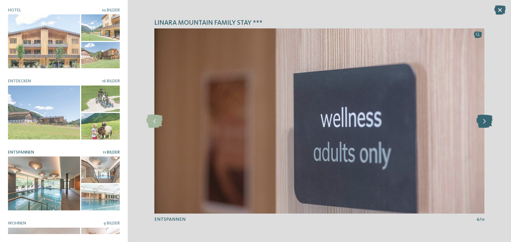
click at [483, 124] on icon at bounding box center [484, 121] width 16 height 13
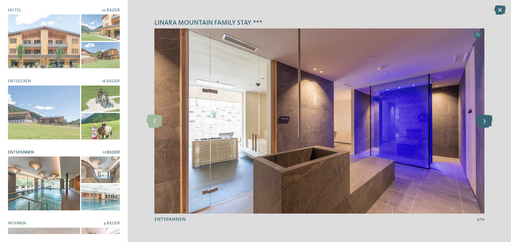
click at [483, 124] on icon at bounding box center [484, 121] width 16 height 13
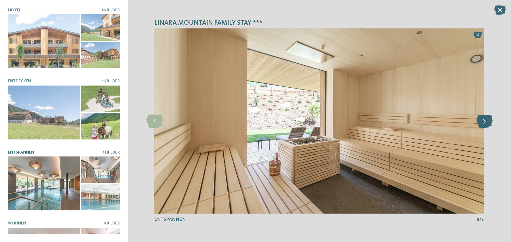
click at [483, 124] on icon at bounding box center [484, 121] width 16 height 13
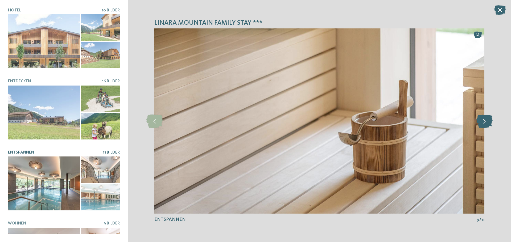
click at [483, 124] on icon at bounding box center [484, 121] width 16 height 13
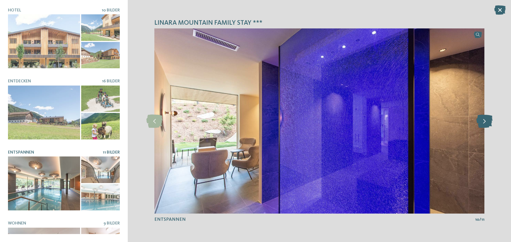
click at [483, 124] on icon at bounding box center [484, 121] width 16 height 13
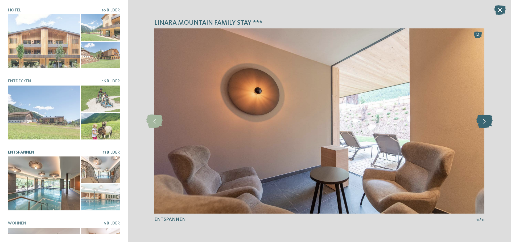
click at [483, 124] on icon at bounding box center [484, 121] width 16 height 13
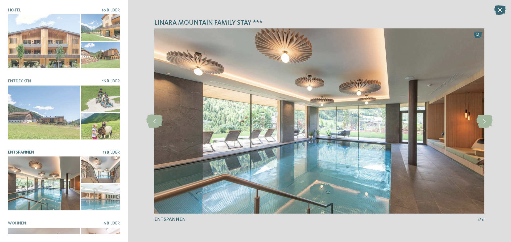
click at [482, 132] on div "slide 1 of 11" at bounding box center [319, 121] width 330 height 186
click at [502, 6] on icon at bounding box center [499, 9] width 11 height 9
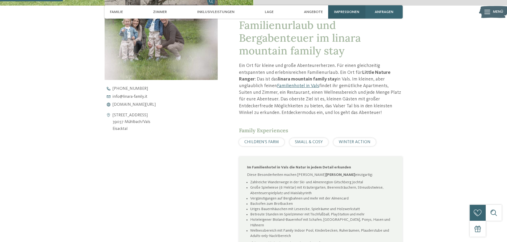
click at [359, 11] on span "Impressionen" at bounding box center [346, 12] width 25 height 5
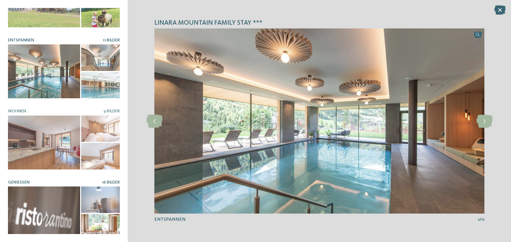
scroll to position [0, 0]
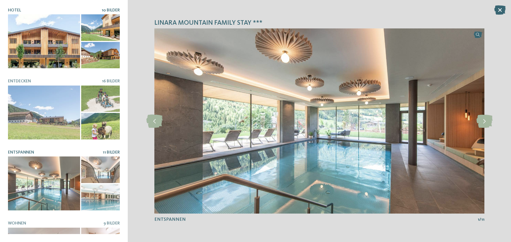
click at [110, 11] on span "10 Bilder" at bounding box center [111, 10] width 18 height 4
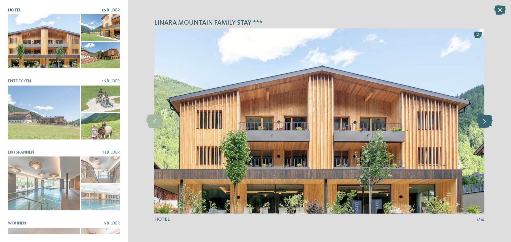
click at [486, 120] on icon at bounding box center [484, 121] width 16 height 13
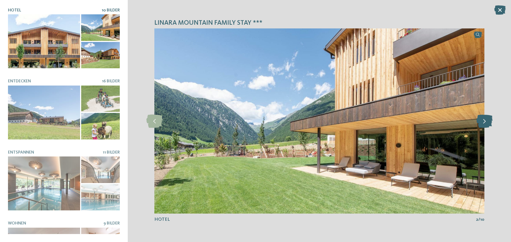
click at [486, 120] on icon at bounding box center [484, 121] width 16 height 13
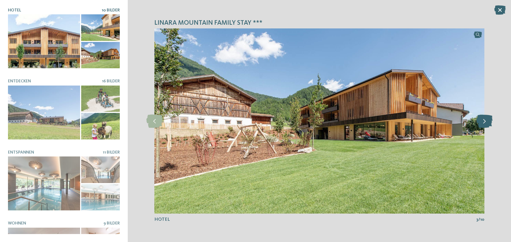
click at [486, 120] on icon at bounding box center [484, 121] width 16 height 13
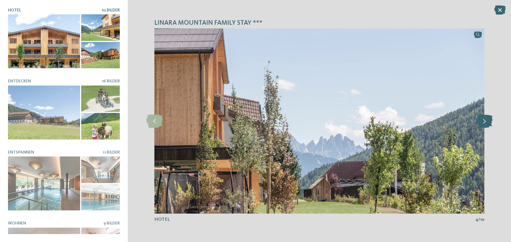
click at [486, 120] on icon at bounding box center [484, 121] width 16 height 13
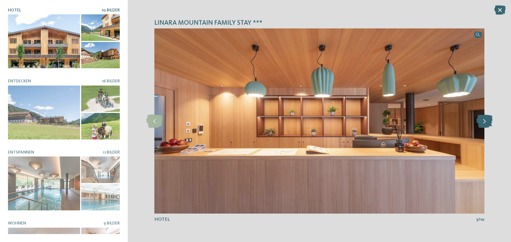
click at [486, 120] on icon at bounding box center [484, 121] width 16 height 13
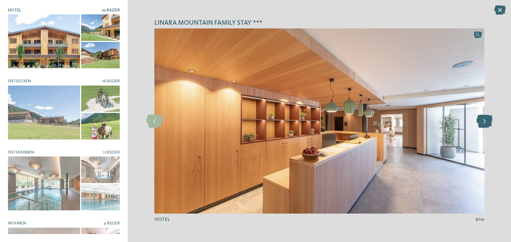
click at [486, 120] on icon at bounding box center [484, 121] width 16 height 13
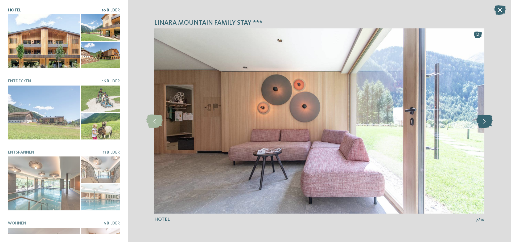
click at [486, 120] on icon at bounding box center [484, 121] width 16 height 13
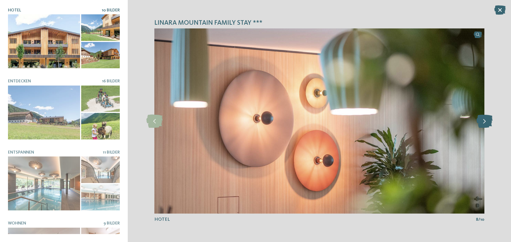
click at [486, 120] on icon at bounding box center [484, 121] width 16 height 13
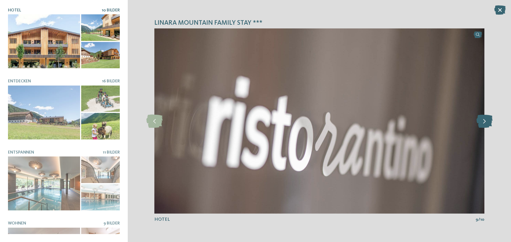
click at [486, 120] on icon at bounding box center [484, 121] width 16 height 13
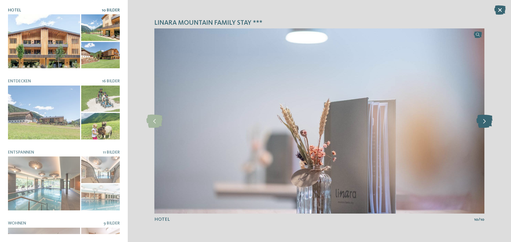
click at [486, 120] on icon at bounding box center [484, 121] width 16 height 13
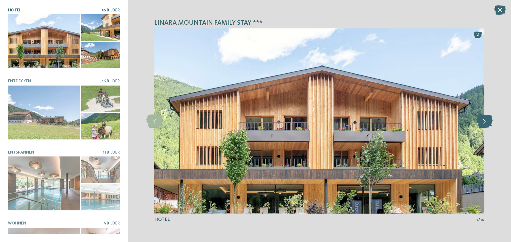
click at [486, 120] on icon at bounding box center [484, 121] width 16 height 13
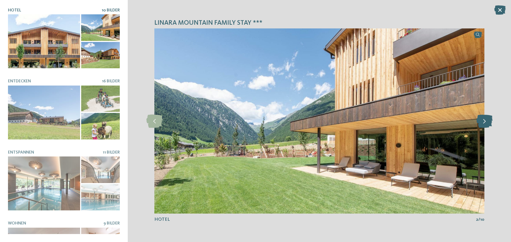
click at [486, 120] on icon at bounding box center [484, 121] width 16 height 13
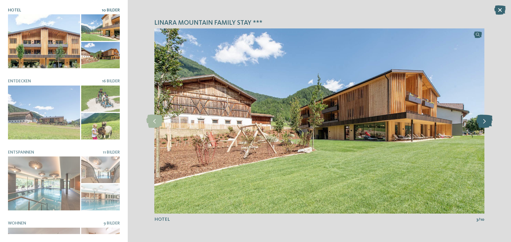
click at [486, 120] on icon at bounding box center [484, 121] width 16 height 13
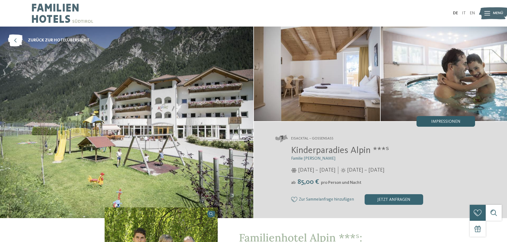
click at [437, 118] on div "Impressionen" at bounding box center [445, 121] width 59 height 11
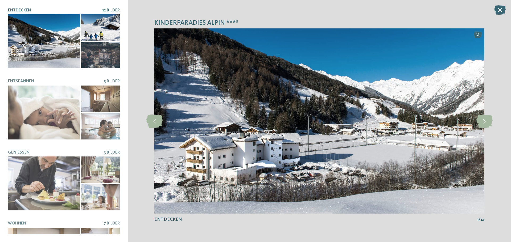
click at [105, 8] on div "Kinderparadies Alpin ***ˢ Entdecken 12 Bilder" at bounding box center [64, 121] width 128 height 242
click at [490, 122] on icon at bounding box center [484, 121] width 16 height 13
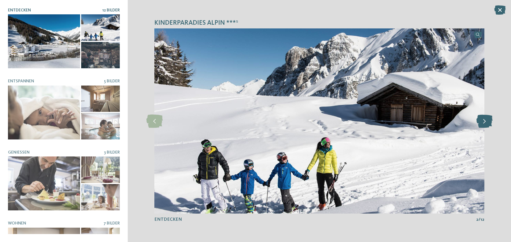
click at [490, 122] on icon at bounding box center [484, 121] width 16 height 13
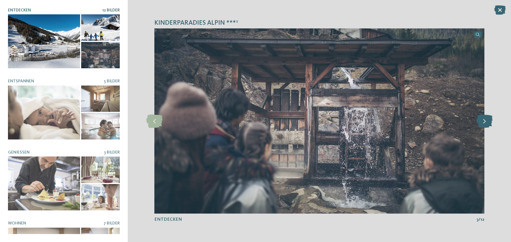
click at [490, 122] on icon at bounding box center [484, 121] width 16 height 13
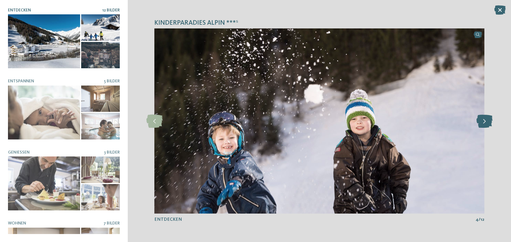
click at [490, 122] on icon at bounding box center [484, 121] width 16 height 13
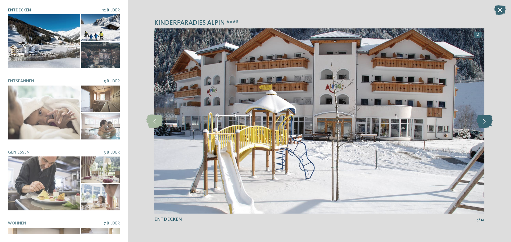
click at [490, 122] on icon at bounding box center [484, 121] width 16 height 13
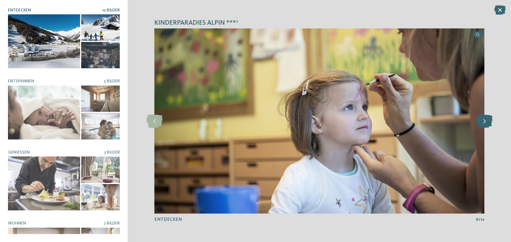
click at [490, 122] on icon at bounding box center [484, 121] width 16 height 13
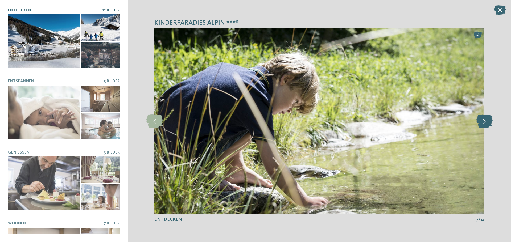
click at [490, 122] on icon at bounding box center [484, 121] width 16 height 13
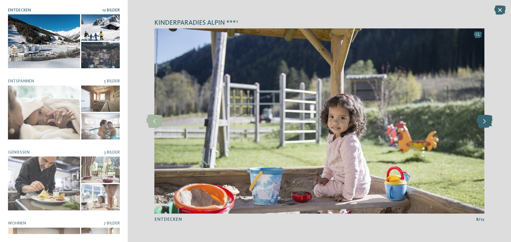
click at [490, 122] on icon at bounding box center [484, 121] width 16 height 13
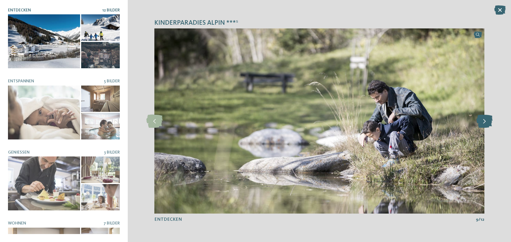
click at [490, 122] on icon at bounding box center [484, 121] width 16 height 13
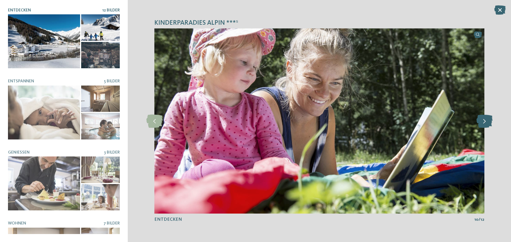
click at [486, 125] on icon at bounding box center [484, 121] width 16 height 13
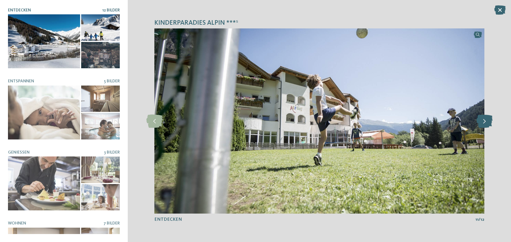
click at [479, 121] on icon at bounding box center [484, 121] width 16 height 13
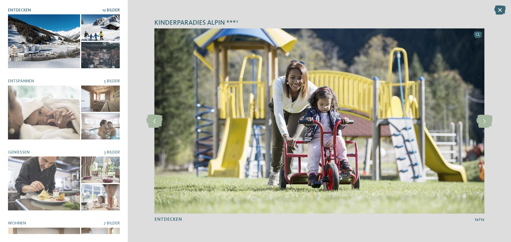
click at [102, 77] on div "Entdecken 12 Bilder Entspannen 5 Bilder" at bounding box center [64, 121] width 112 height 226
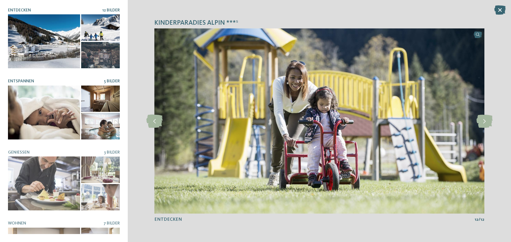
click at [104, 79] on span "5 Bilder" at bounding box center [112, 81] width 16 height 4
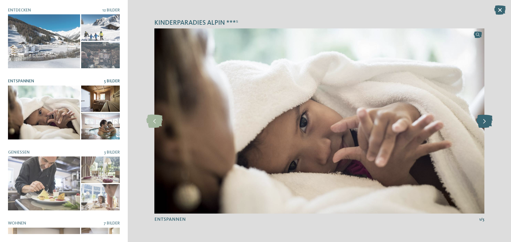
click at [482, 125] on icon at bounding box center [484, 121] width 16 height 13
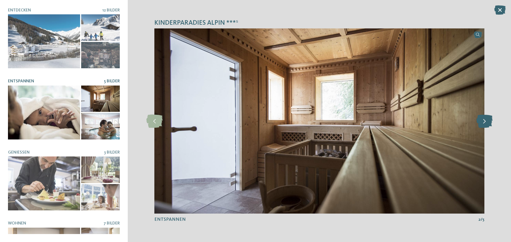
click at [482, 125] on icon at bounding box center [484, 121] width 16 height 13
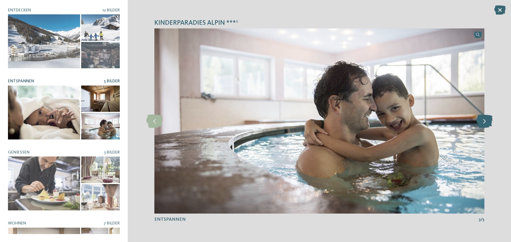
click at [482, 125] on icon at bounding box center [484, 121] width 16 height 13
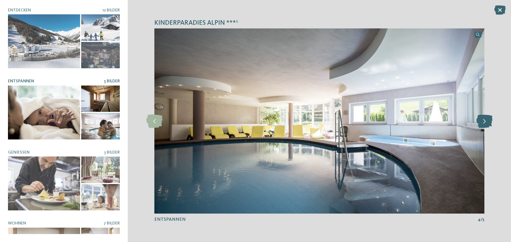
click at [482, 125] on icon at bounding box center [484, 121] width 16 height 13
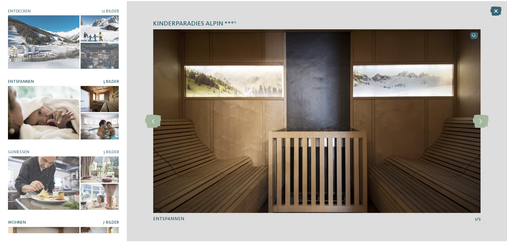
scroll to position [42, 0]
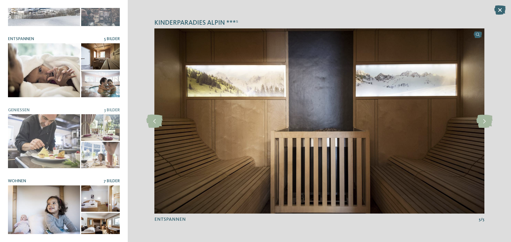
click at [110, 179] on span "7 Bilder" at bounding box center [111, 181] width 16 height 4
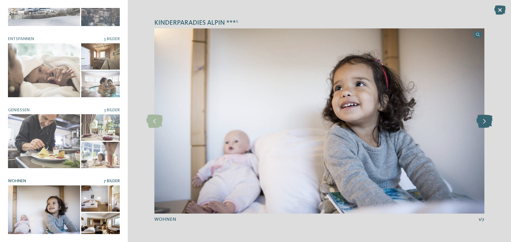
click at [489, 123] on icon at bounding box center [484, 121] width 16 height 13
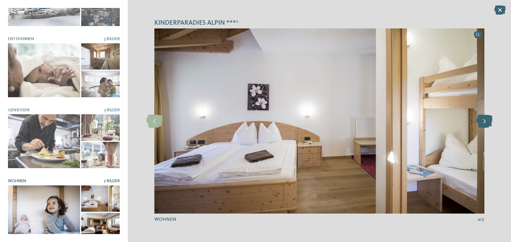
click at [489, 123] on icon at bounding box center [484, 121] width 16 height 13
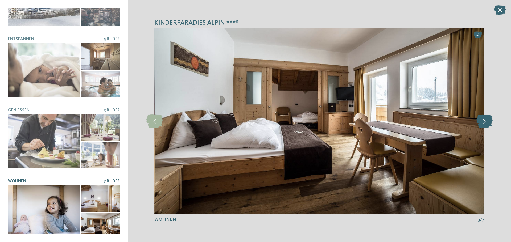
click at [488, 123] on icon at bounding box center [484, 121] width 16 height 13
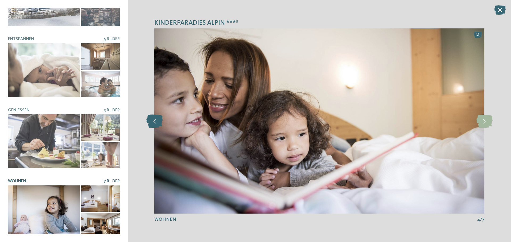
click at [158, 123] on icon at bounding box center [154, 121] width 16 height 13
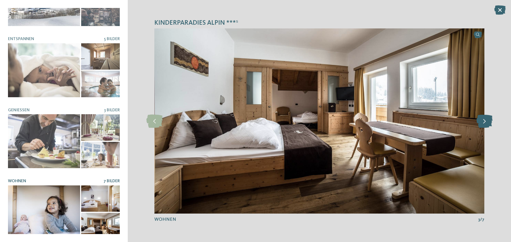
click at [481, 123] on icon at bounding box center [484, 121] width 16 height 13
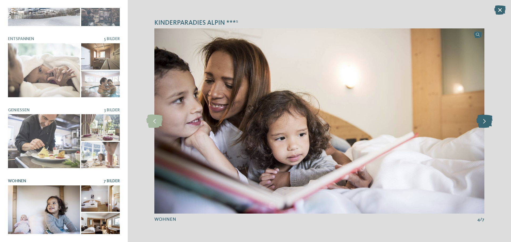
click at [481, 123] on icon at bounding box center [484, 121] width 16 height 13
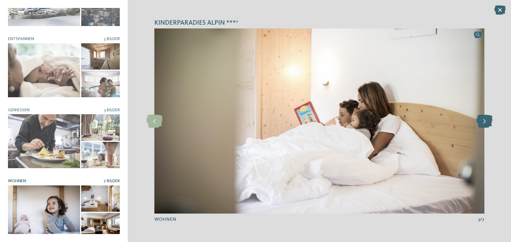
click at [481, 123] on icon at bounding box center [484, 121] width 16 height 13
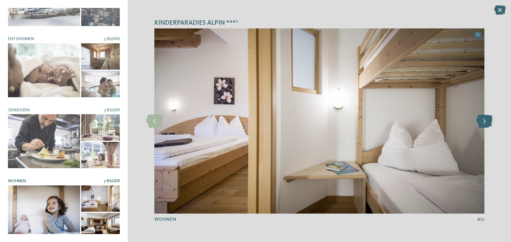
click at [481, 123] on icon at bounding box center [484, 121] width 16 height 13
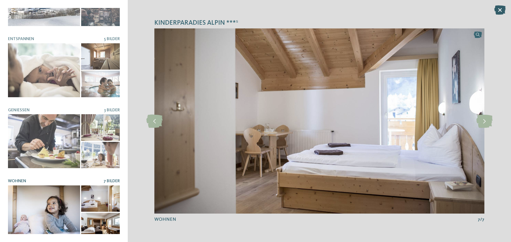
click at [500, 12] on icon at bounding box center [499, 9] width 11 height 9
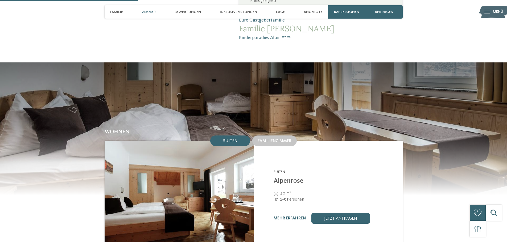
scroll to position [479, 0]
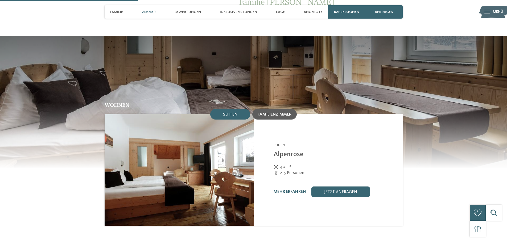
click at [262, 112] on div "Familienzimmer" at bounding box center [275, 114] width 34 height 5
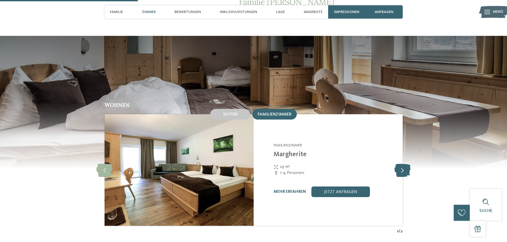
click at [401, 164] on icon at bounding box center [402, 170] width 16 height 13
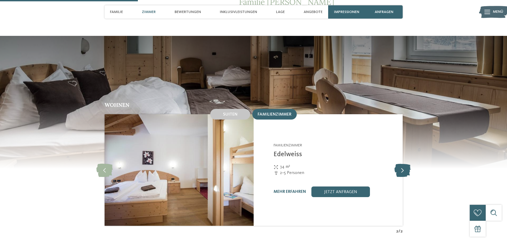
click at [401, 164] on icon at bounding box center [402, 170] width 16 height 13
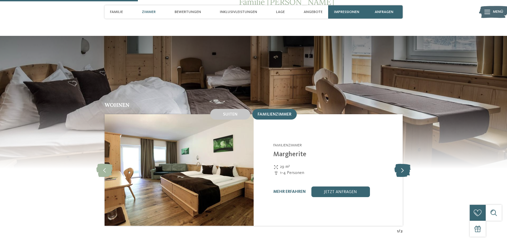
click at [401, 164] on icon at bounding box center [402, 170] width 16 height 13
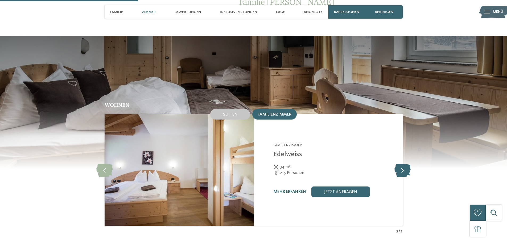
click at [400, 164] on icon at bounding box center [402, 170] width 16 height 13
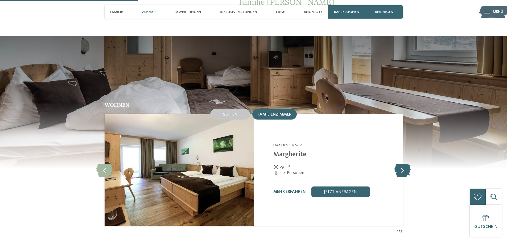
click at [400, 164] on icon at bounding box center [402, 170] width 16 height 13
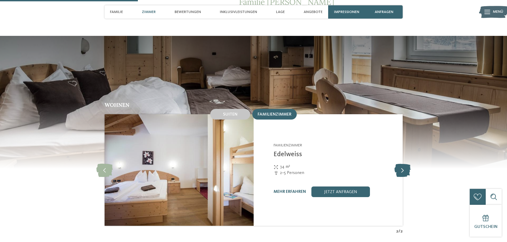
click at [400, 164] on icon at bounding box center [402, 170] width 16 height 13
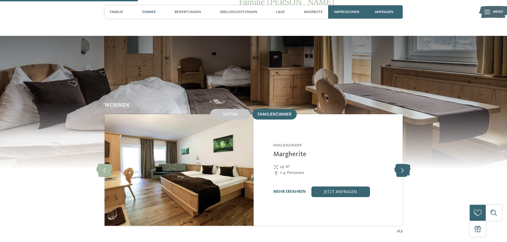
click at [395, 164] on icon at bounding box center [402, 170] width 16 height 13
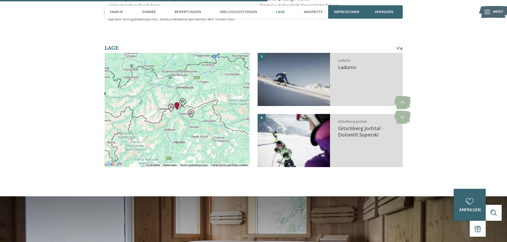
scroll to position [931, 0]
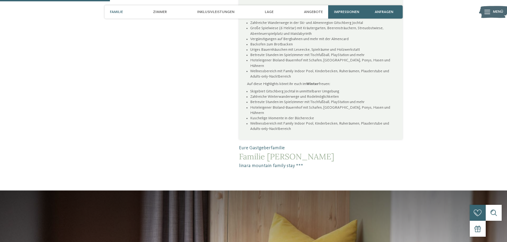
scroll to position [585, 0]
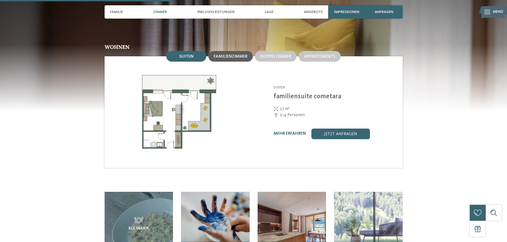
click at [228, 55] on span "Familienzimmer" at bounding box center [231, 57] width 34 height 4
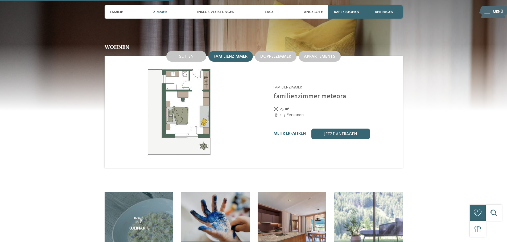
click at [185, 96] on img at bounding box center [179, 112] width 149 height 112
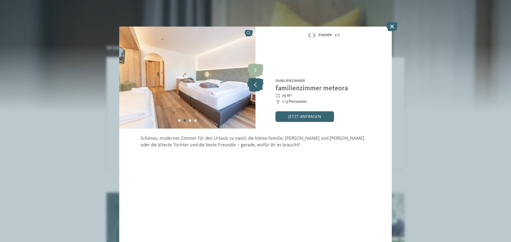
click at [256, 85] on icon at bounding box center [255, 84] width 16 height 13
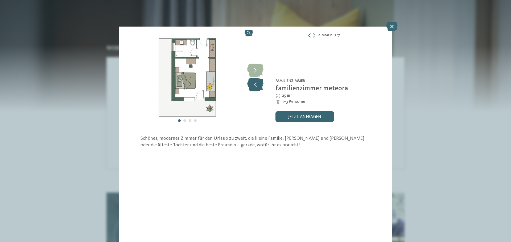
click at [256, 85] on icon at bounding box center [255, 84] width 16 height 13
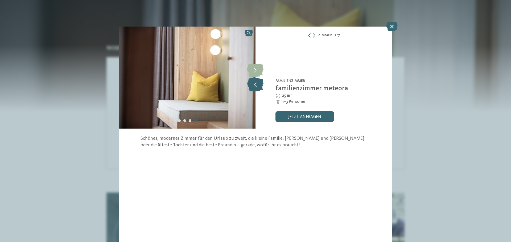
click at [256, 85] on icon at bounding box center [255, 84] width 16 height 13
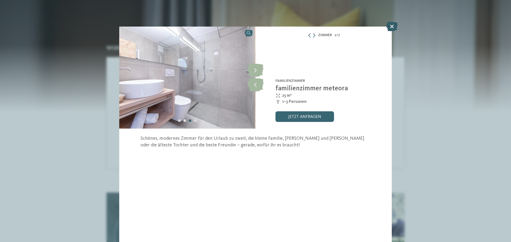
click at [393, 27] on icon at bounding box center [391, 26] width 11 height 9
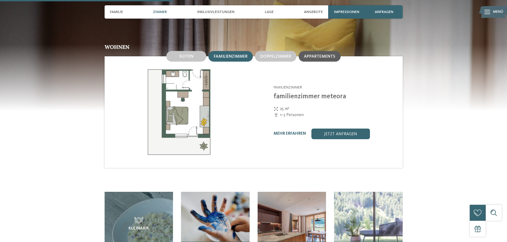
click at [328, 55] on span "Appartements" at bounding box center [319, 57] width 31 height 4
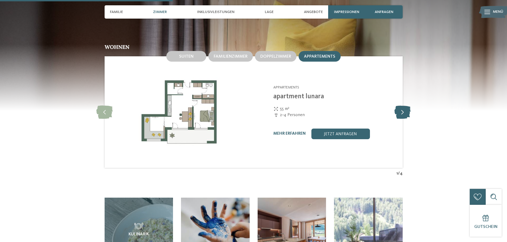
click at [396, 106] on icon at bounding box center [402, 112] width 16 height 13
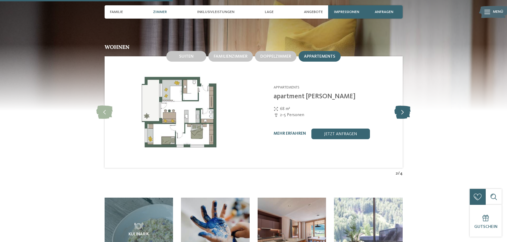
click at [396, 106] on icon at bounding box center [402, 112] width 16 height 13
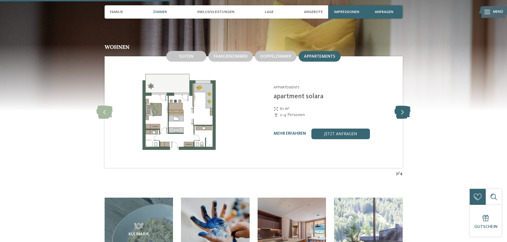
click at [395, 106] on icon at bounding box center [402, 112] width 16 height 13
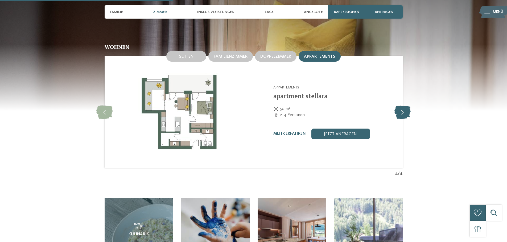
click at [395, 106] on icon at bounding box center [402, 112] width 16 height 13
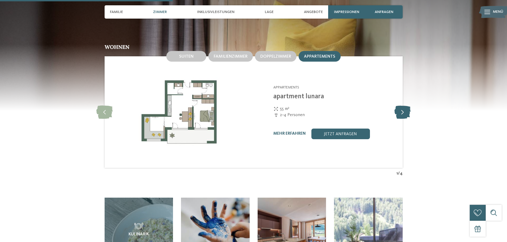
click at [395, 106] on icon at bounding box center [402, 112] width 16 height 13
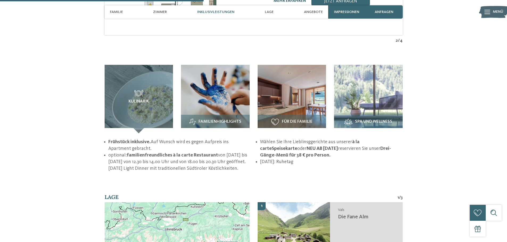
scroll to position [559, 0]
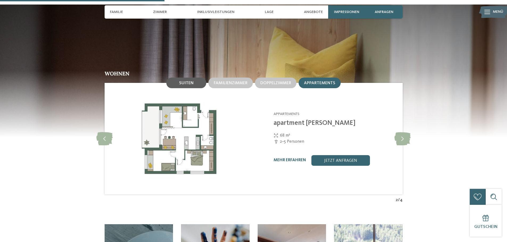
click at [190, 78] on div "Suiten" at bounding box center [186, 83] width 40 height 11
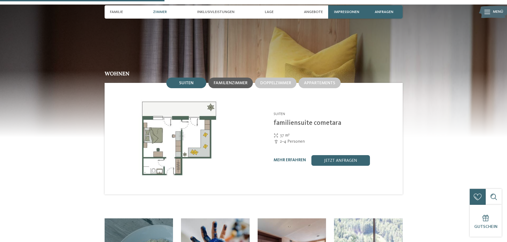
click at [235, 81] on span "Familienzimmer" at bounding box center [231, 83] width 34 height 4
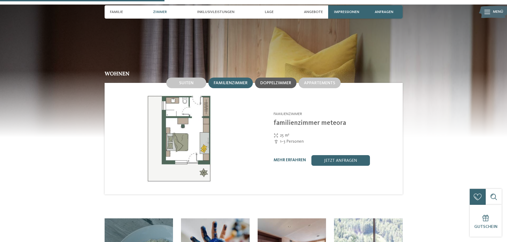
click at [291, 81] on span "Doppelzimmer" at bounding box center [275, 83] width 31 height 4
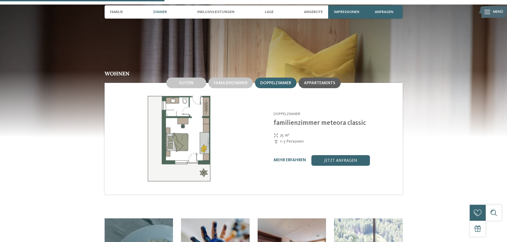
click at [328, 78] on div "Appartements" at bounding box center [320, 83] width 42 height 11
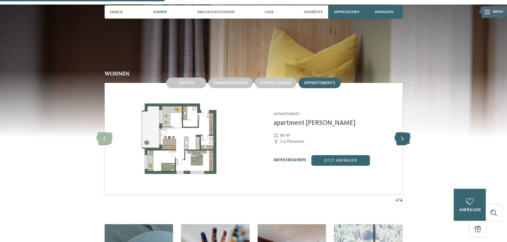
click at [403, 132] on icon at bounding box center [402, 138] width 16 height 13
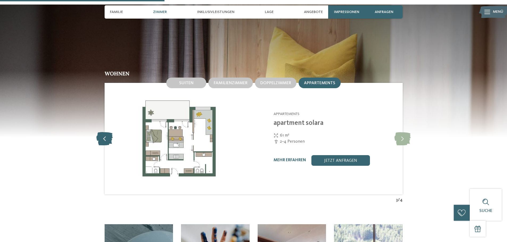
click at [101, 132] on icon at bounding box center [104, 138] width 16 height 13
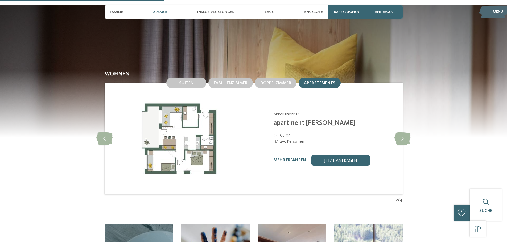
click at [293, 155] on div "mehr erfahren jetzt anfragen" at bounding box center [335, 160] width 122 height 11
click at [293, 158] on link "mehr erfahren" at bounding box center [290, 160] width 32 height 4
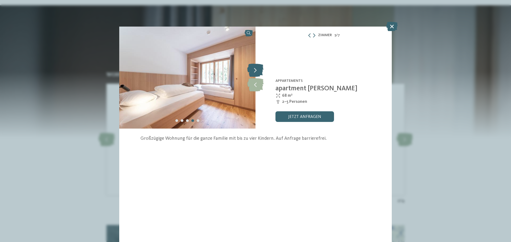
click at [255, 69] on icon at bounding box center [255, 70] width 16 height 13
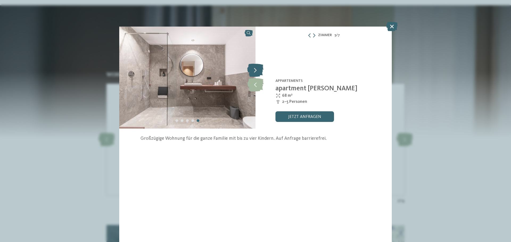
click at [255, 69] on icon at bounding box center [255, 70] width 16 height 13
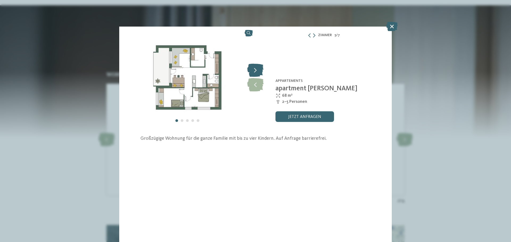
click at [259, 72] on icon at bounding box center [255, 70] width 16 height 13
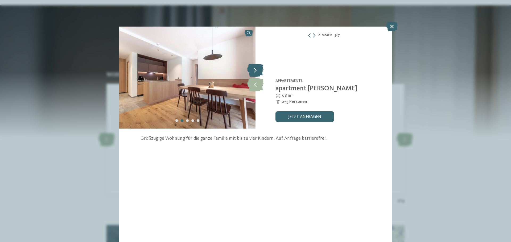
click at [257, 71] on icon at bounding box center [255, 70] width 16 height 13
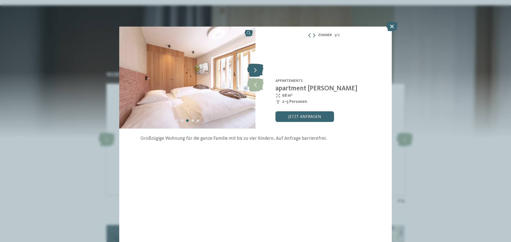
click at [258, 71] on icon at bounding box center [255, 70] width 16 height 13
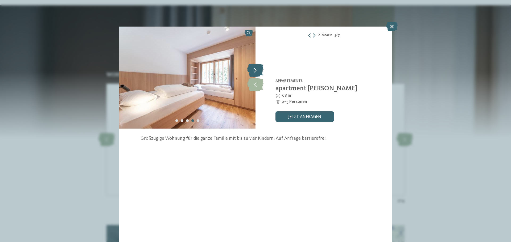
click at [258, 71] on icon at bounding box center [255, 70] width 16 height 13
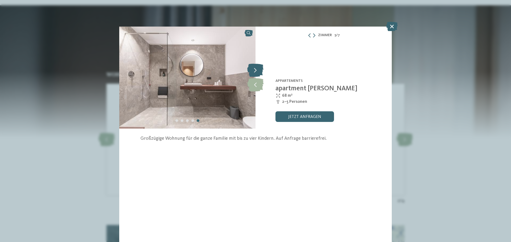
click at [258, 71] on icon at bounding box center [255, 70] width 16 height 13
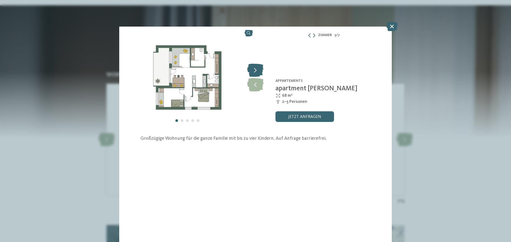
click at [258, 71] on icon at bounding box center [255, 70] width 16 height 13
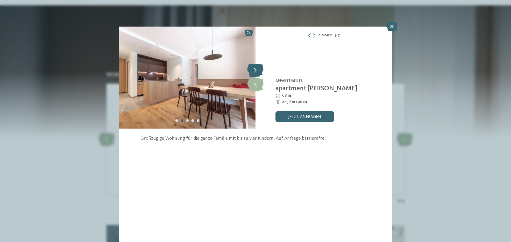
click at [258, 71] on icon at bounding box center [255, 70] width 16 height 13
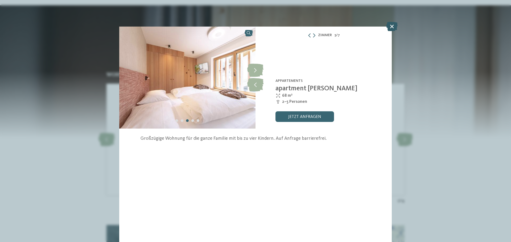
click at [391, 27] on icon at bounding box center [391, 26] width 11 height 9
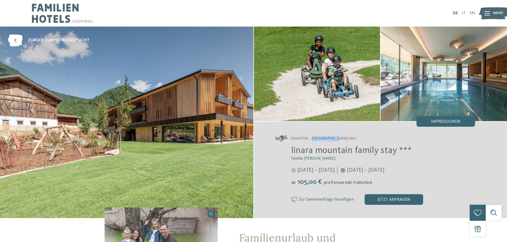
drag, startPoint x: 342, startPoint y: 137, endPoint x: 313, endPoint y: 138, distance: 29.3
click at [313, 138] on address "Eisacktal – [GEOGRAPHIC_DATA]/Vals" at bounding box center [375, 138] width 200 height 7
copy span "Mühlbach/Vals"
click at [377, 203] on div "jetzt anfragen" at bounding box center [393, 199] width 59 height 11
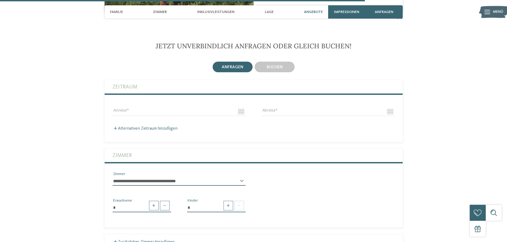
scroll to position [1241, 0]
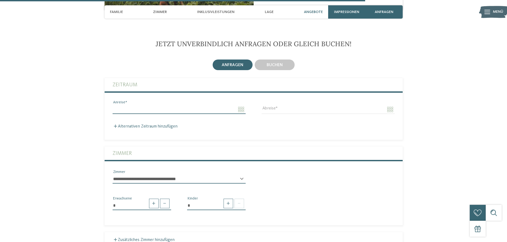
click at [152, 105] on input "Anreise" at bounding box center [179, 109] width 133 height 9
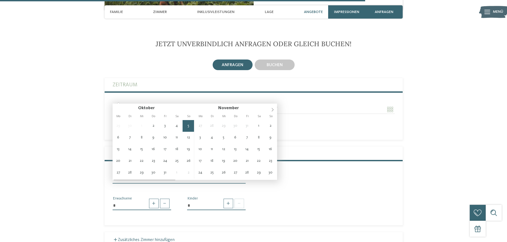
type input "**********"
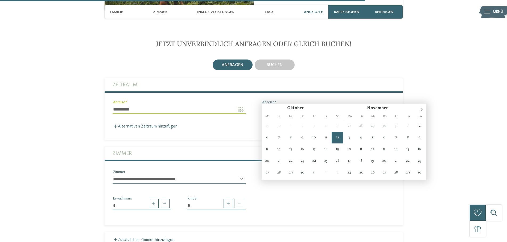
type input "**********"
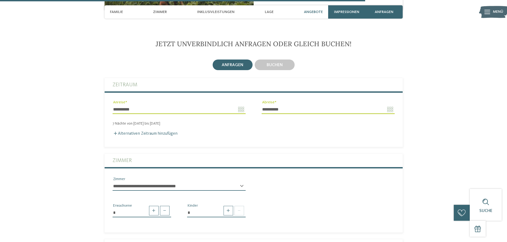
click at [144, 182] on select "**********" at bounding box center [179, 186] width 133 height 9
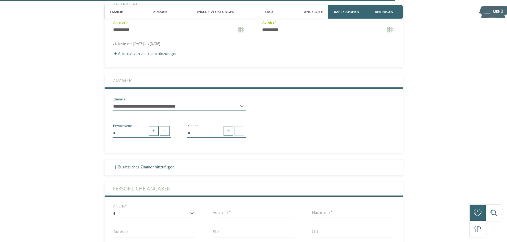
scroll to position [1347, 0]
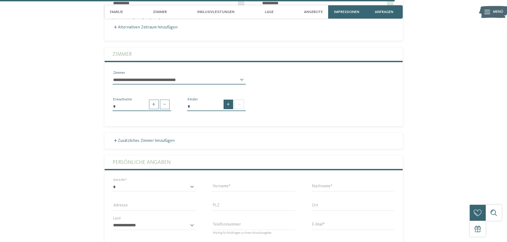
click at [228, 100] on span at bounding box center [228, 105] width 10 height 10
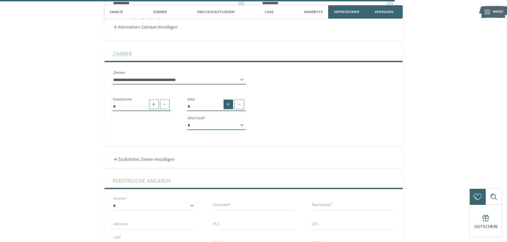
click at [228, 100] on span at bounding box center [228, 105] width 10 height 10
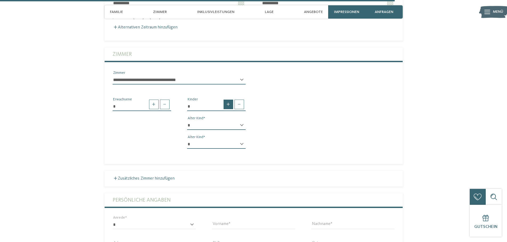
click at [228, 100] on span at bounding box center [228, 105] width 10 height 10
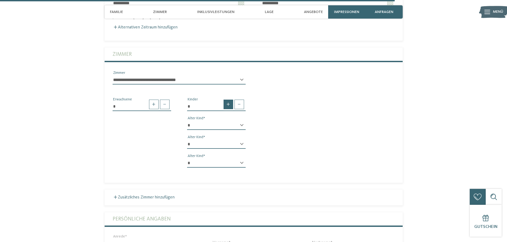
click at [228, 100] on span at bounding box center [228, 105] width 10 height 10
type input "*"
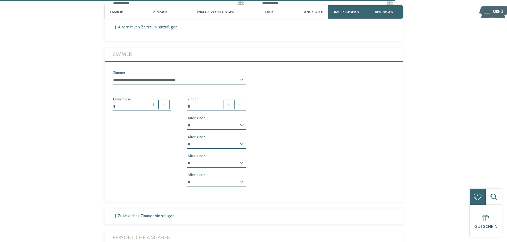
click at [217, 121] on select "* * * * * * * * * * * ** ** ** ** ** ** ** **" at bounding box center [216, 125] width 59 height 9
select select "*"
click at [187, 121] on select "* * * * * * * * * * * ** ** ** ** ** ** ** **" at bounding box center [216, 125] width 59 height 9
click at [209, 140] on select "* * * * * * * * * * * ** ** ** ** ** ** ** **" at bounding box center [216, 144] width 59 height 9
select select "*"
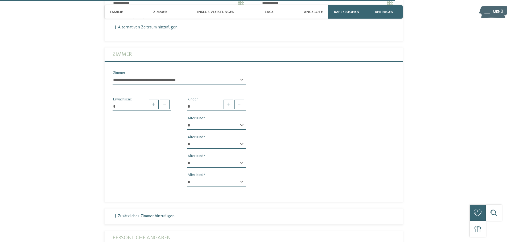
click at [187, 140] on select "* * * * * * * * * * * ** ** ** ** ** ** ** **" at bounding box center [216, 144] width 59 height 9
click at [193, 159] on select "* * * * * * * * * * * ** ** ** ** ** ** ** **" at bounding box center [216, 163] width 59 height 9
select select "*"
click at [187, 159] on select "* * * * * * * * * * * ** ** ** ** ** ** ** **" at bounding box center [216, 163] width 59 height 9
click at [206, 178] on select "* * * * * * * * * * * ** ** ** ** ** ** ** **" at bounding box center [216, 182] width 59 height 9
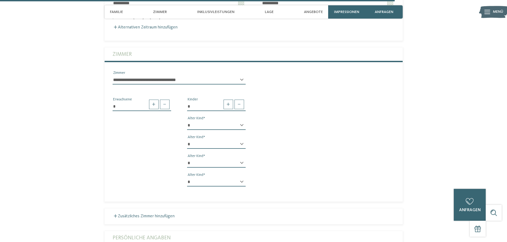
select select "*"
click at [187, 178] on select "* * * * * * * * * * * ** ** ** ** ** ** ** **" at bounding box center [216, 182] width 59 height 9
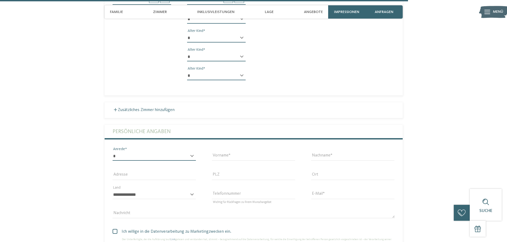
click at [133, 152] on select "* **** **** ******* ******" at bounding box center [154, 156] width 83 height 9
select select "*"
click at [113, 152] on select "* **** **** ******* ******" at bounding box center [154, 156] width 83 height 9
click at [242, 152] on input "Vorname" at bounding box center [253, 156] width 83 height 9
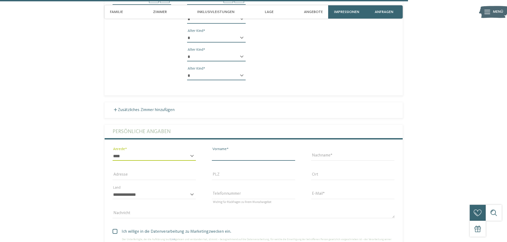
type input "*****"
type input "********"
type input "**********"
type input "****"
type input "*****"
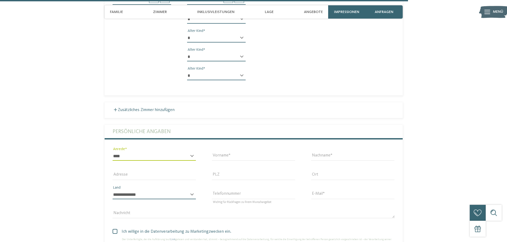
select select "**"
type input "**********"
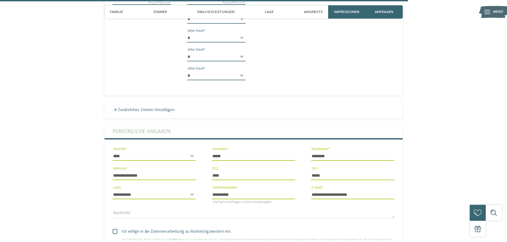
click at [115, 229] on label "Ich willige in die Datenverarbeitung zu Marketingzwecken ein." at bounding box center [254, 232] width 282 height 6
click at [114, 229] on label "Ich willige in die Datenverarbeitung zu Marketingzwecken ein." at bounding box center [254, 232] width 282 height 6
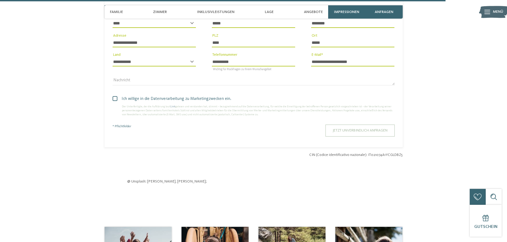
click at [373, 129] on span "Jetzt unverbindlich anfragen" at bounding box center [360, 131] width 55 height 4
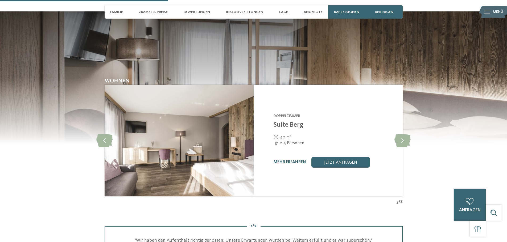
scroll to position [612, 0]
